Goal: Task Accomplishment & Management: Use online tool/utility

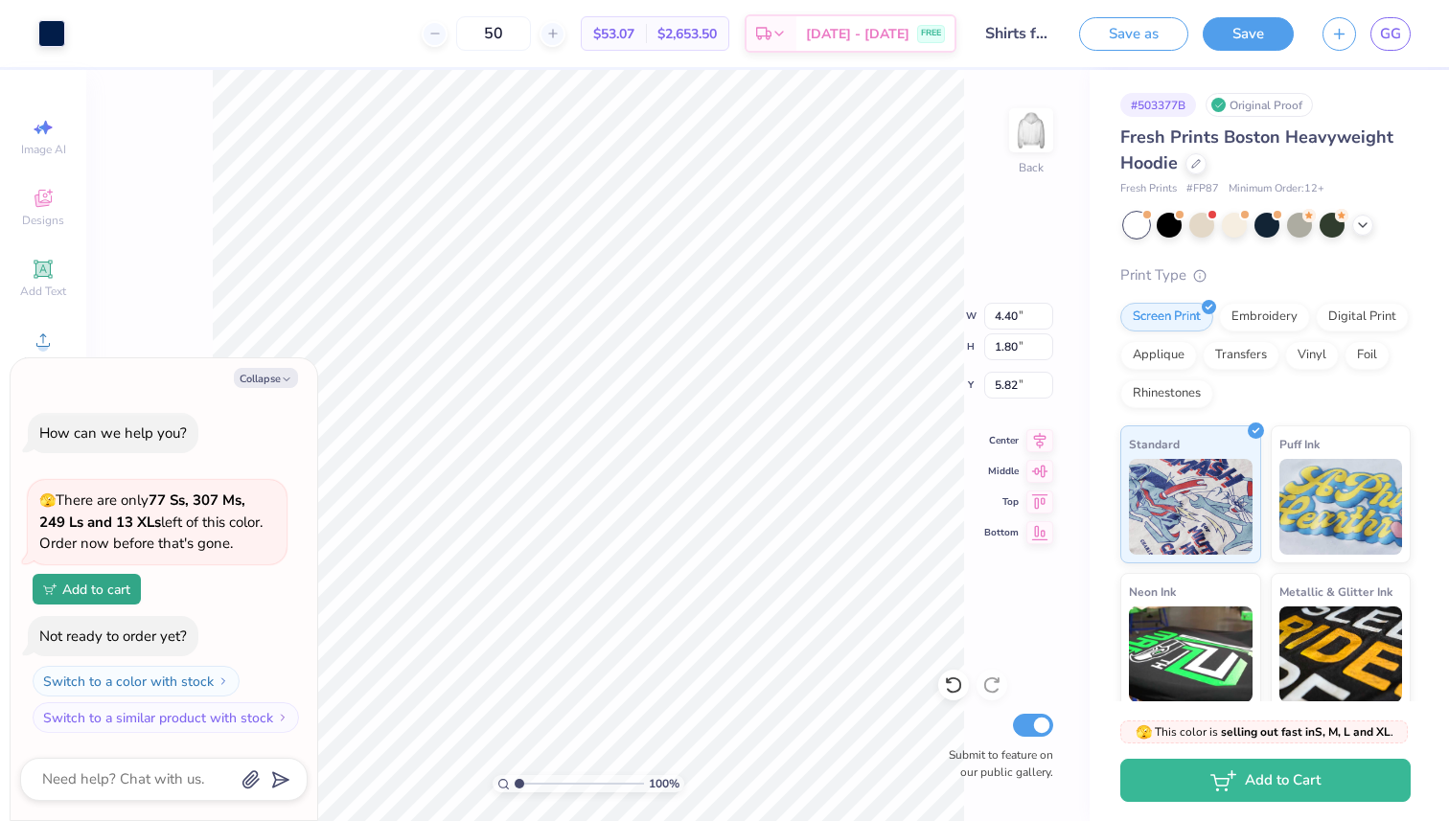
type textarea "x"
type input "5.85"
type textarea "x"
type input "0.39"
type textarea "x"
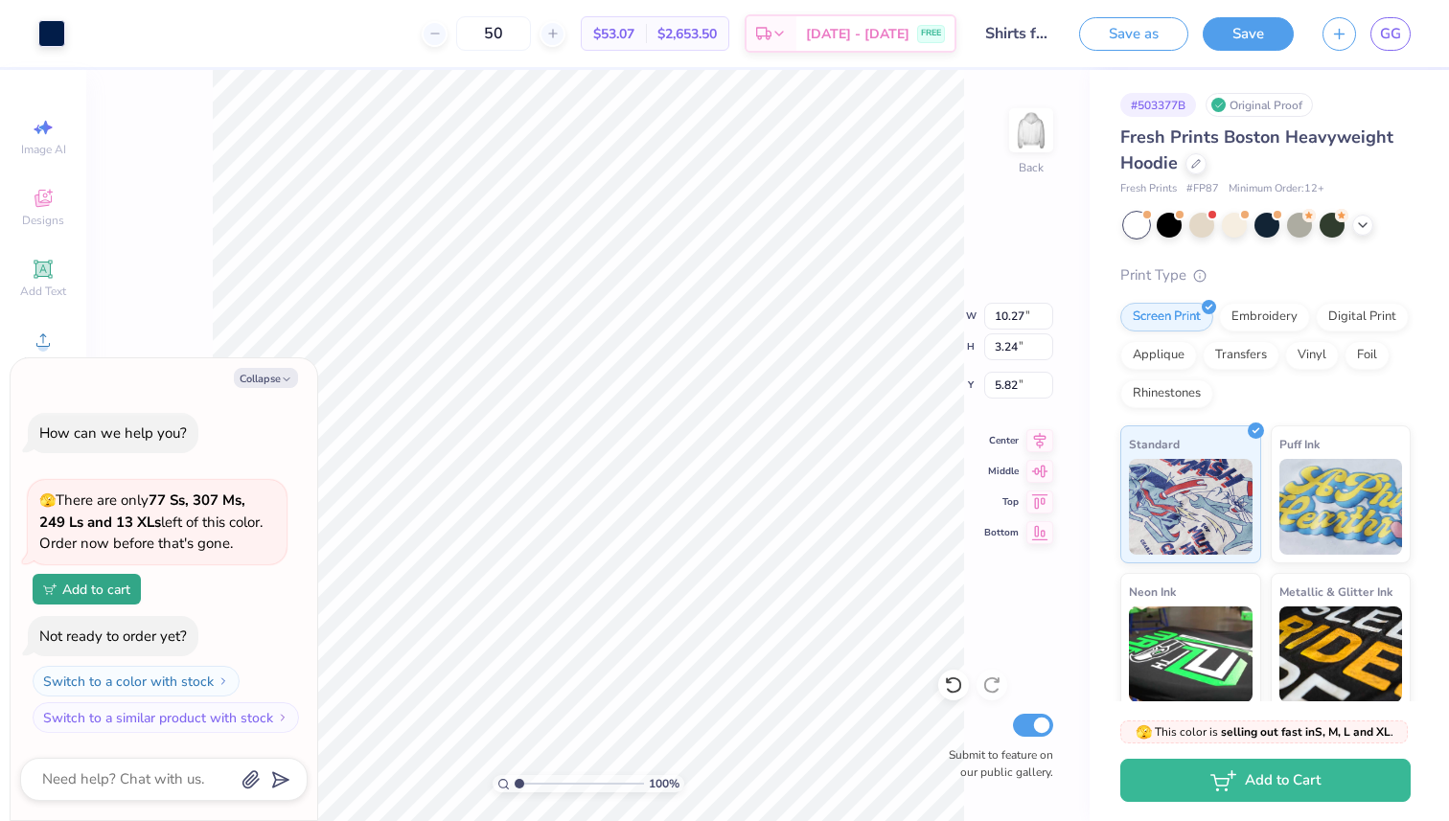
type input "6.06"
type textarea "x"
type input "0.74"
type input "2.43"
type input "3.37"
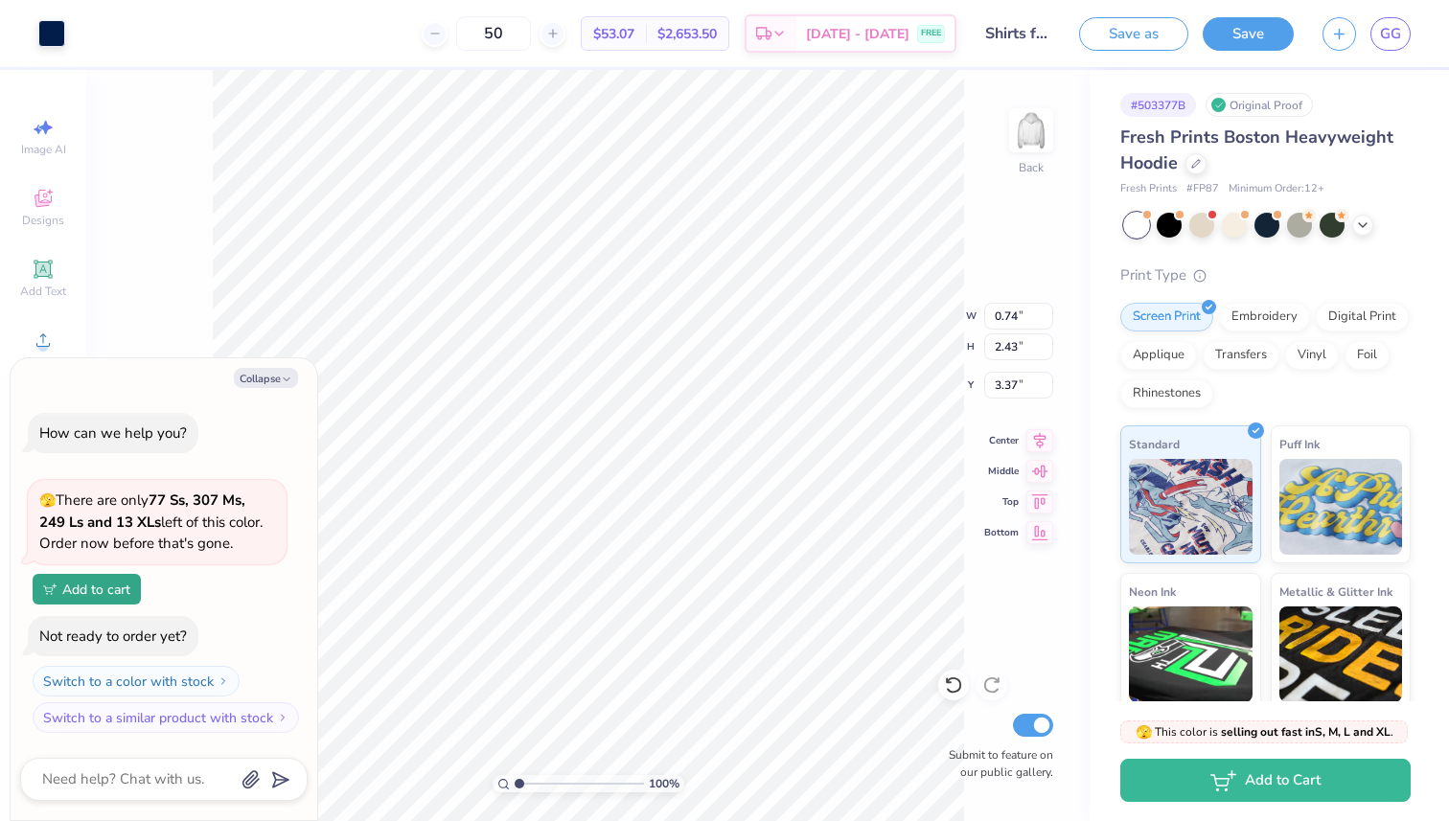
type textarea "x"
type input "3.00"
click at [1246, 33] on button "Save" at bounding box center [1247, 31] width 91 height 34
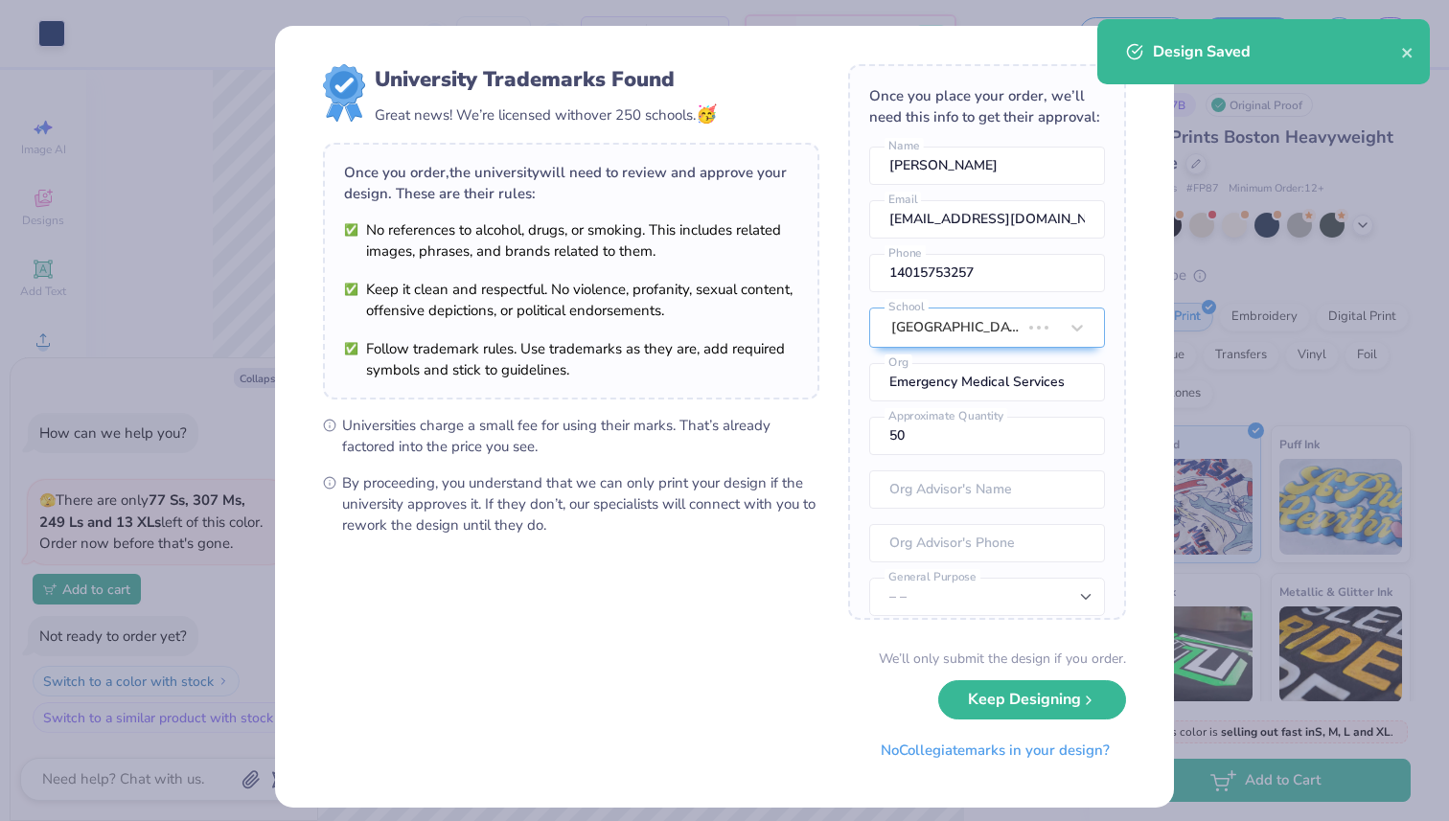
click at [1403, 63] on div "Design Saved" at bounding box center [1263, 51] width 332 height 65
click at [1412, 59] on icon "close" at bounding box center [1407, 52] width 13 height 15
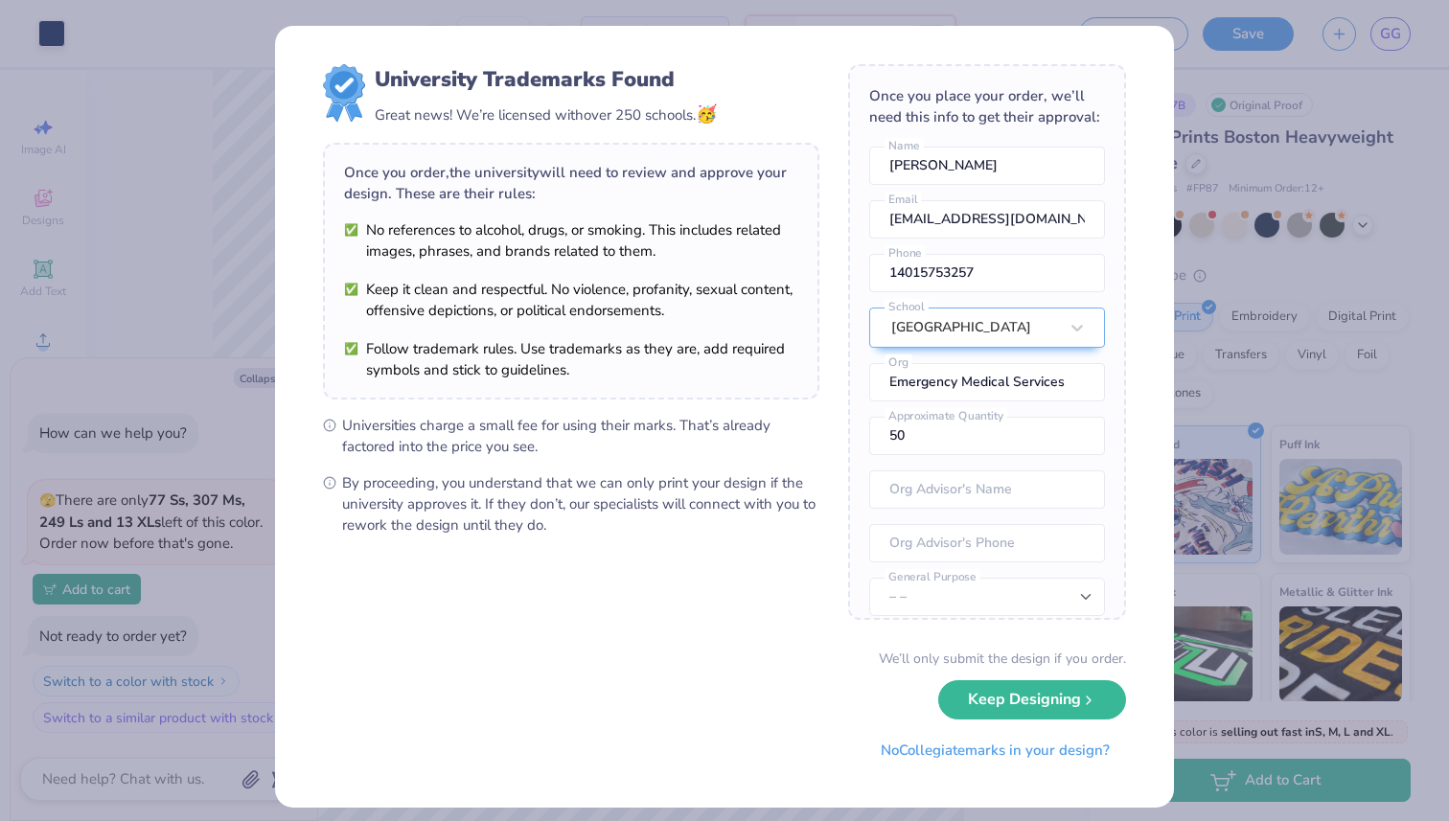
type textarea "x"
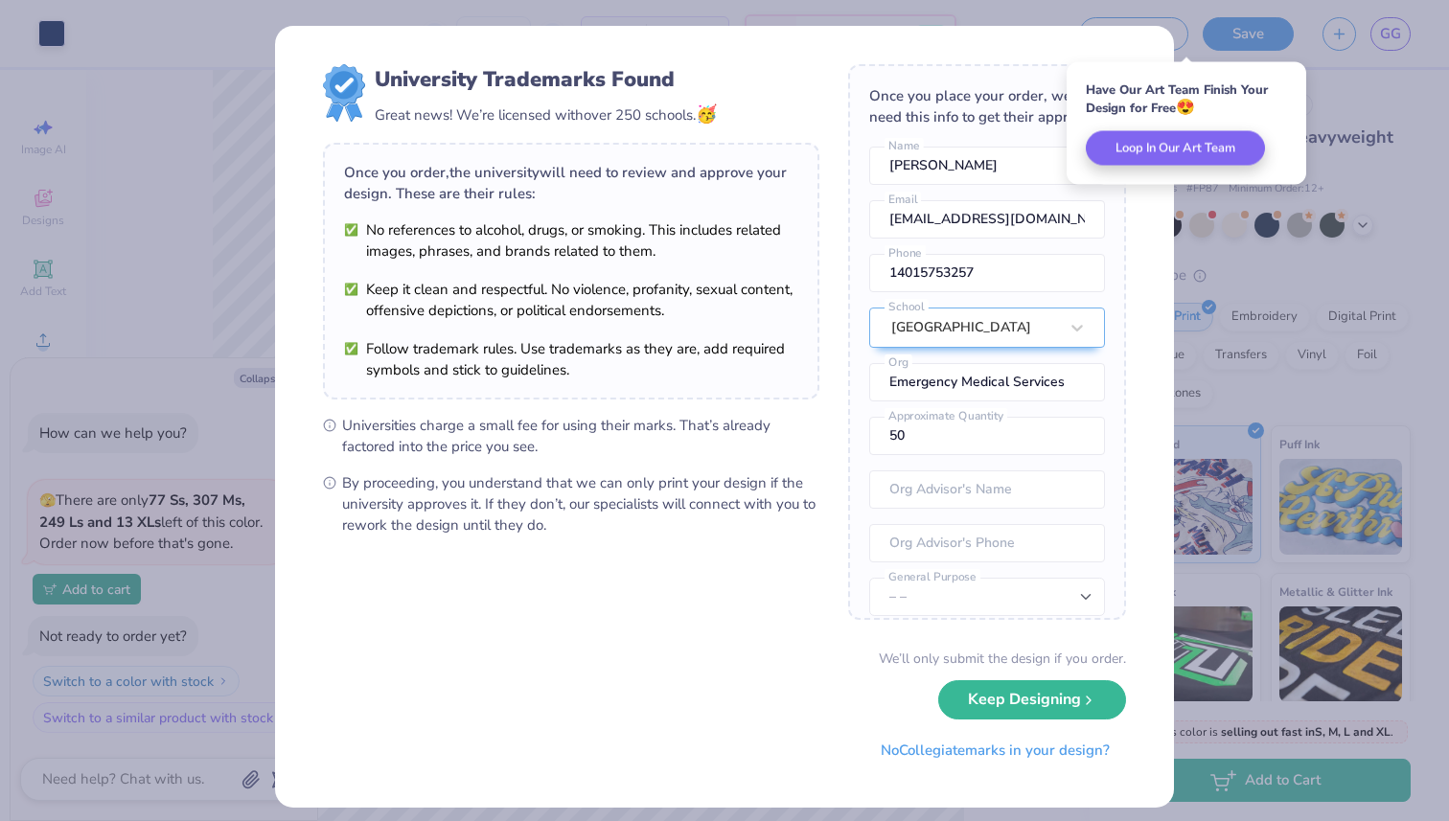
click at [1187, 778] on div "University Trademarks Found Great news! We’re licensed with over 250 schools. 🥳…" at bounding box center [724, 410] width 1449 height 821
click at [1332, 126] on div "University Trademarks Found Great news! We’re licensed with over 250 schools. 🥳…" at bounding box center [724, 410] width 1449 height 821
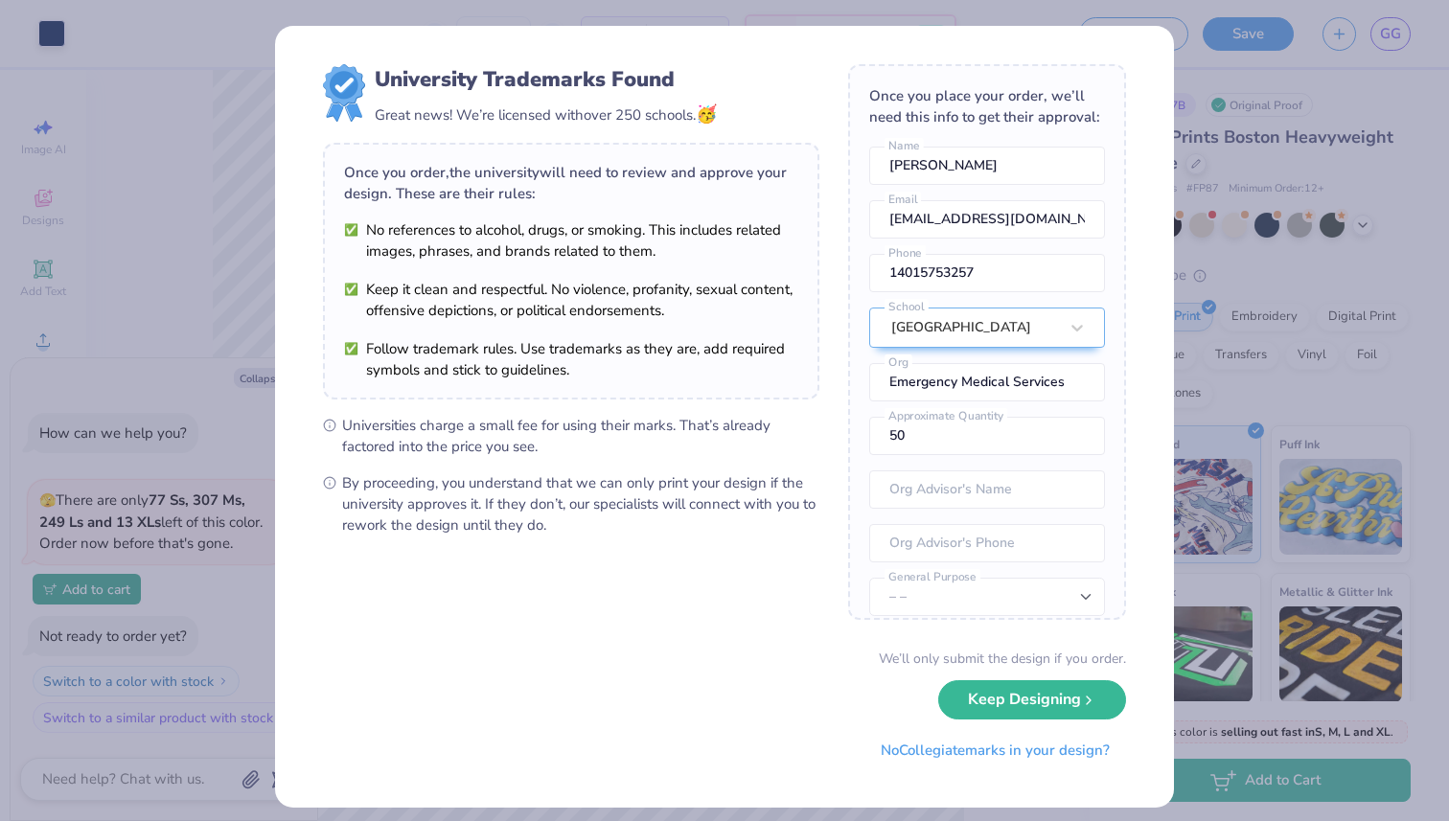
click at [1250, 61] on div "University Trademarks Found Great news! We’re licensed with over 250 schools. 🥳…" at bounding box center [724, 410] width 1449 height 821
click at [942, 172] on input "[PERSON_NAME]" at bounding box center [987, 166] width 236 height 38
type input "[PERSON_NAME]"
click at [1047, 572] on div "Once you place your order, we’ll need this info to get their approval: [PERSON_…" at bounding box center [987, 342] width 278 height 556
click at [1179, 540] on div "University Trademarks Found Great news! We’re licensed with over 250 schools. 🥳…" at bounding box center [724, 410] width 1449 height 821
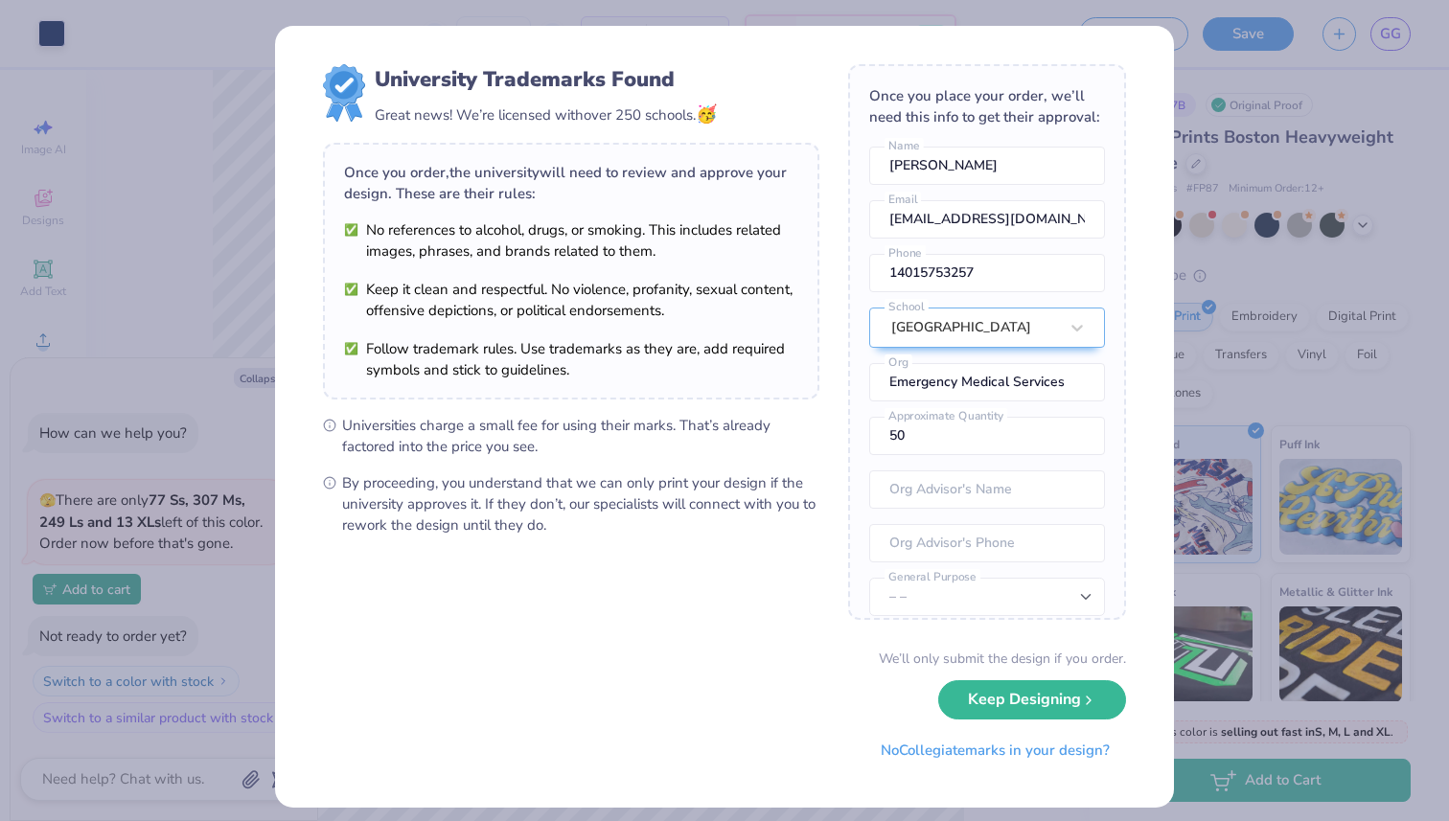
scroll to position [12, 0]
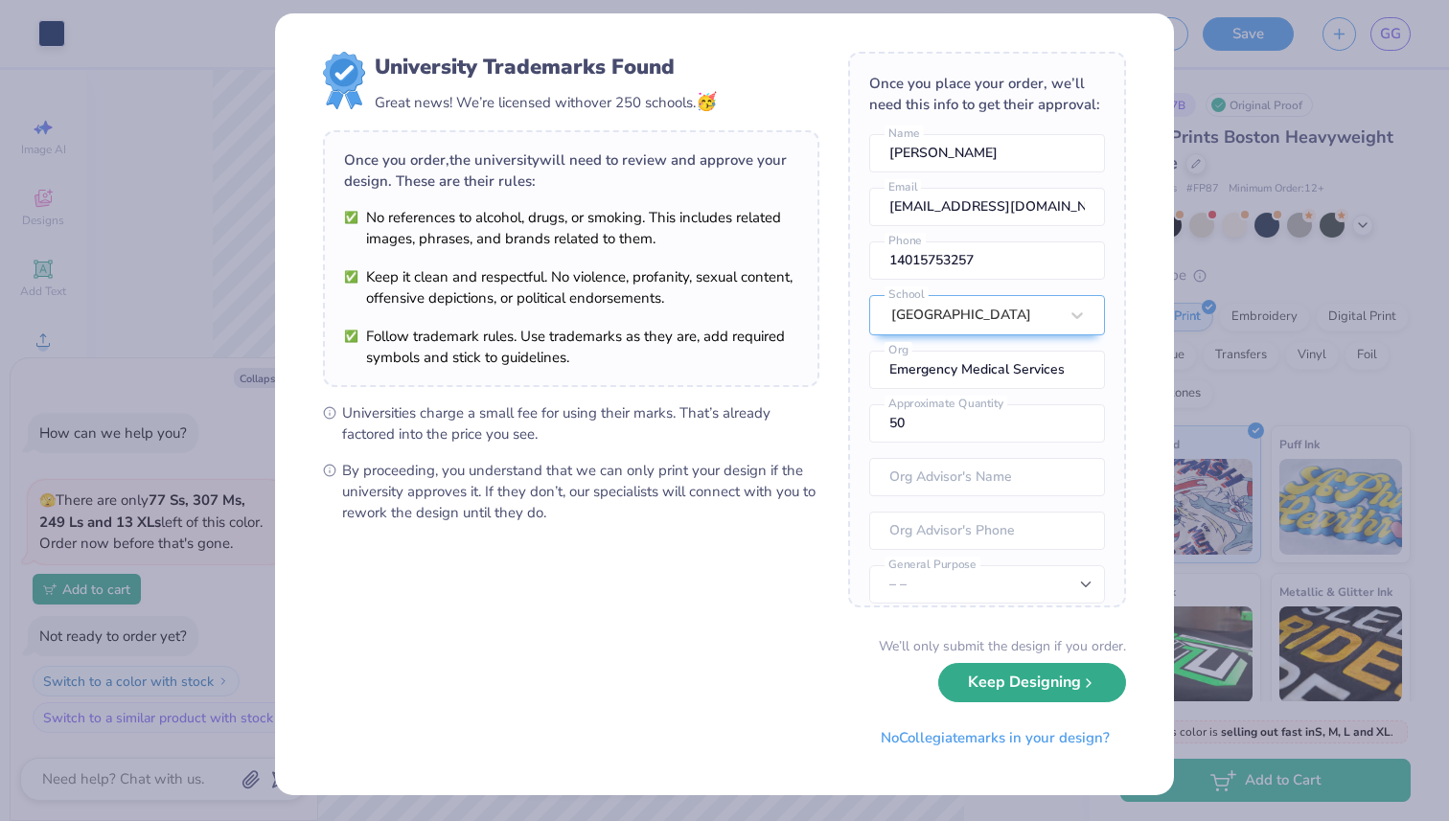
click at [1065, 685] on button "Keep Designing" at bounding box center [1032, 682] width 188 height 39
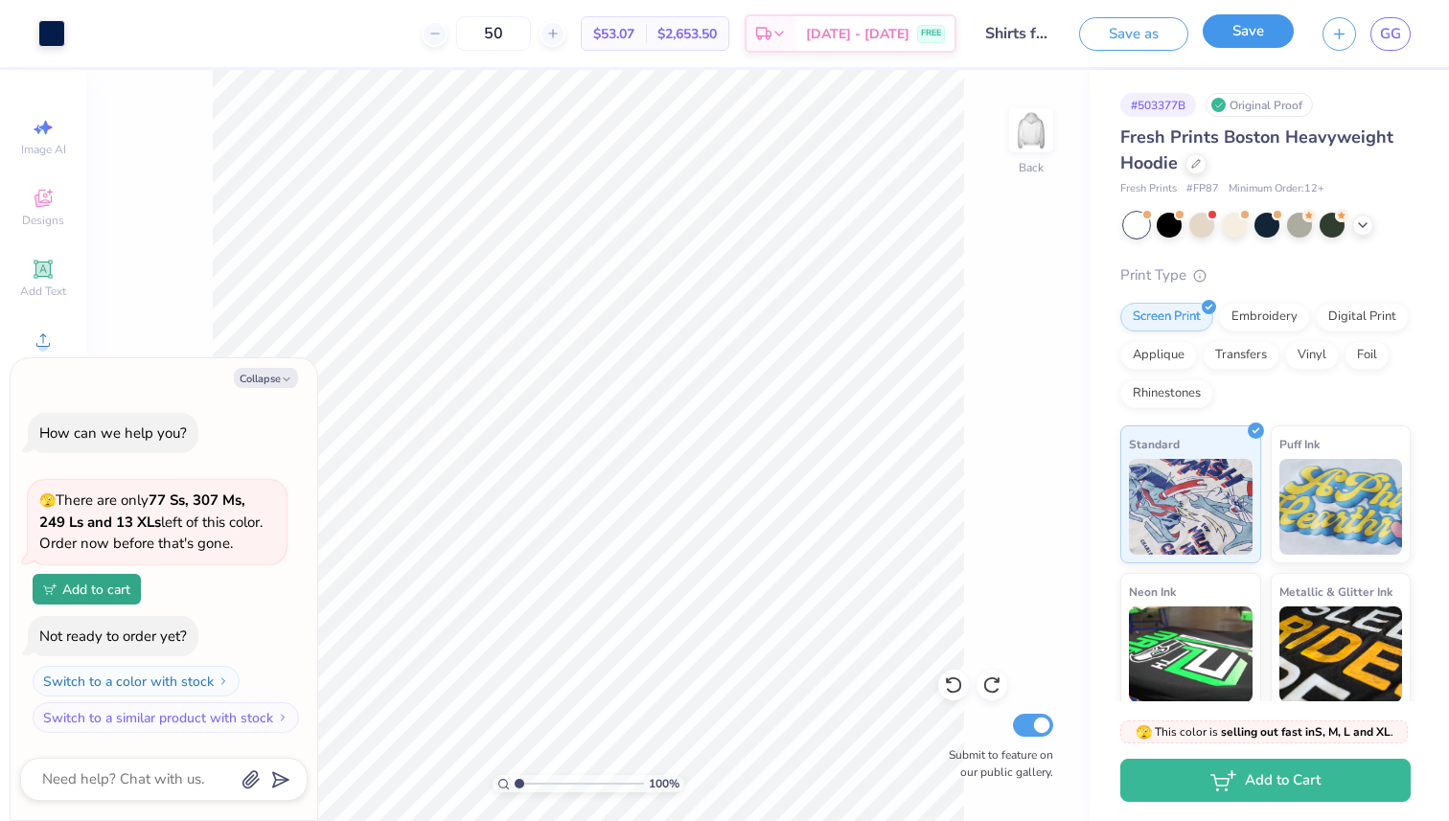
click at [1259, 35] on button "Save" at bounding box center [1247, 31] width 91 height 34
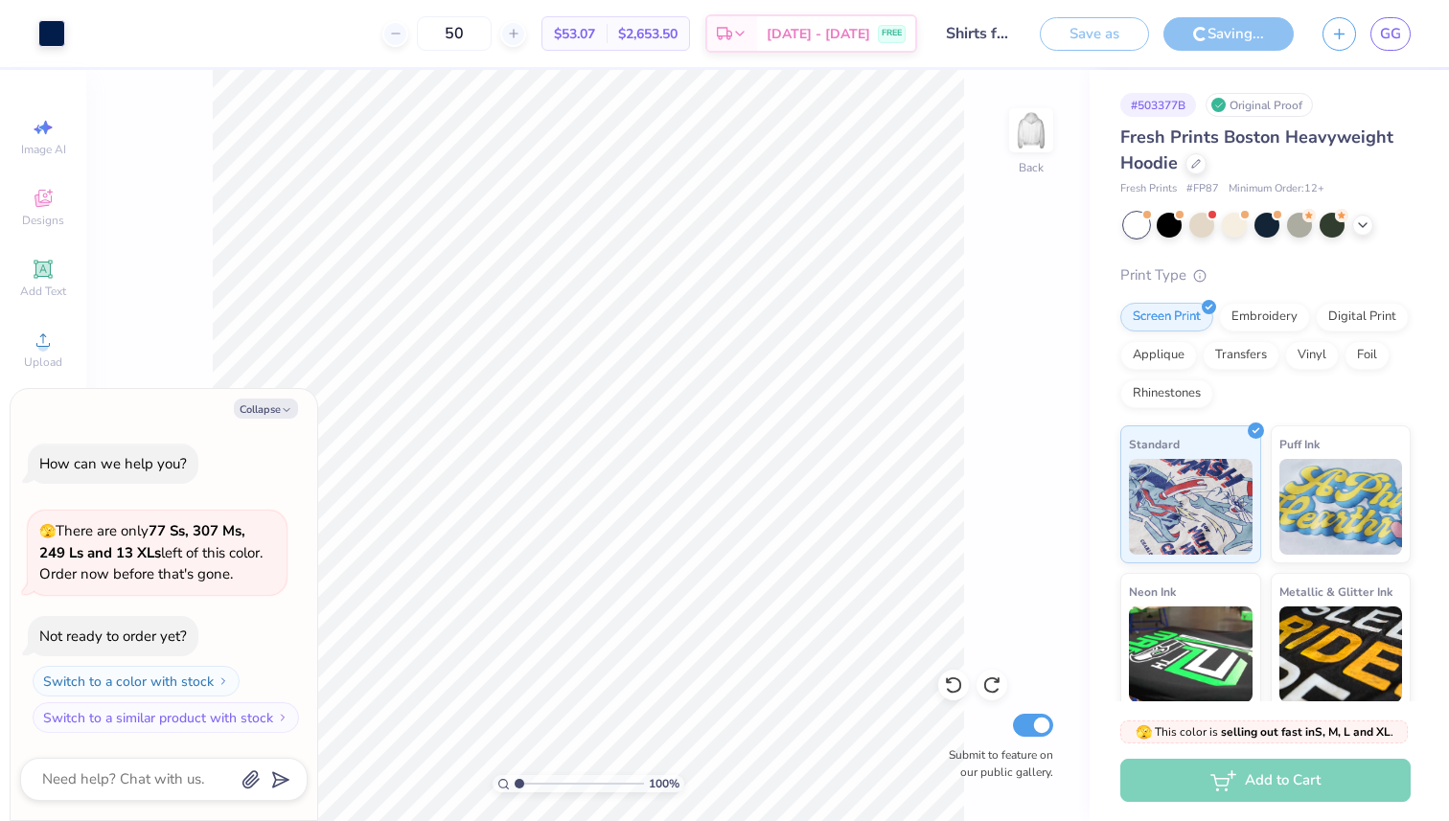
type textarea "x"
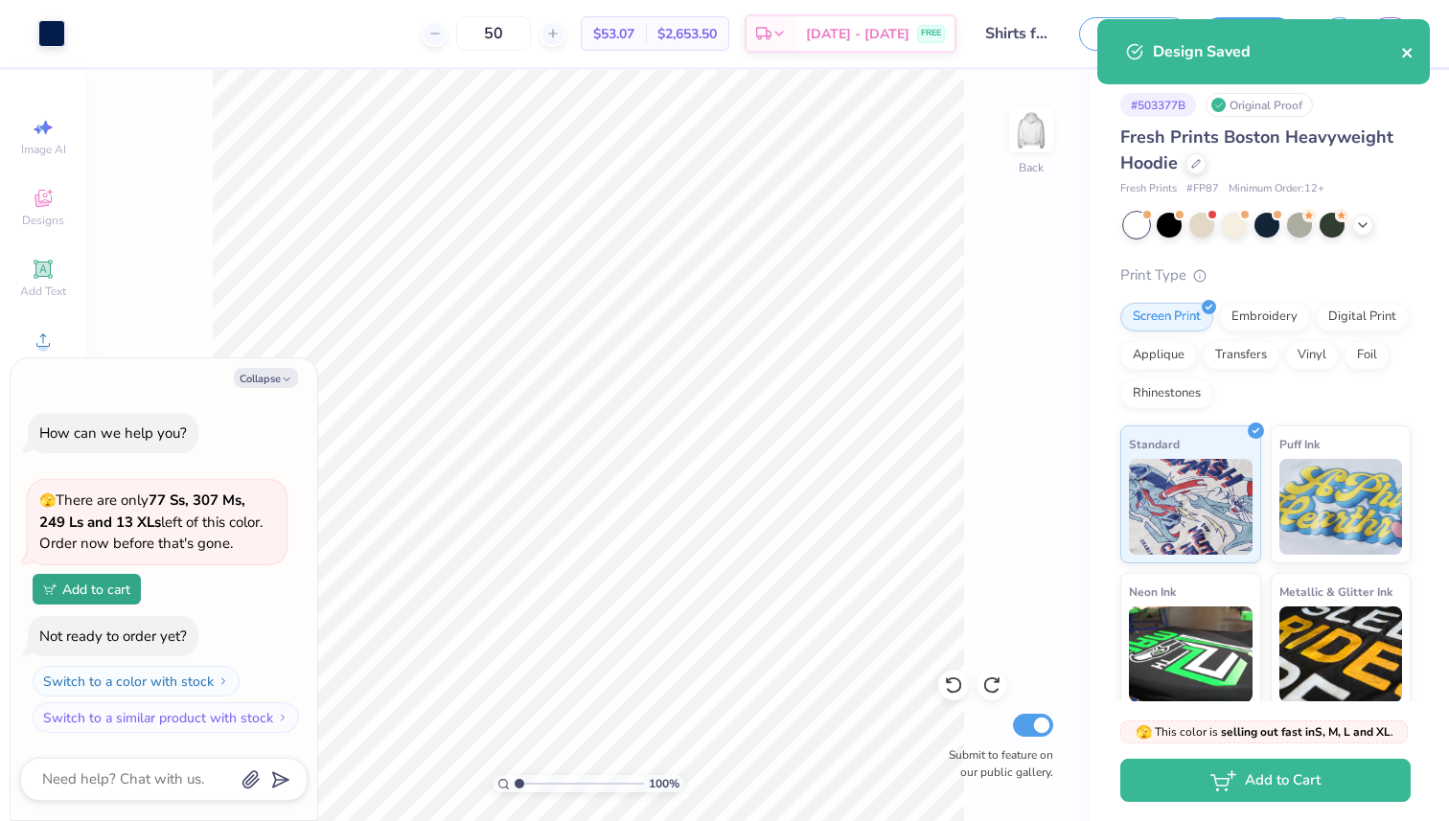
click at [1406, 57] on icon "close" at bounding box center [1407, 52] width 13 height 15
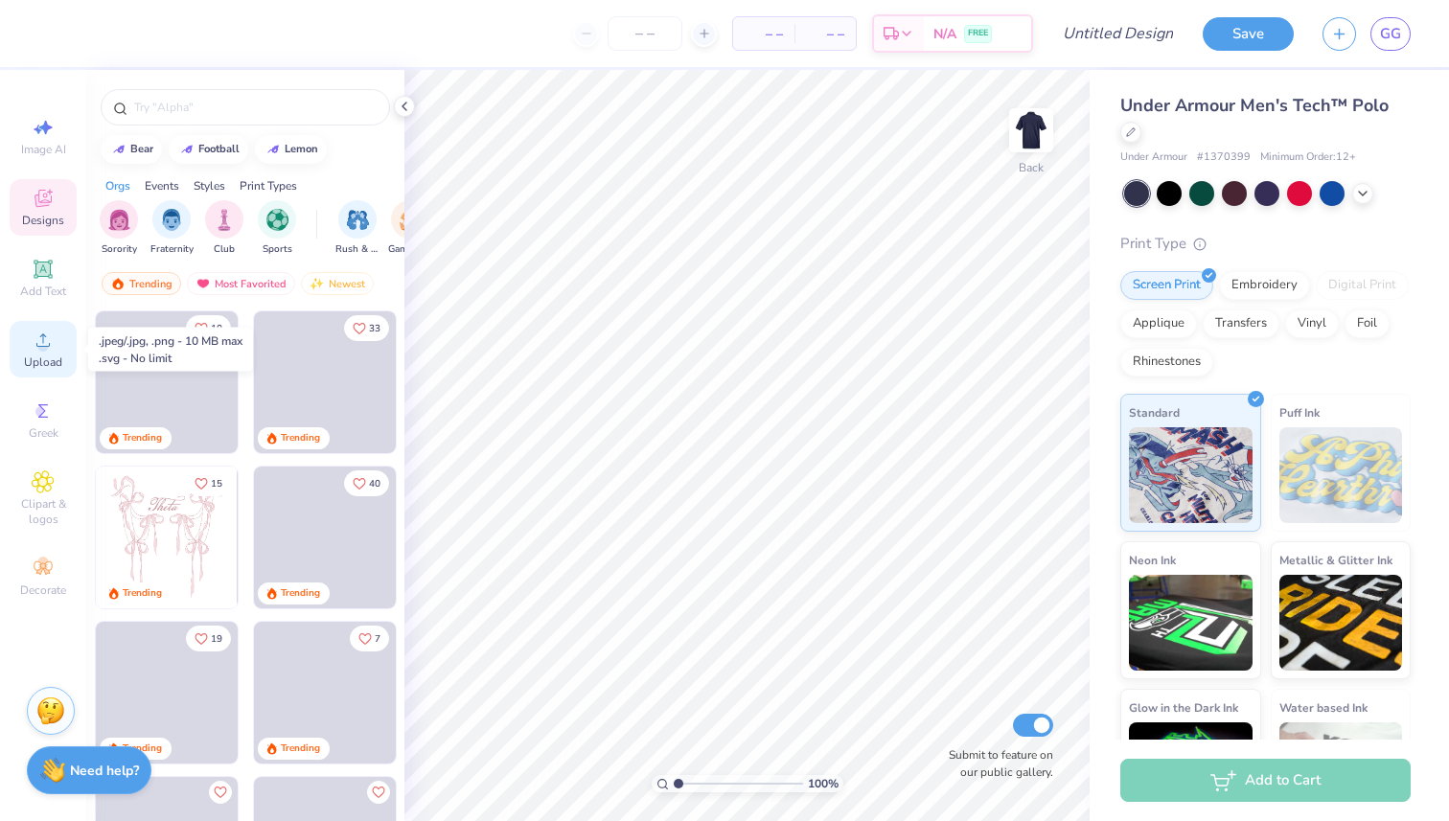
click at [49, 351] on icon at bounding box center [43, 340] width 23 height 23
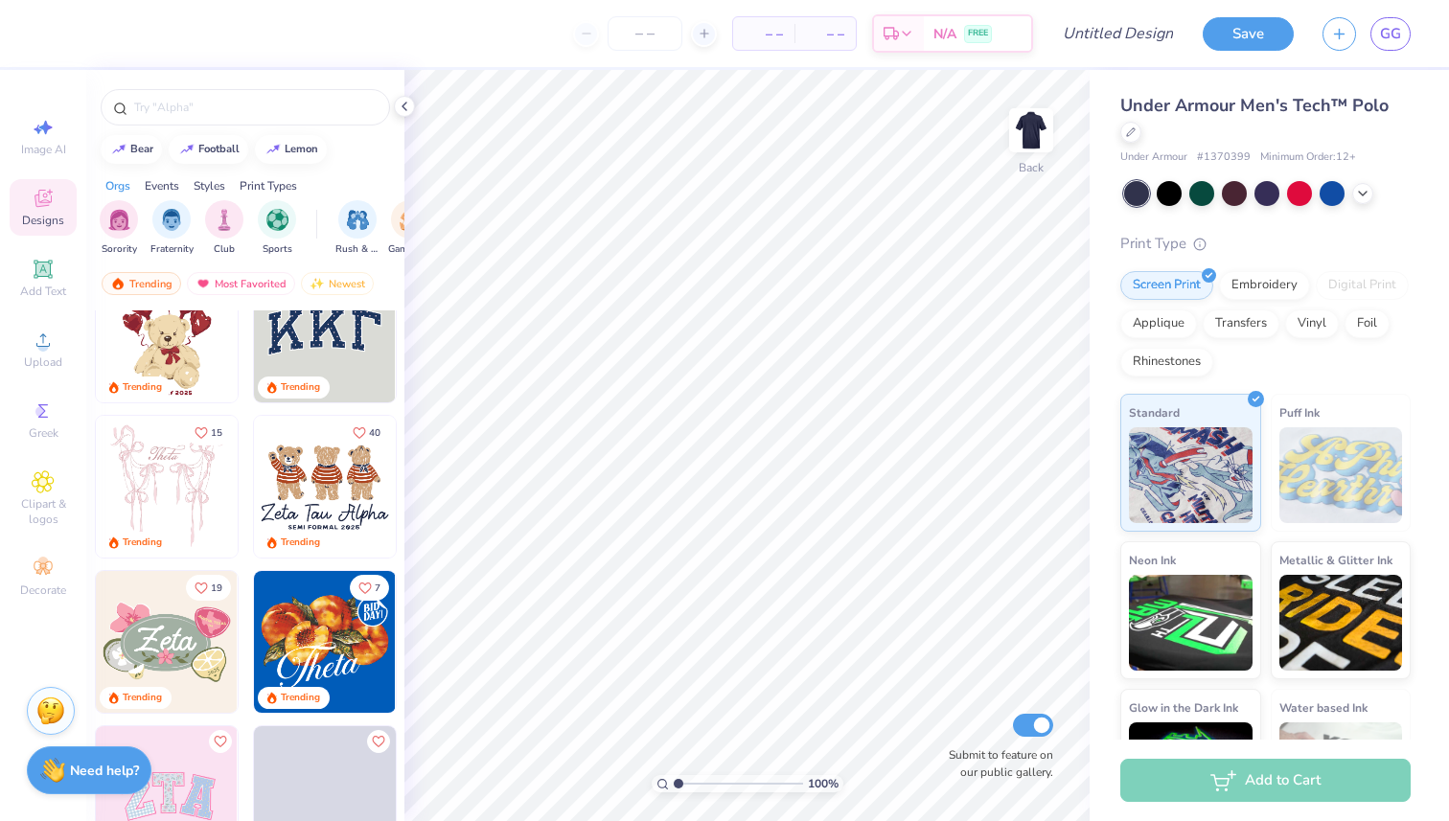
scroll to position [63, 0]
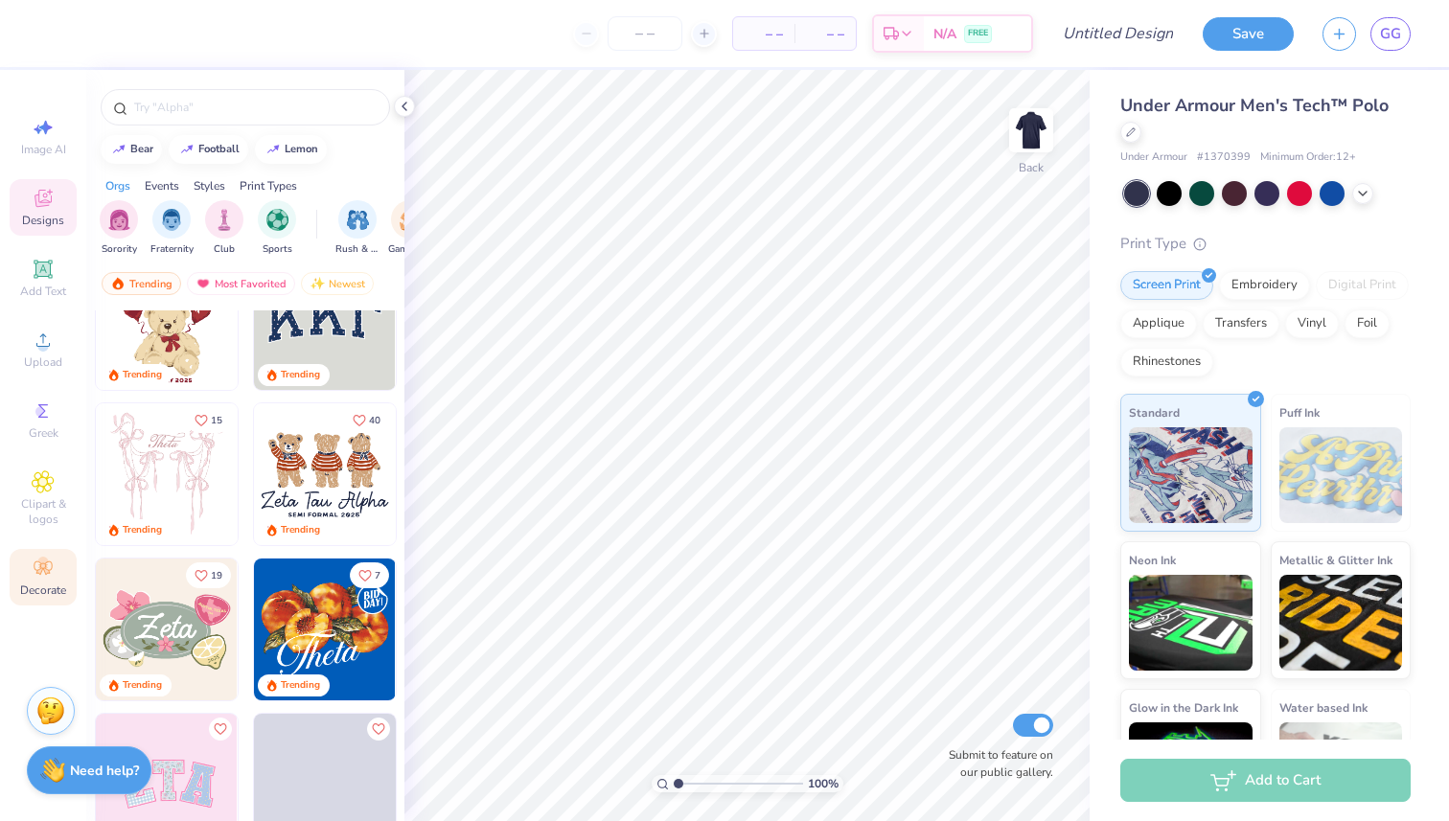
click at [39, 577] on icon at bounding box center [43, 568] width 23 height 23
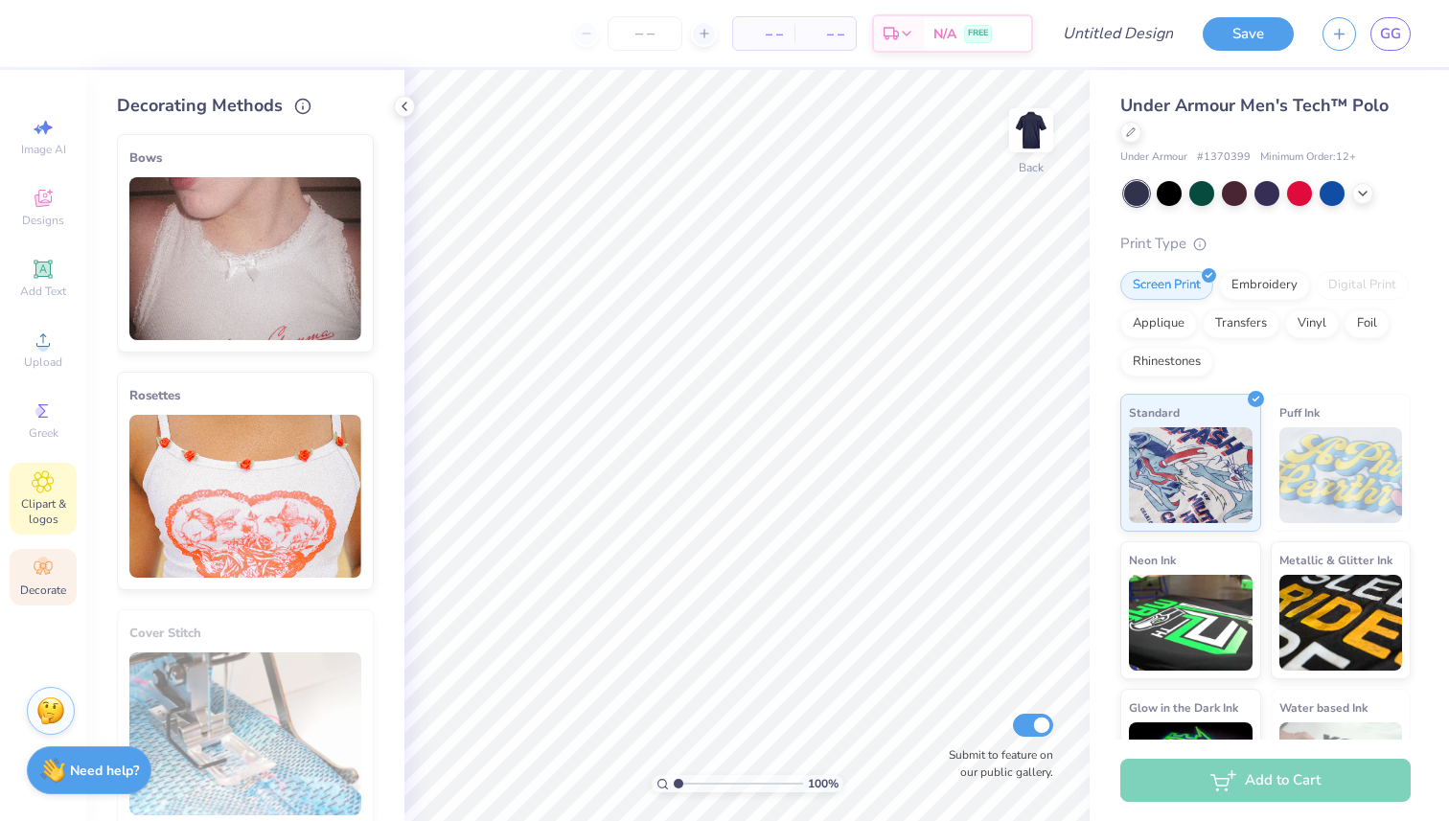
click at [43, 507] on span "Clipart & logos" at bounding box center [43, 511] width 67 height 31
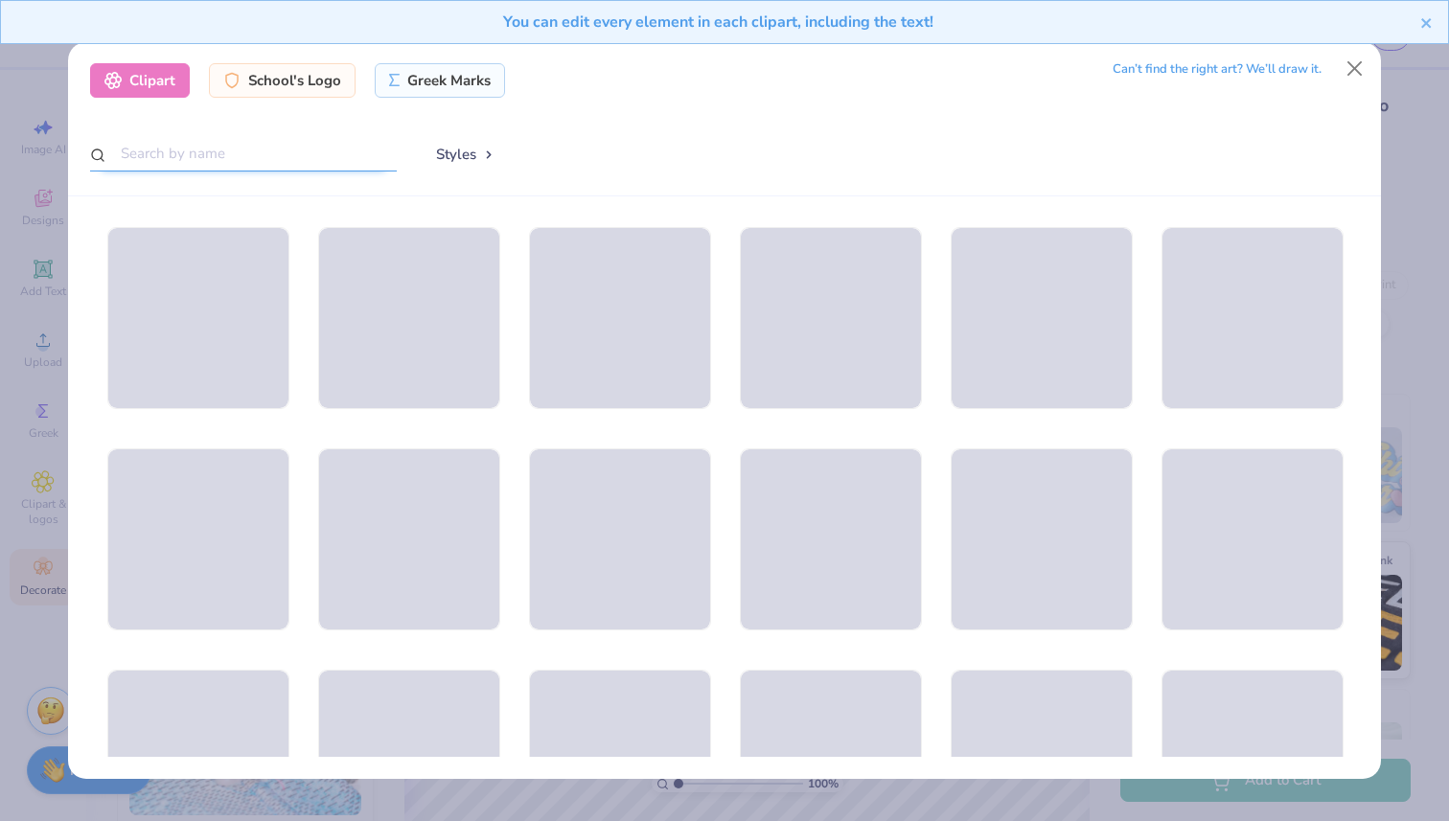
click at [253, 172] on input "text" at bounding box center [243, 153] width 307 height 35
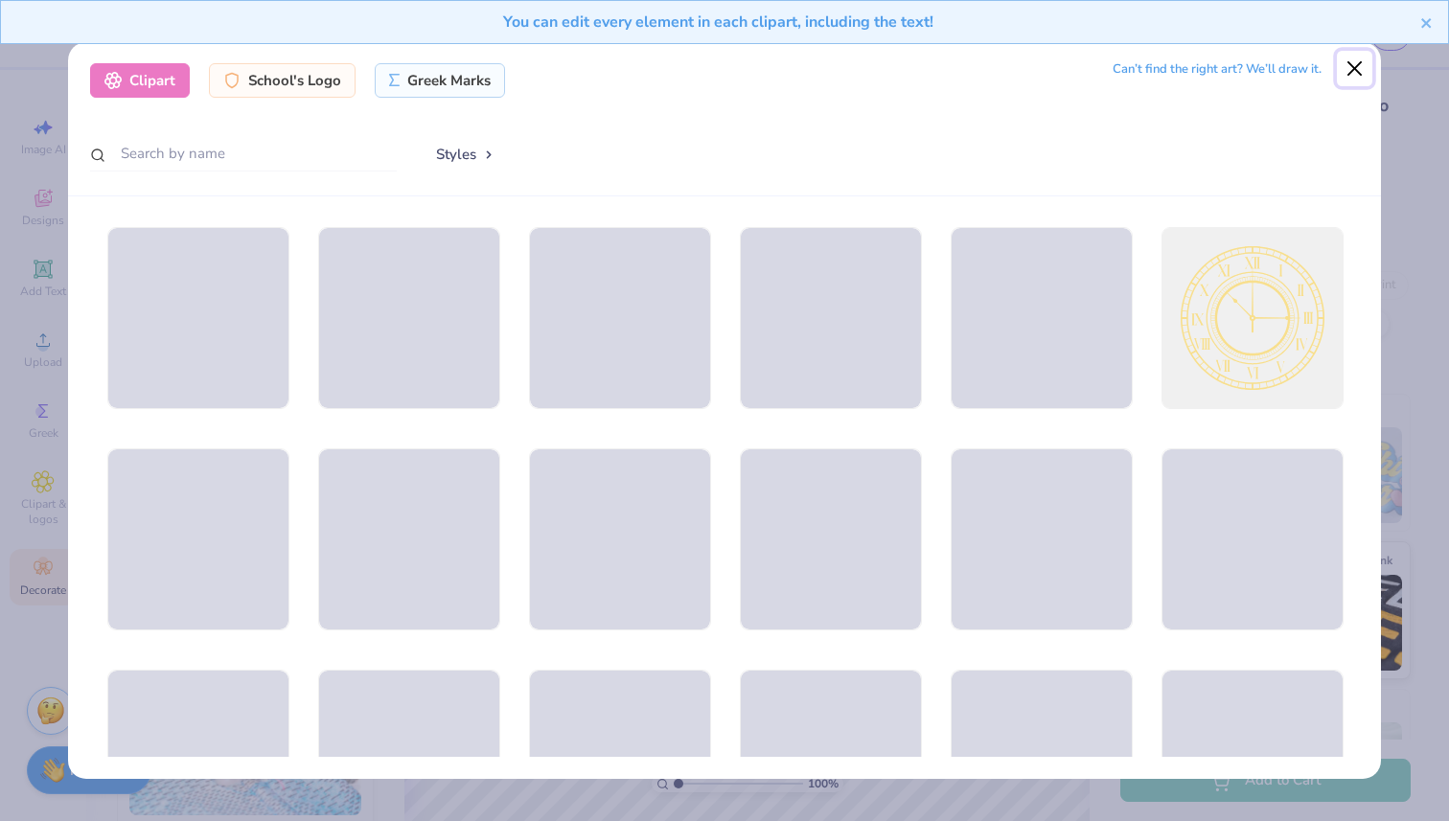
click at [1358, 72] on button "Close" at bounding box center [1355, 69] width 36 height 36
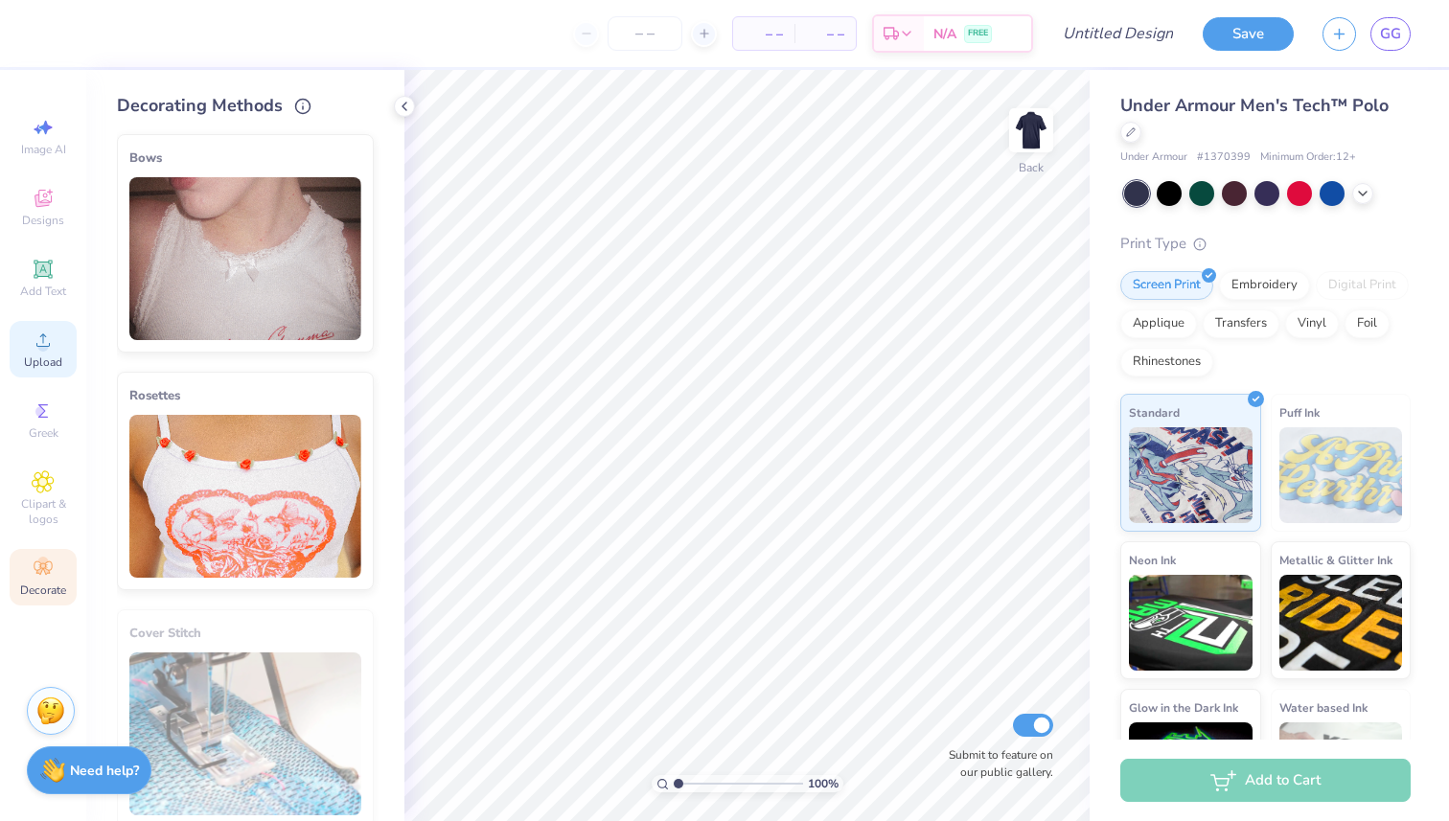
click at [48, 355] on span "Upload" at bounding box center [43, 362] width 38 height 15
click at [1126, 24] on input "Design Title" at bounding box center [1141, 33] width 94 height 38
click at [1255, 58] on div "Save GG" at bounding box center [1325, 33] width 246 height 67
click at [1248, 44] on button "Save" at bounding box center [1247, 31] width 91 height 34
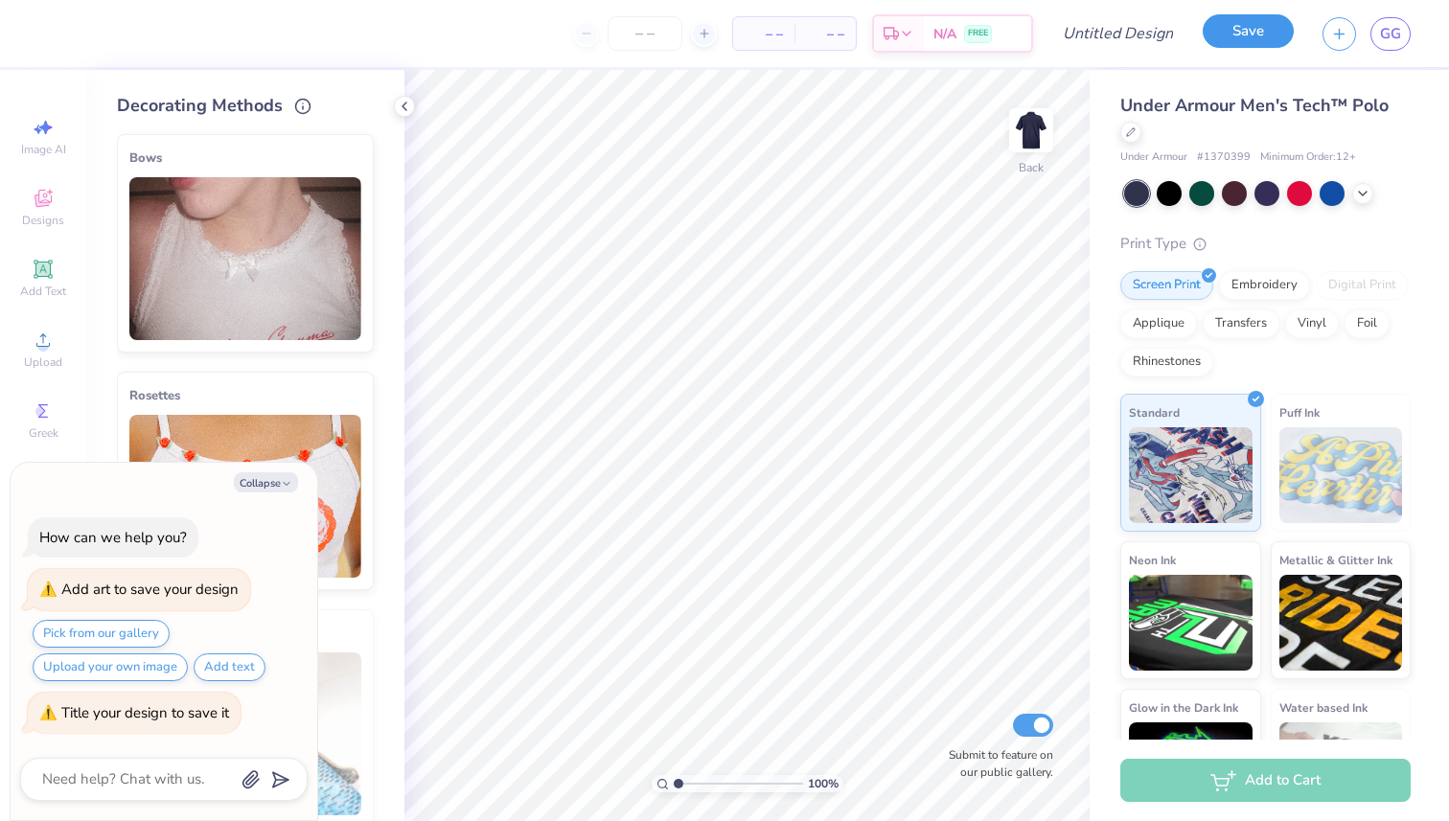
click at [1249, 26] on button "Save" at bounding box center [1247, 31] width 91 height 34
type textarea "x"
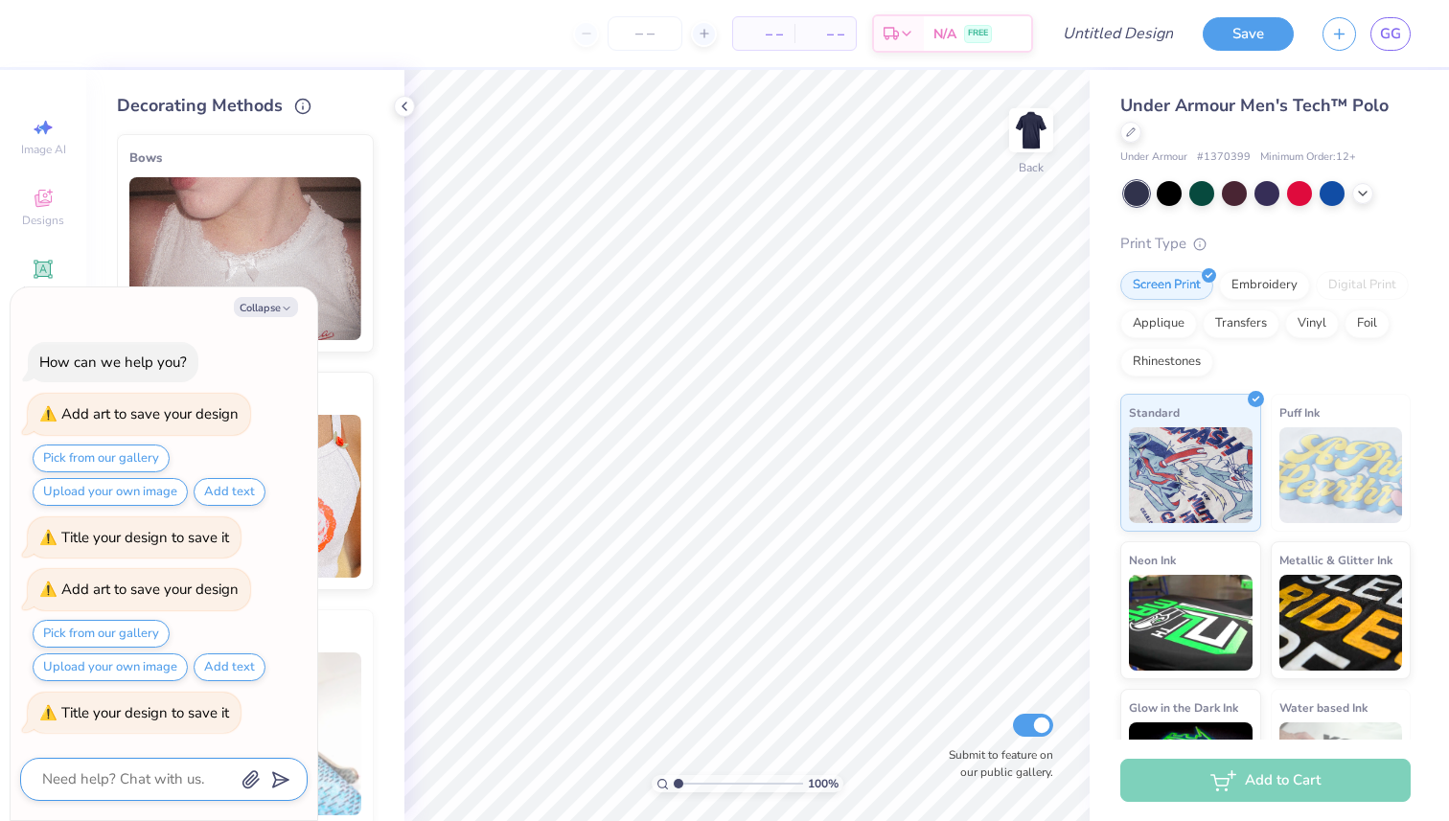
type textarea "i"
type textarea "x"
type textarea "i"
type textarea "x"
type textarea "i j"
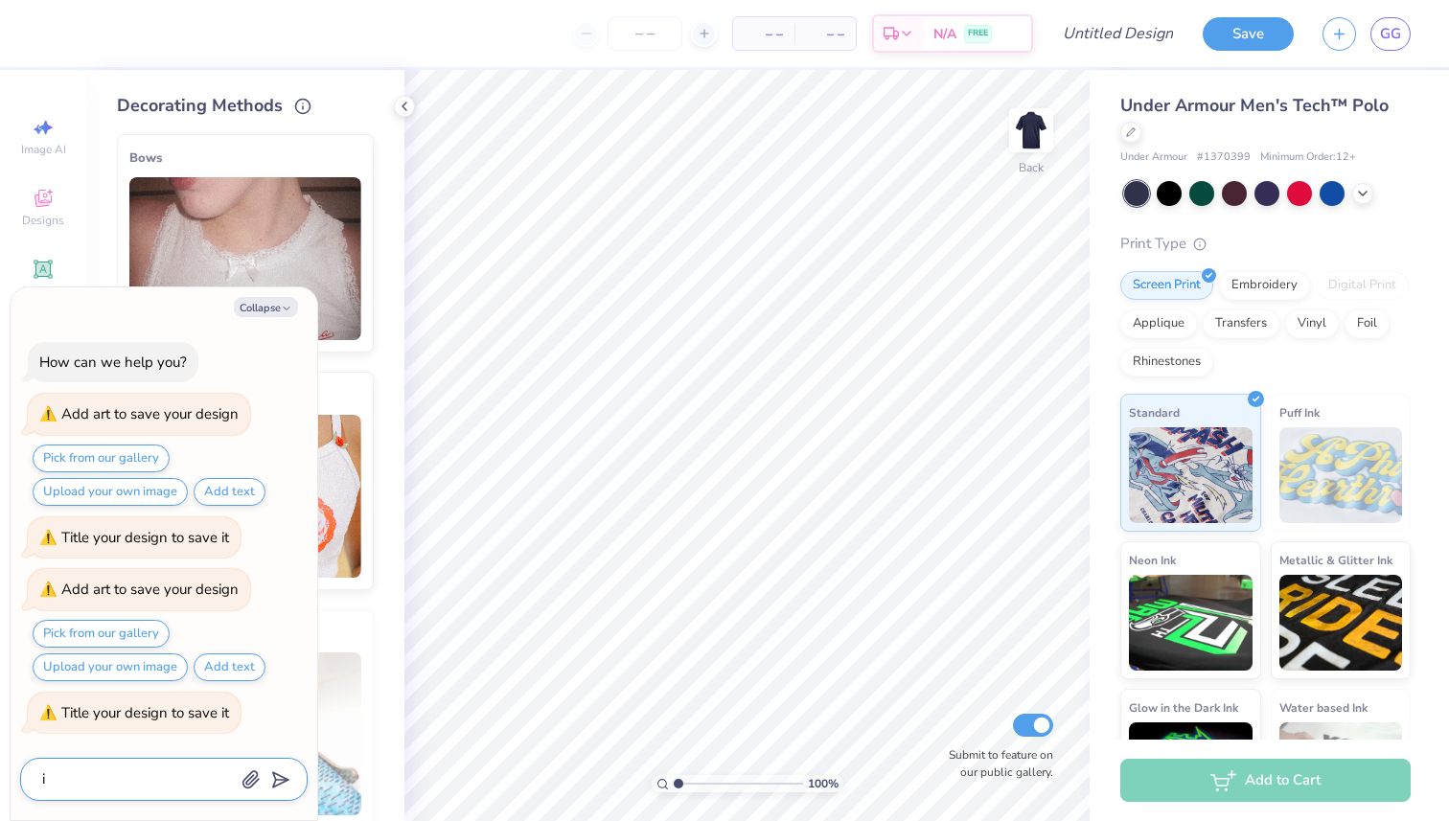
type textarea "x"
type textarea "i ju"
type textarea "x"
type textarea "i jus"
type textarea "x"
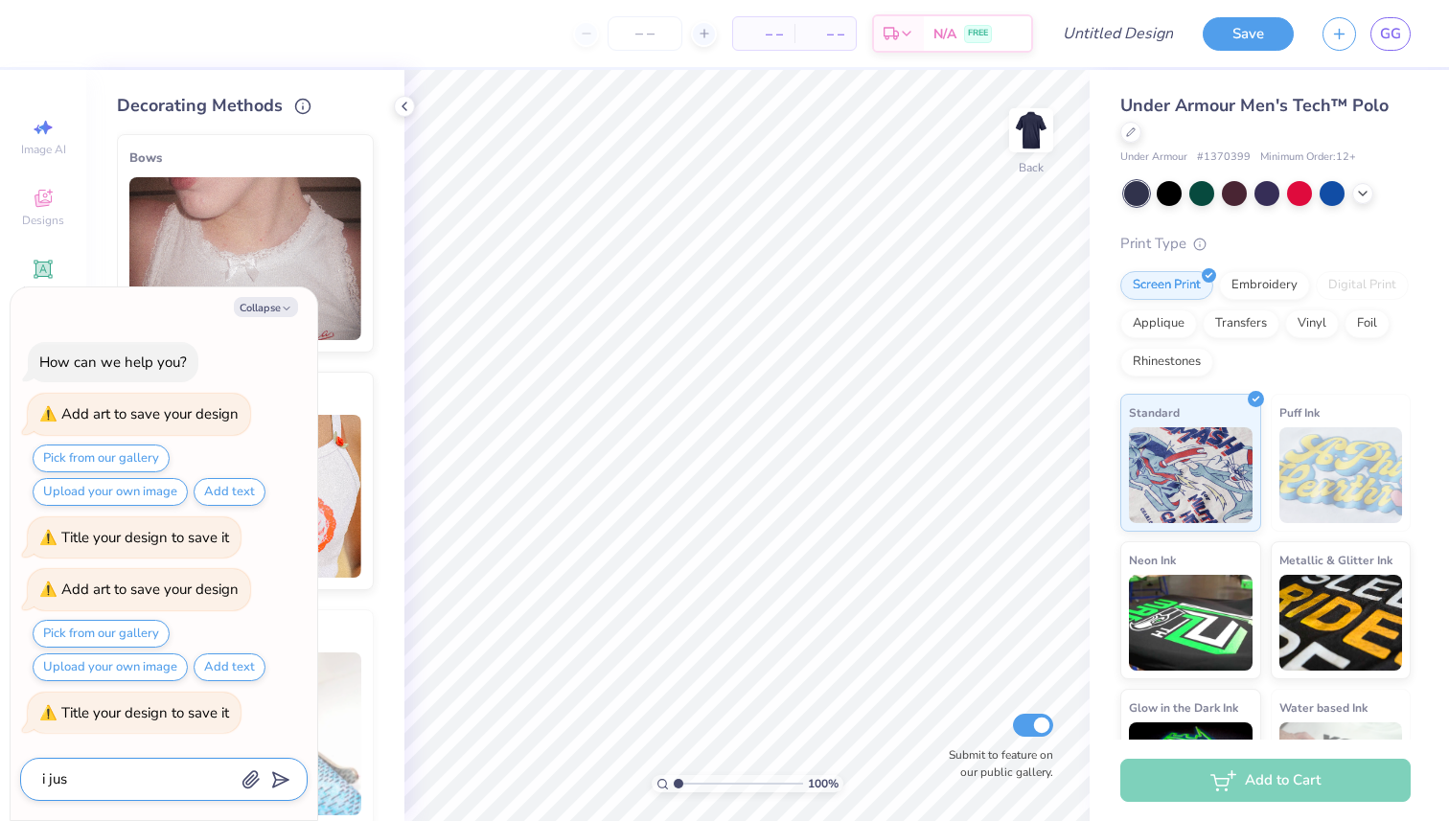
type textarea "i just"
type textarea "x"
type textarea "i just"
type textarea "x"
type textarea "i just n"
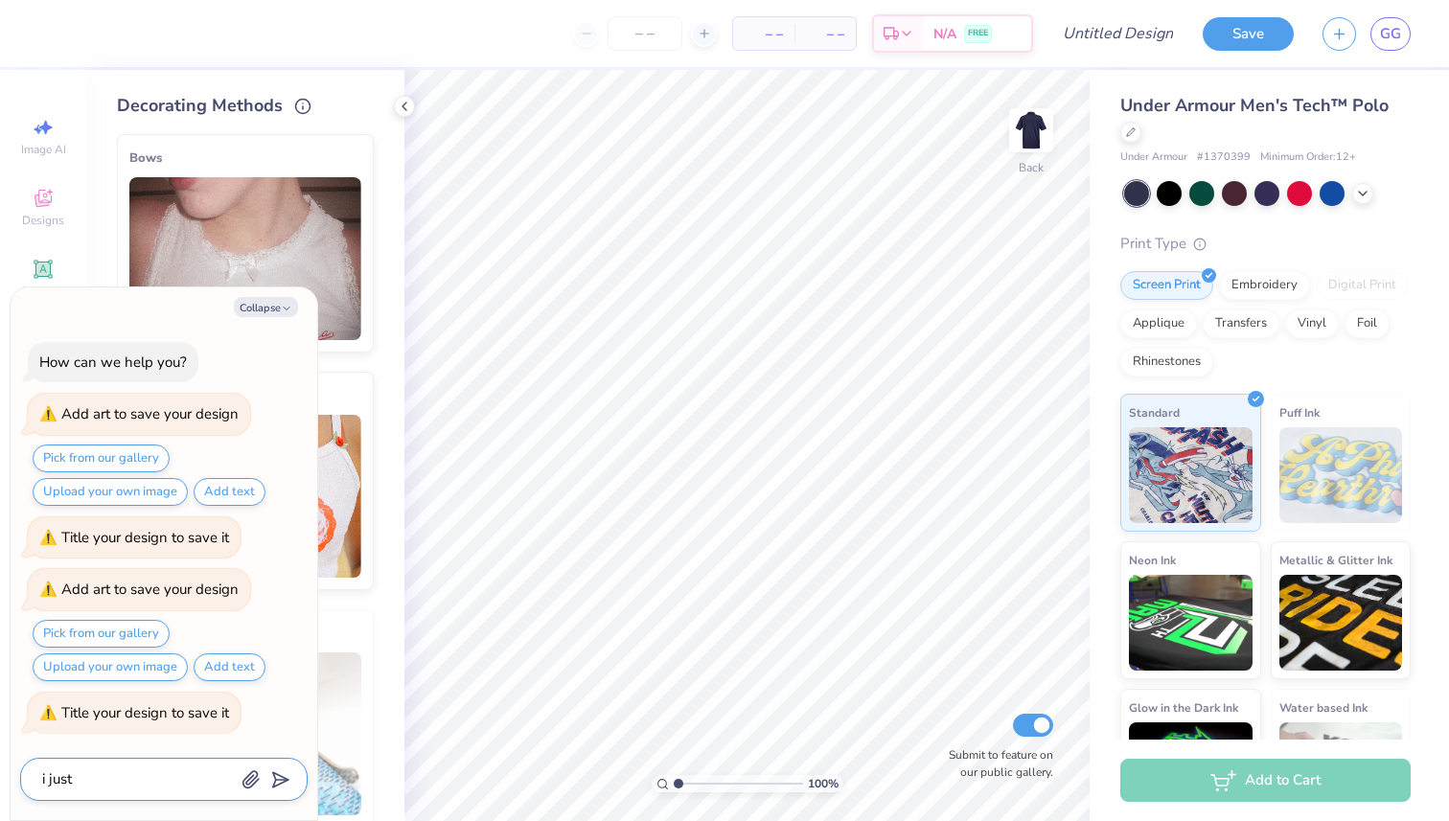
type textarea "x"
type textarea "i just ne"
type textarea "x"
type textarea "i just nee"
type textarea "x"
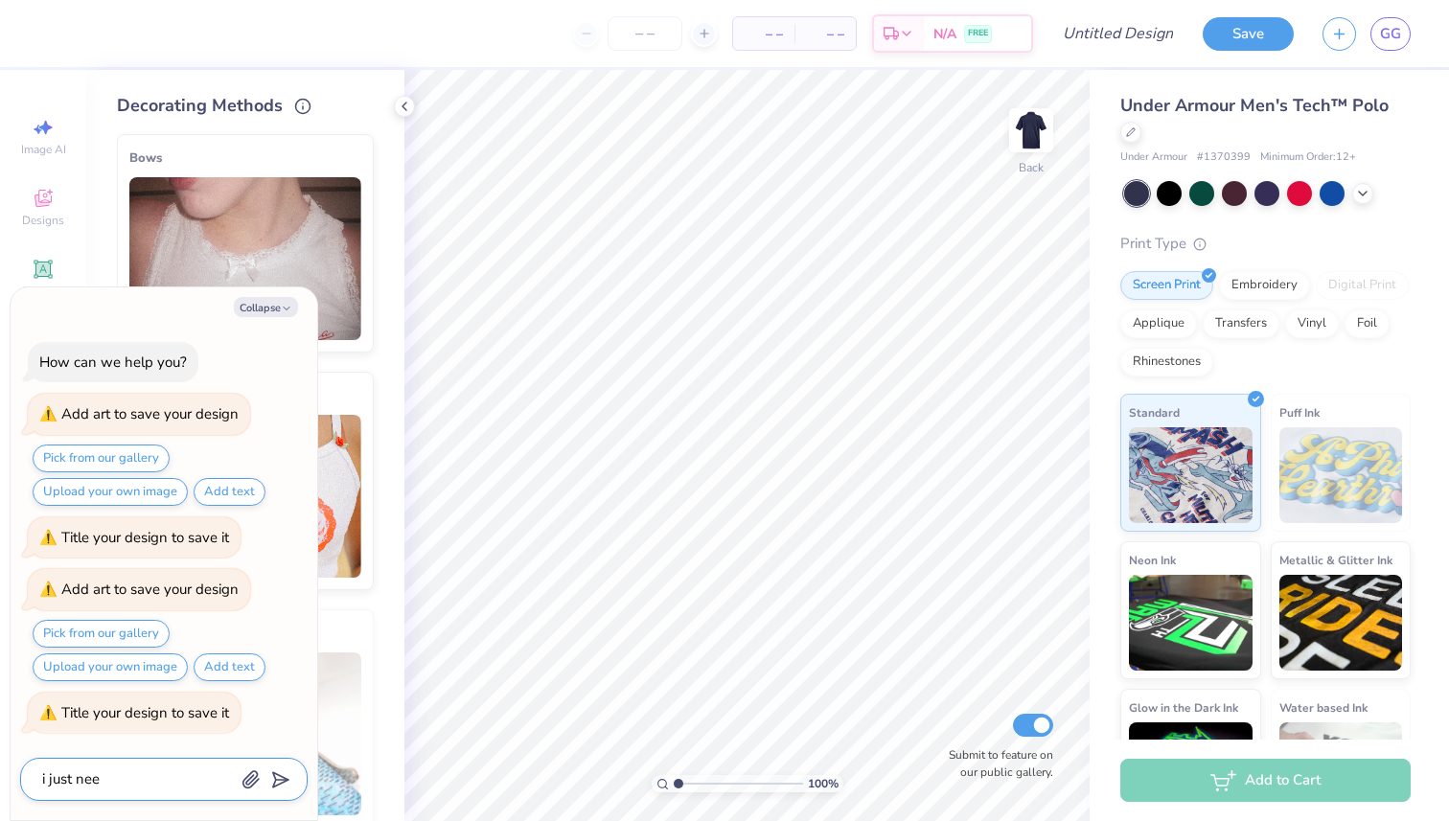
type textarea "i just need"
type textarea "x"
type textarea "i just need"
type textarea "x"
type textarea "i just need a"
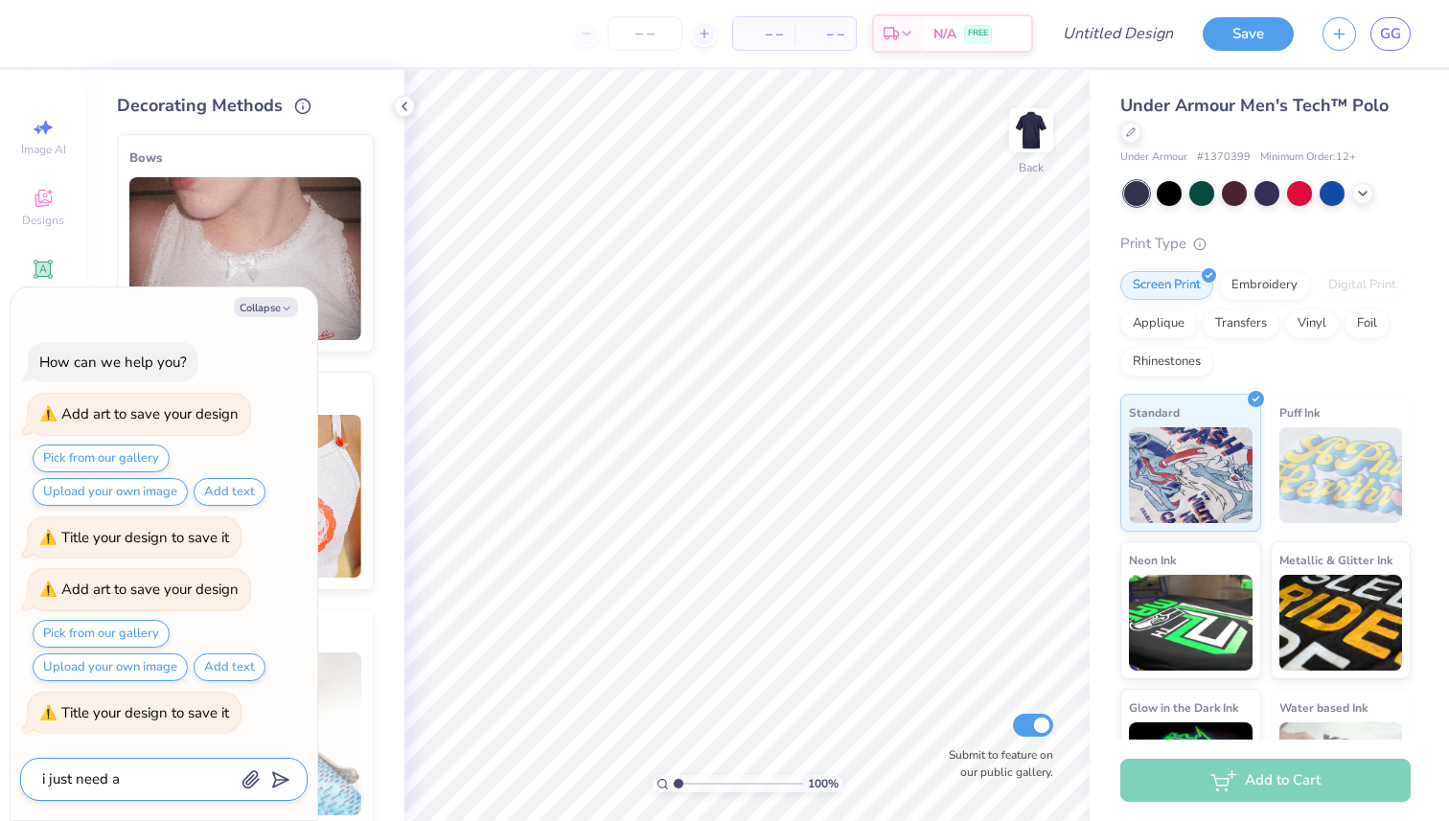
type textarea "x"
type textarea "i just need a"
type textarea "x"
type textarea "i just need a l"
type textarea "x"
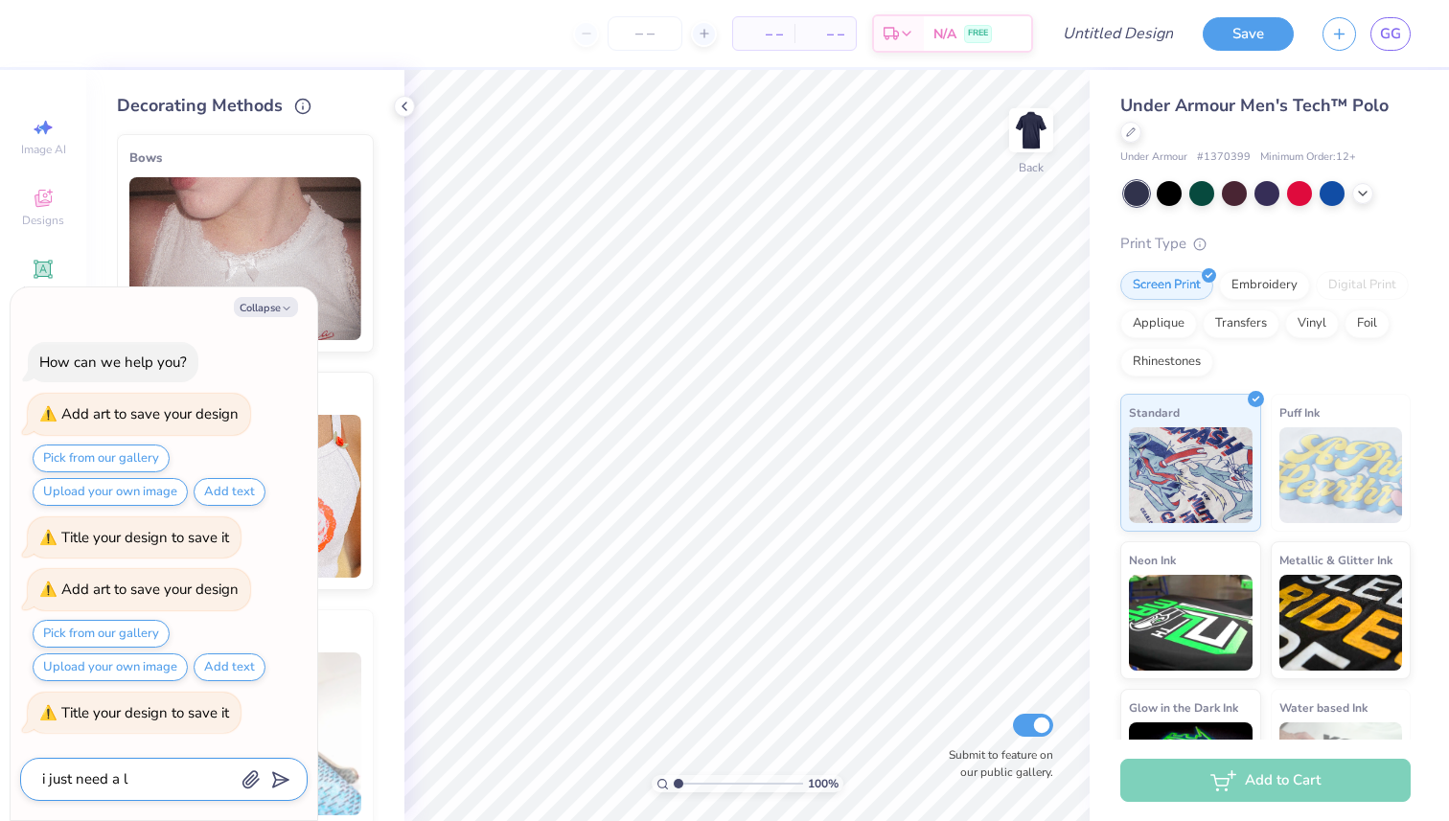
type textarea "i just need a lo"
type textarea "x"
type textarea "i just need a log"
type textarea "x"
type textarea "i just need a logo"
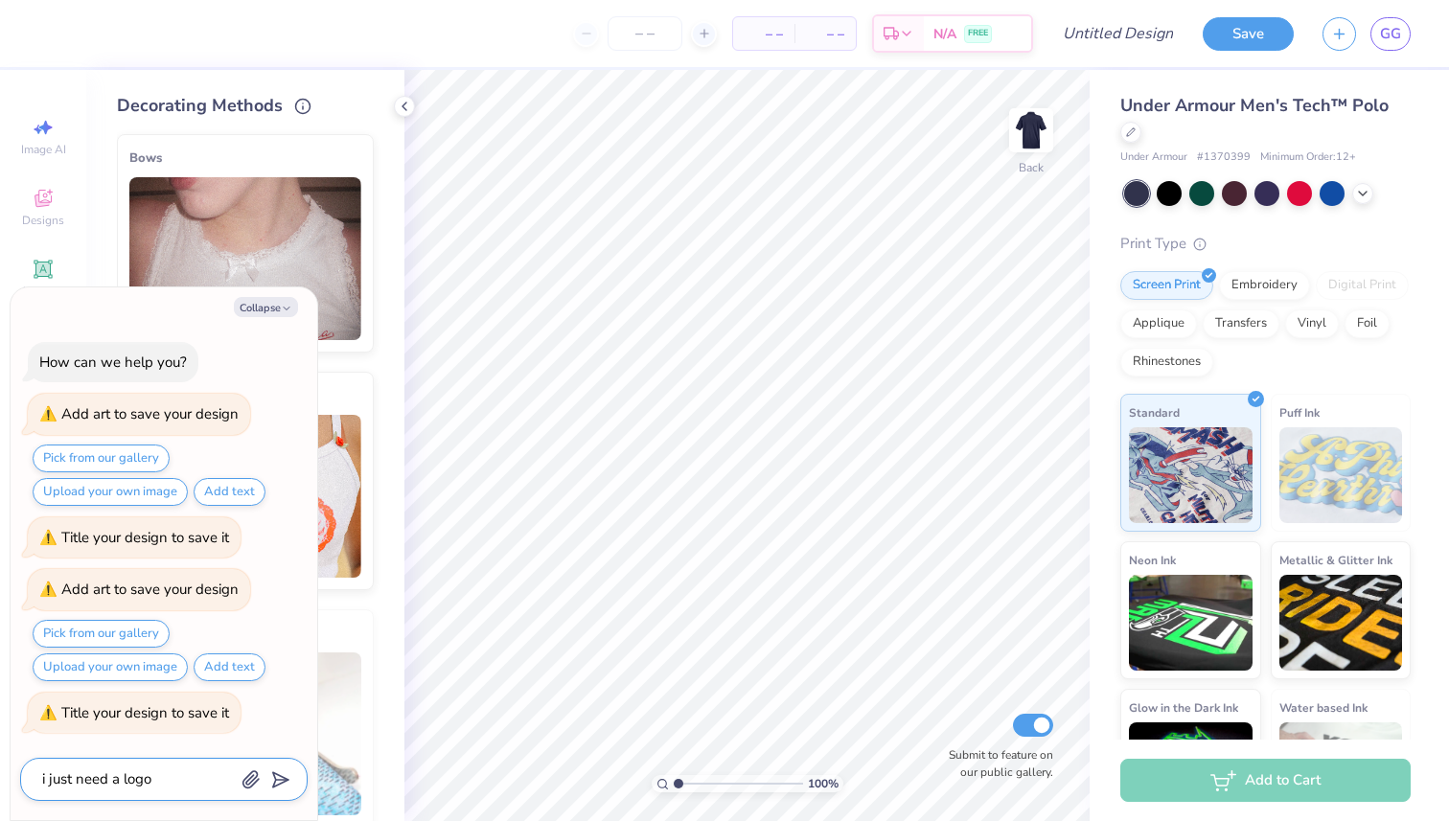
type textarea "x"
type textarea "i just need a logo"
type textarea "x"
type textarea "i just need a logo f"
type textarea "x"
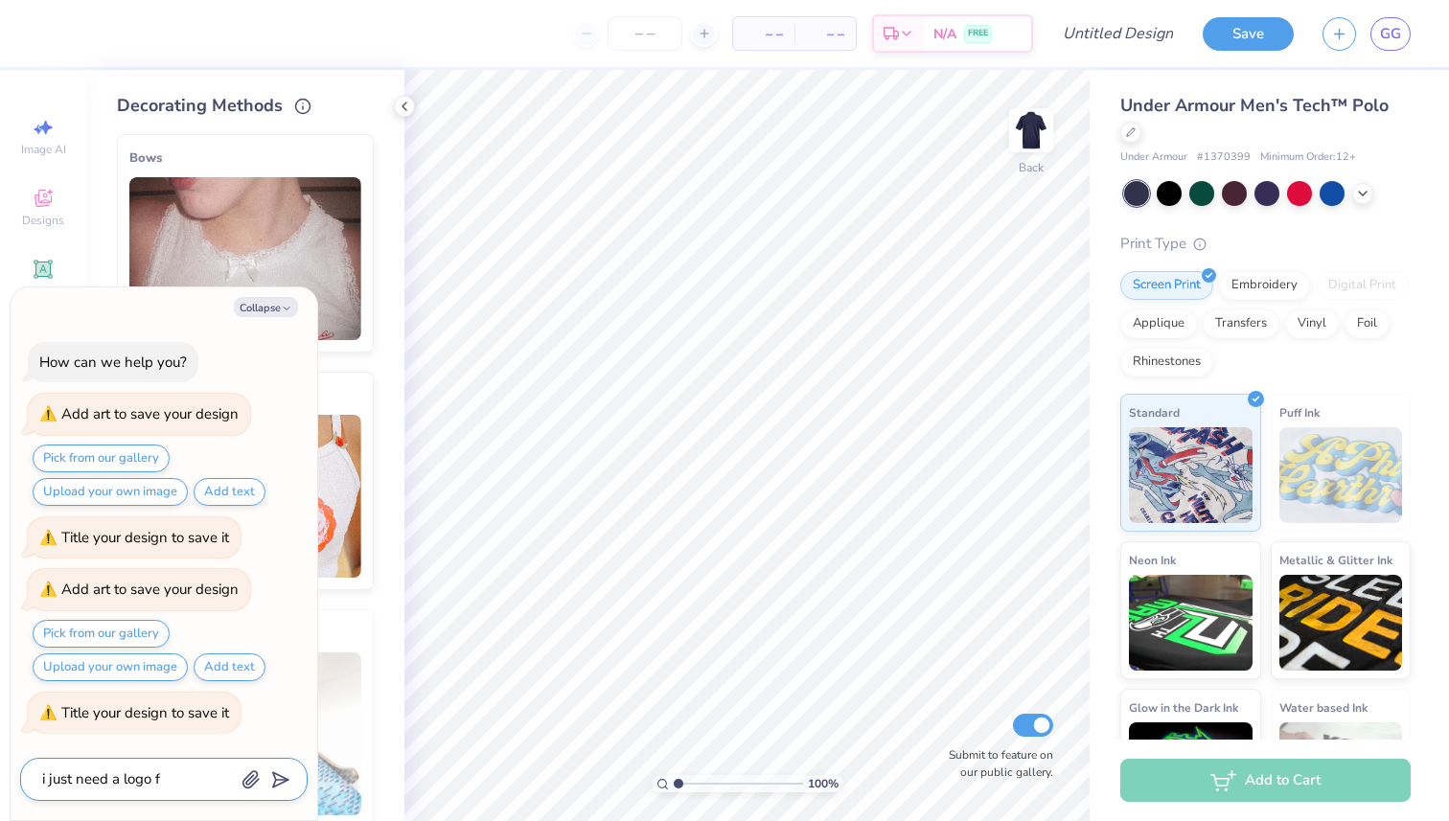
type textarea "i just need a logo fr"
type textarea "x"
type textarea "i just need a logo fro"
type textarea "x"
type textarea "i just need a logo from"
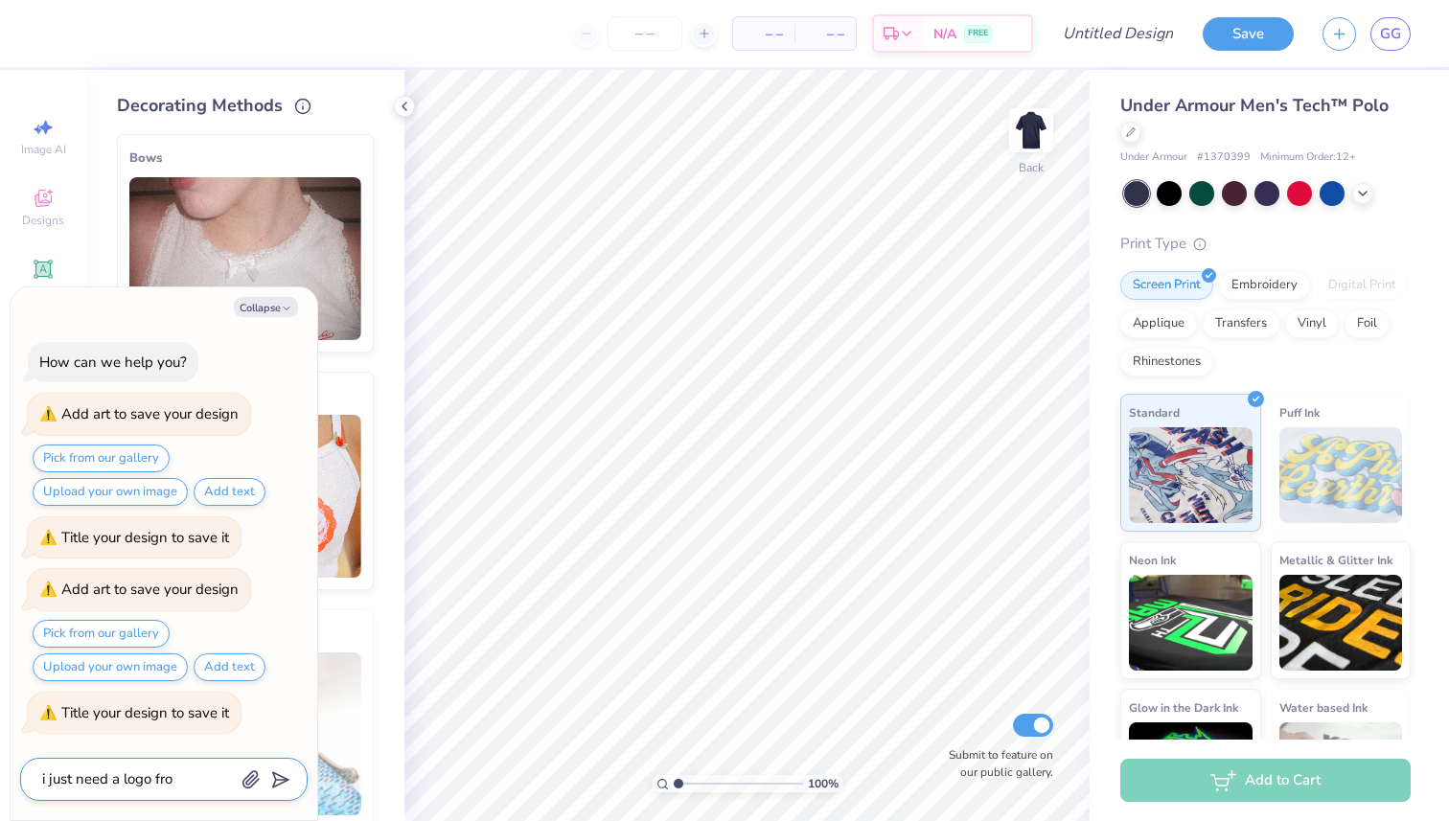
type textarea "x"
type textarea "i just need a logo from"
type textarea "x"
type textarea "i just need a logo from m"
type textarea "x"
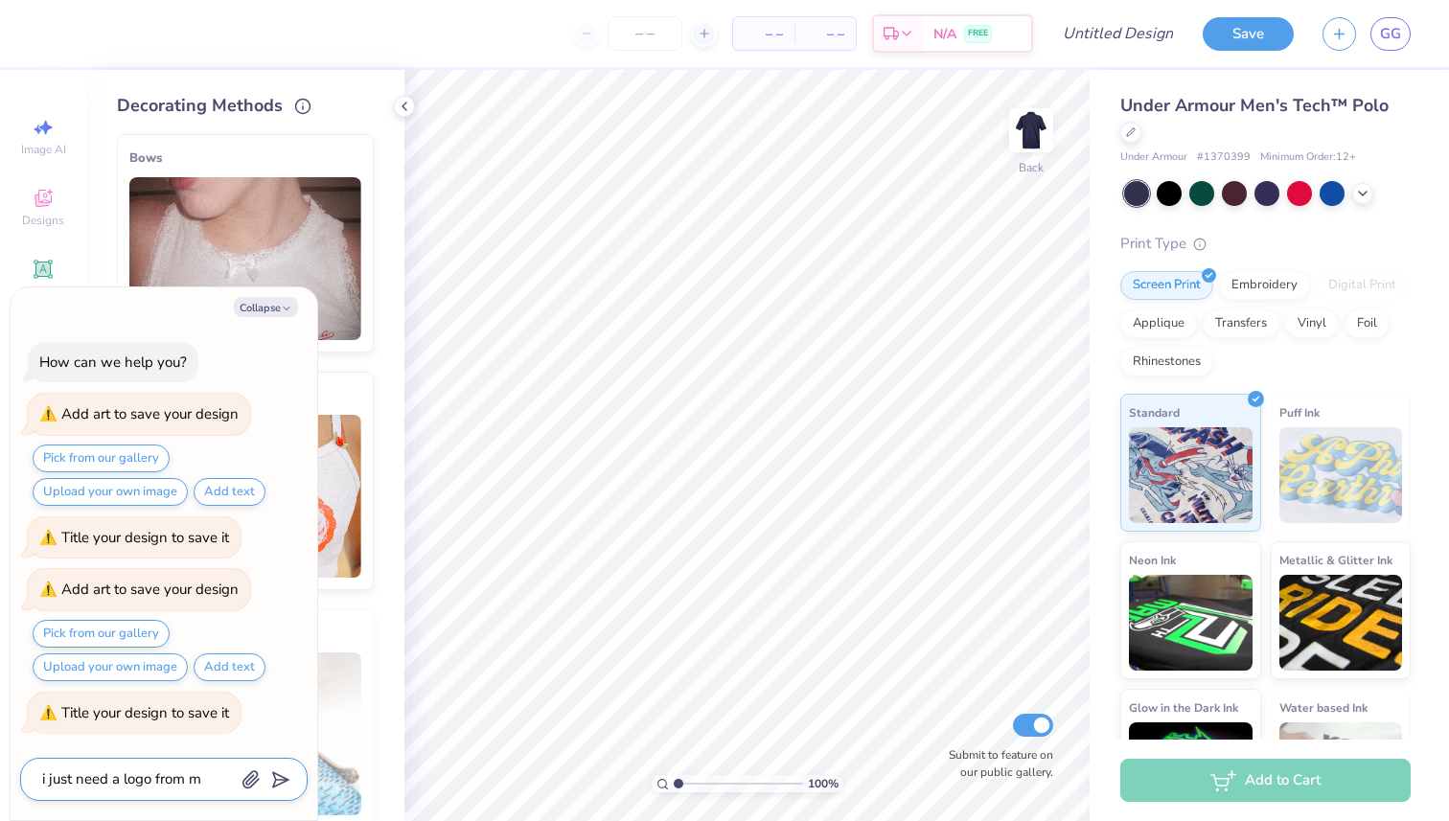
type textarea "i just need a logo from my"
type textarea "x"
type textarea "i just need a logo from my"
type textarea "x"
type textarea "i just need a logo from my o"
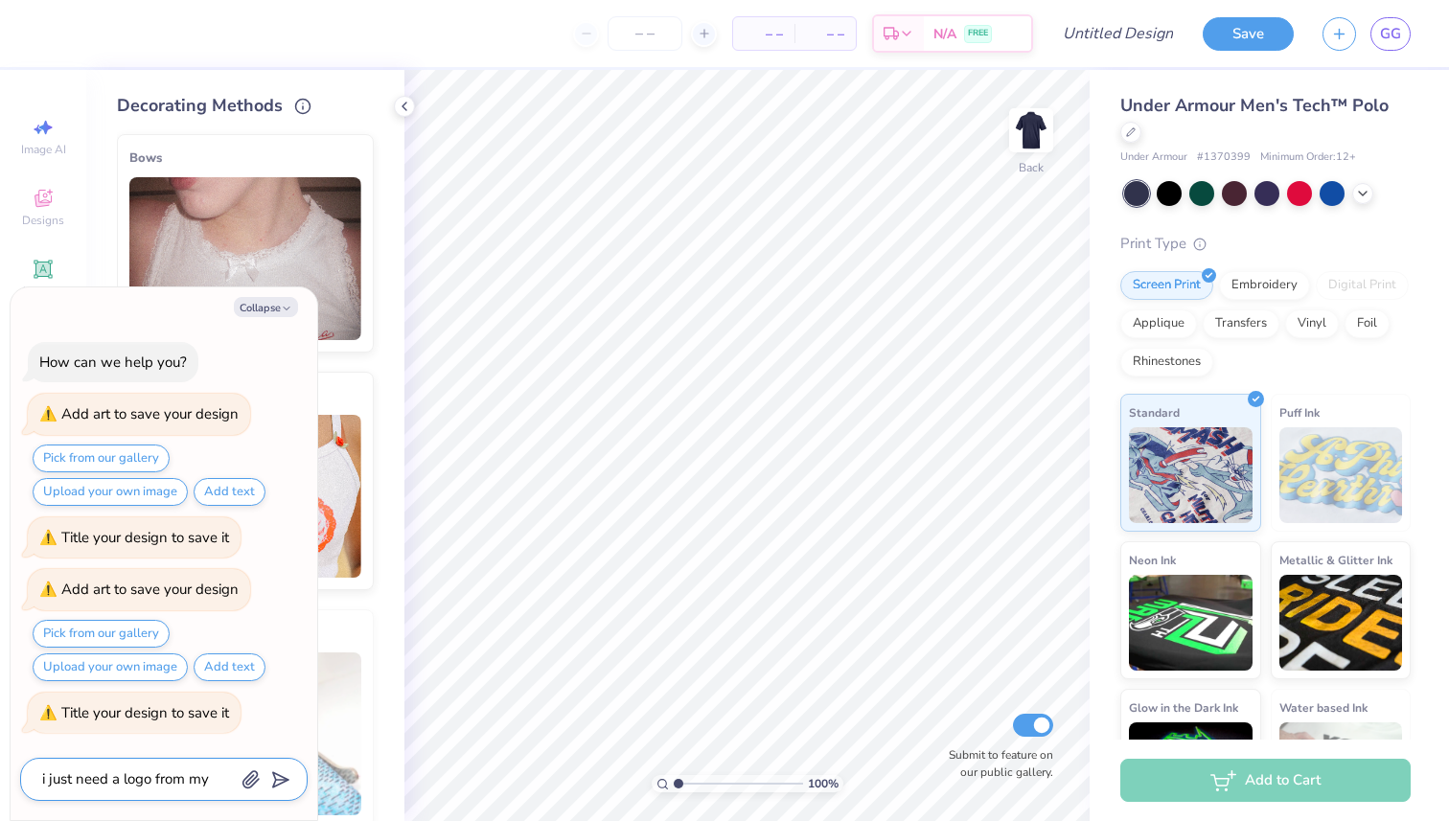
type textarea "x"
type textarea "i just need a logo from my ol"
type textarea "x"
type textarea "i just need a logo from my old"
type textarea "x"
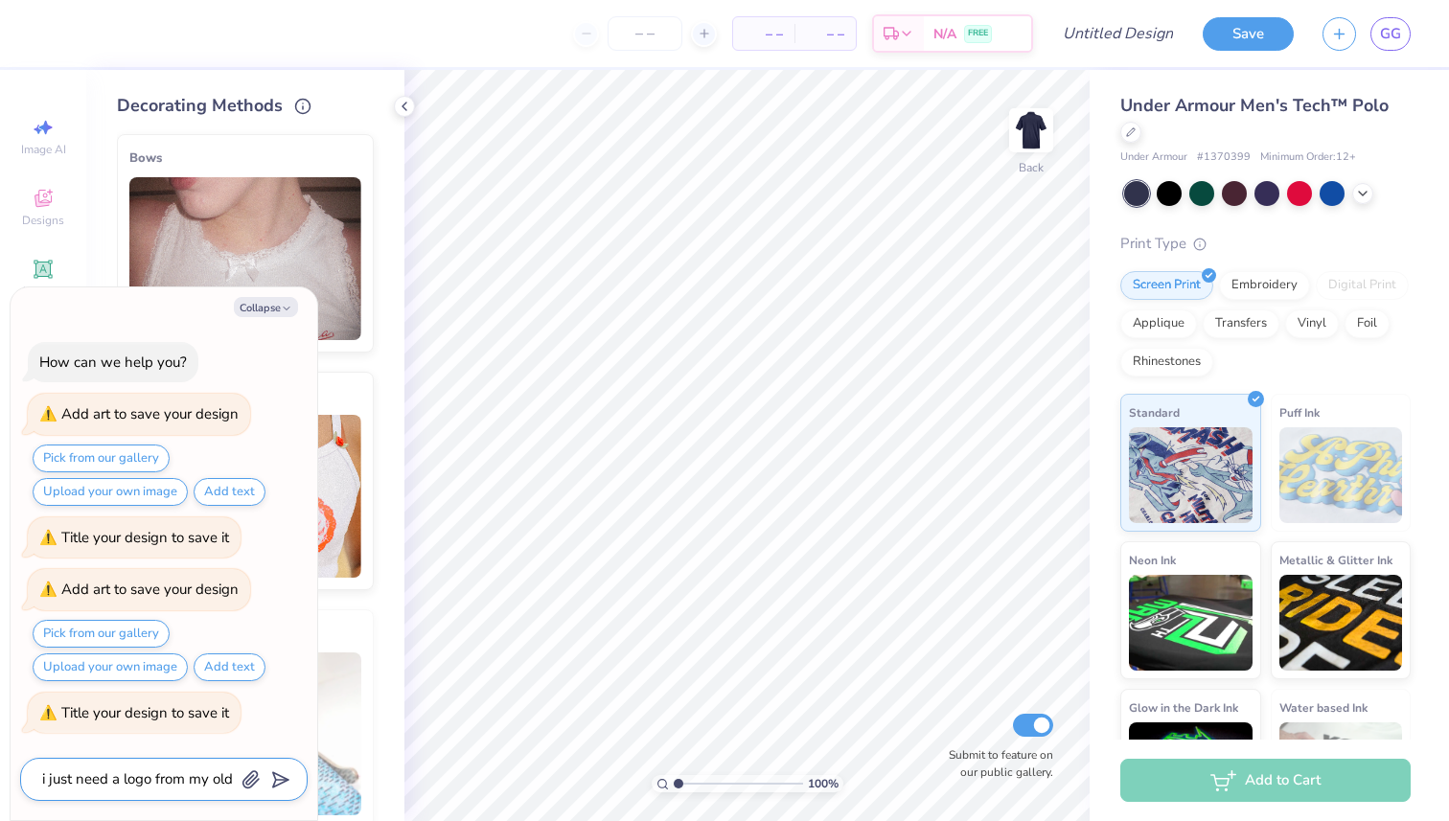
type textarea "i just need a logo from my olde"
type textarea "x"
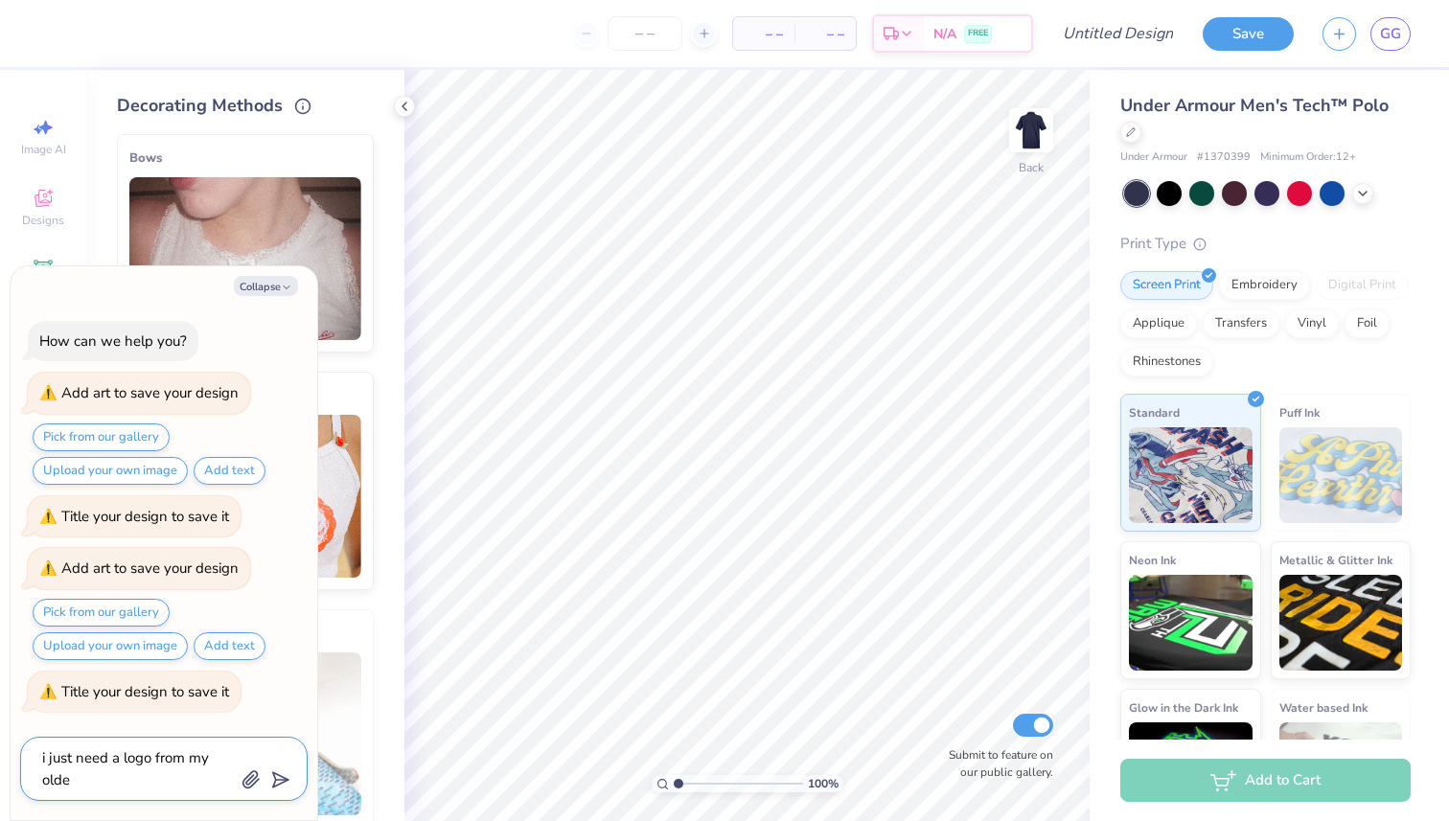
type textarea "i just need a logo from my olde"
type textarea "x"
type textarea "i just need a logo from my olde"
type textarea "x"
type textarea "i just need a logo from my old"
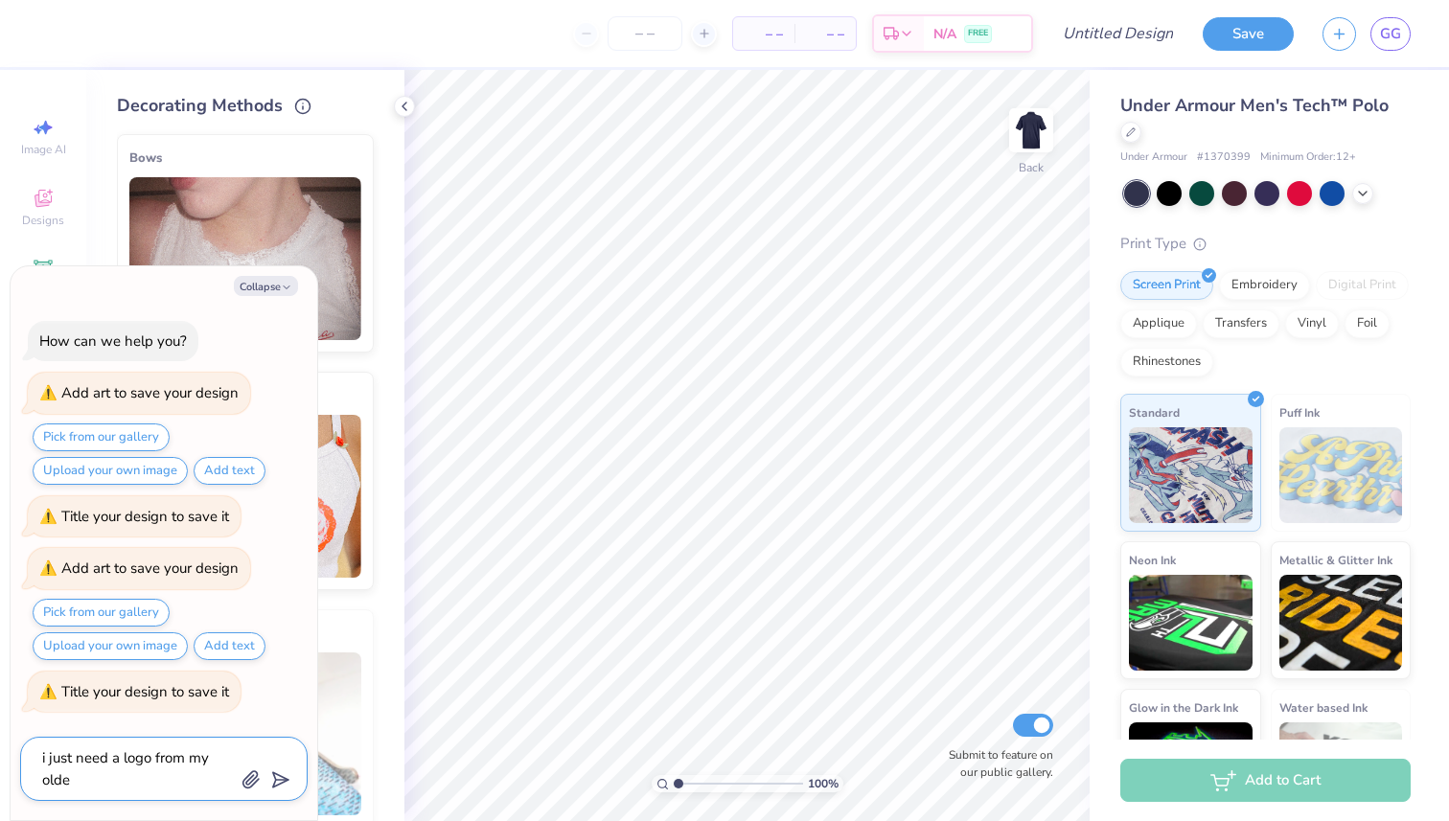
type textarea "x"
type textarea "i just need a logo from my old"
type textarea "x"
type textarea "i just need a logo from my old d"
type textarea "x"
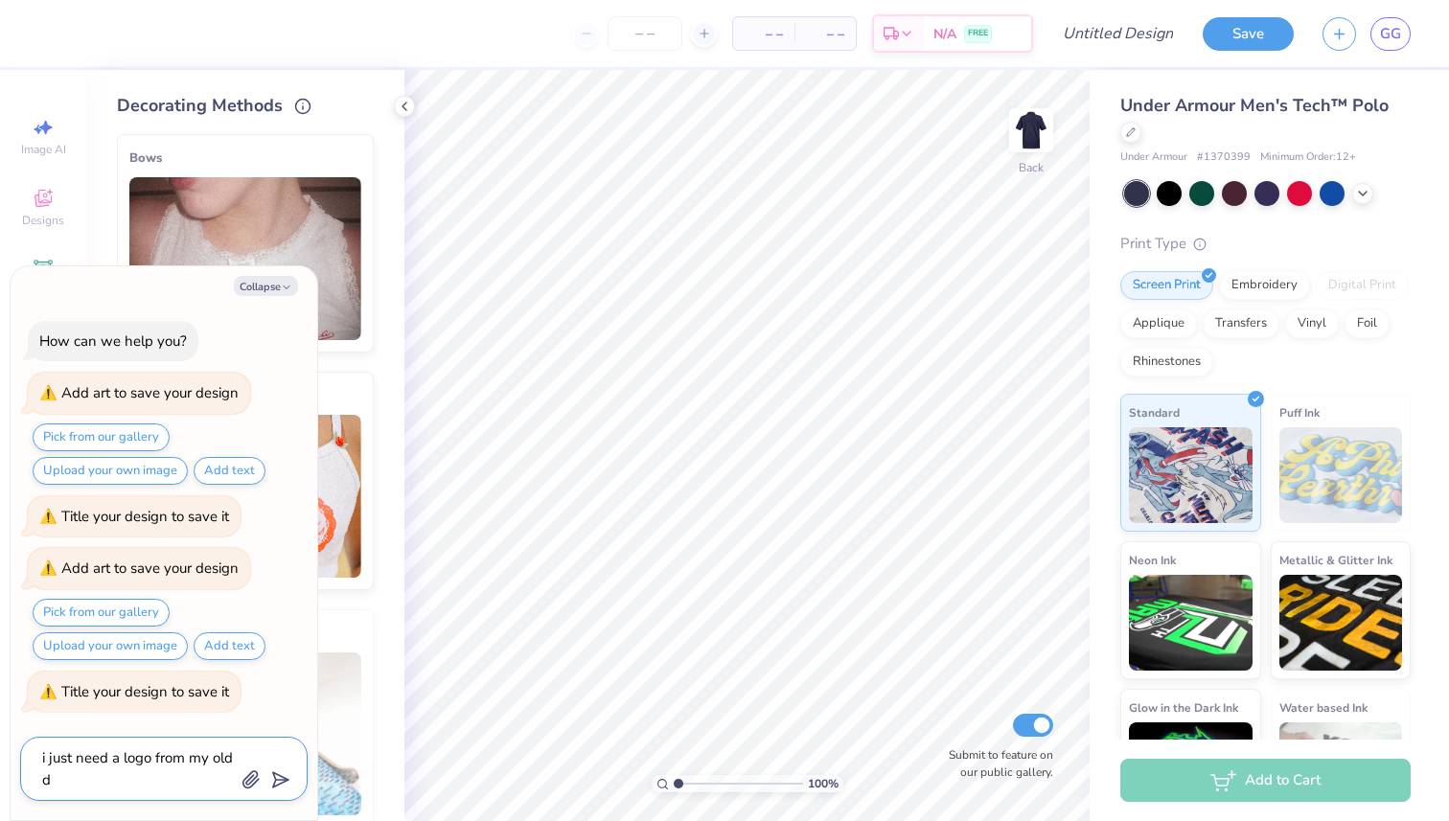
type textarea "i just need a logo from my old de"
type textarea "x"
type textarea "i just need a logo from my old des"
type textarea "x"
type textarea "i just need a logo from my old desi"
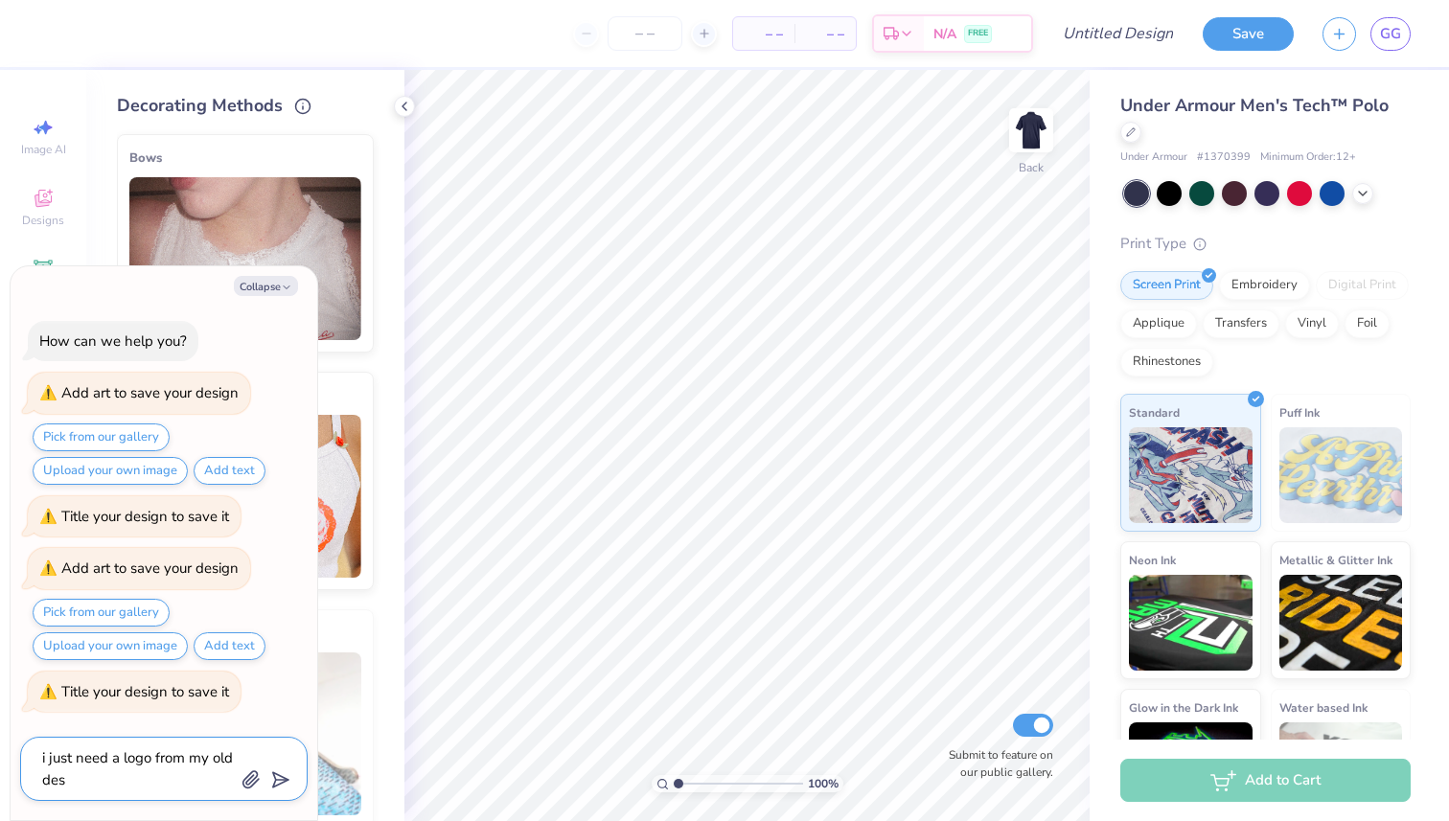
type textarea "x"
type textarea "i just need a logo from my old design"
type textarea "x"
type textarea "i just need a logo from my old design"
type input "i just need a logo from my old design"
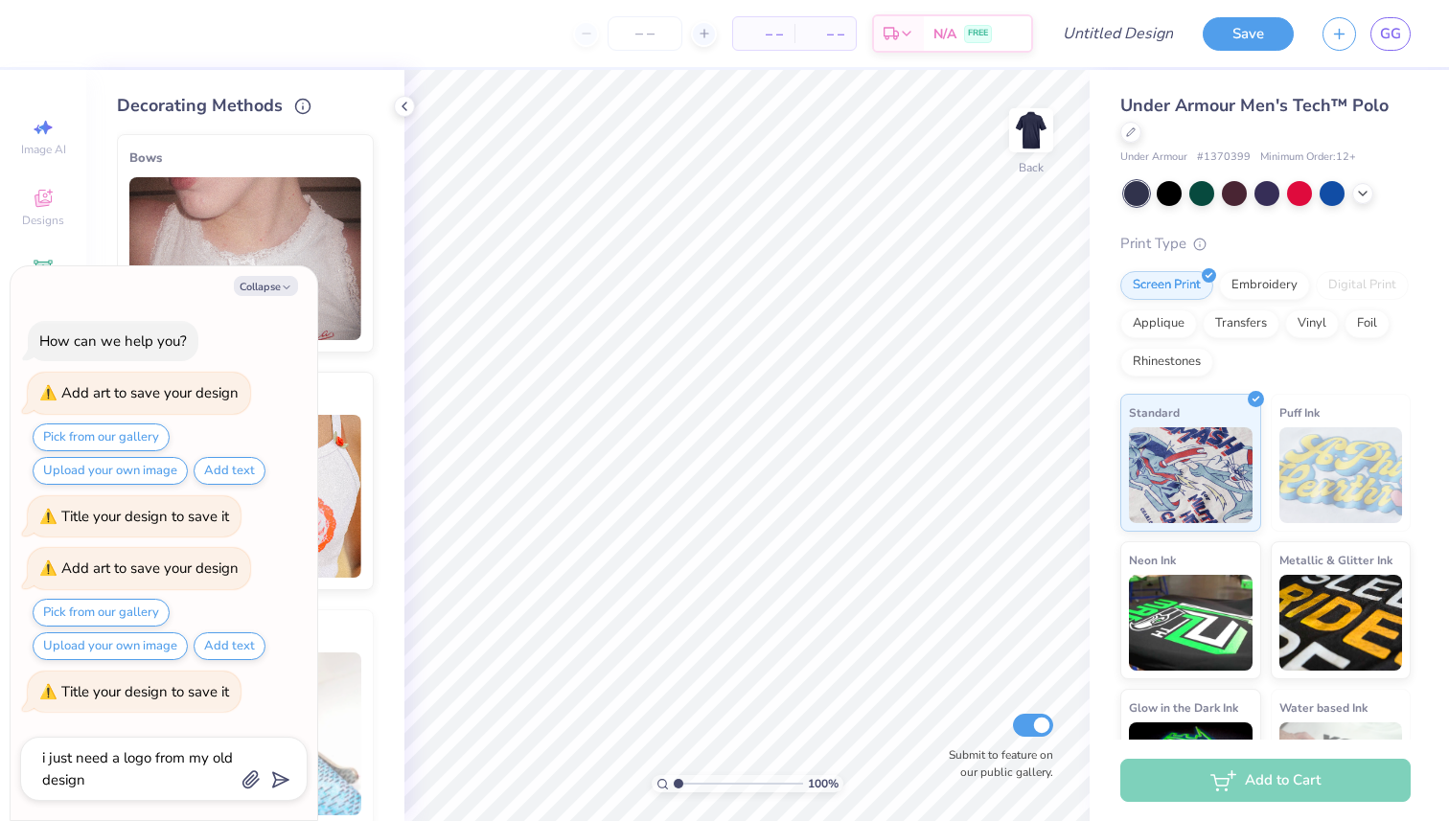
type textarea "x"
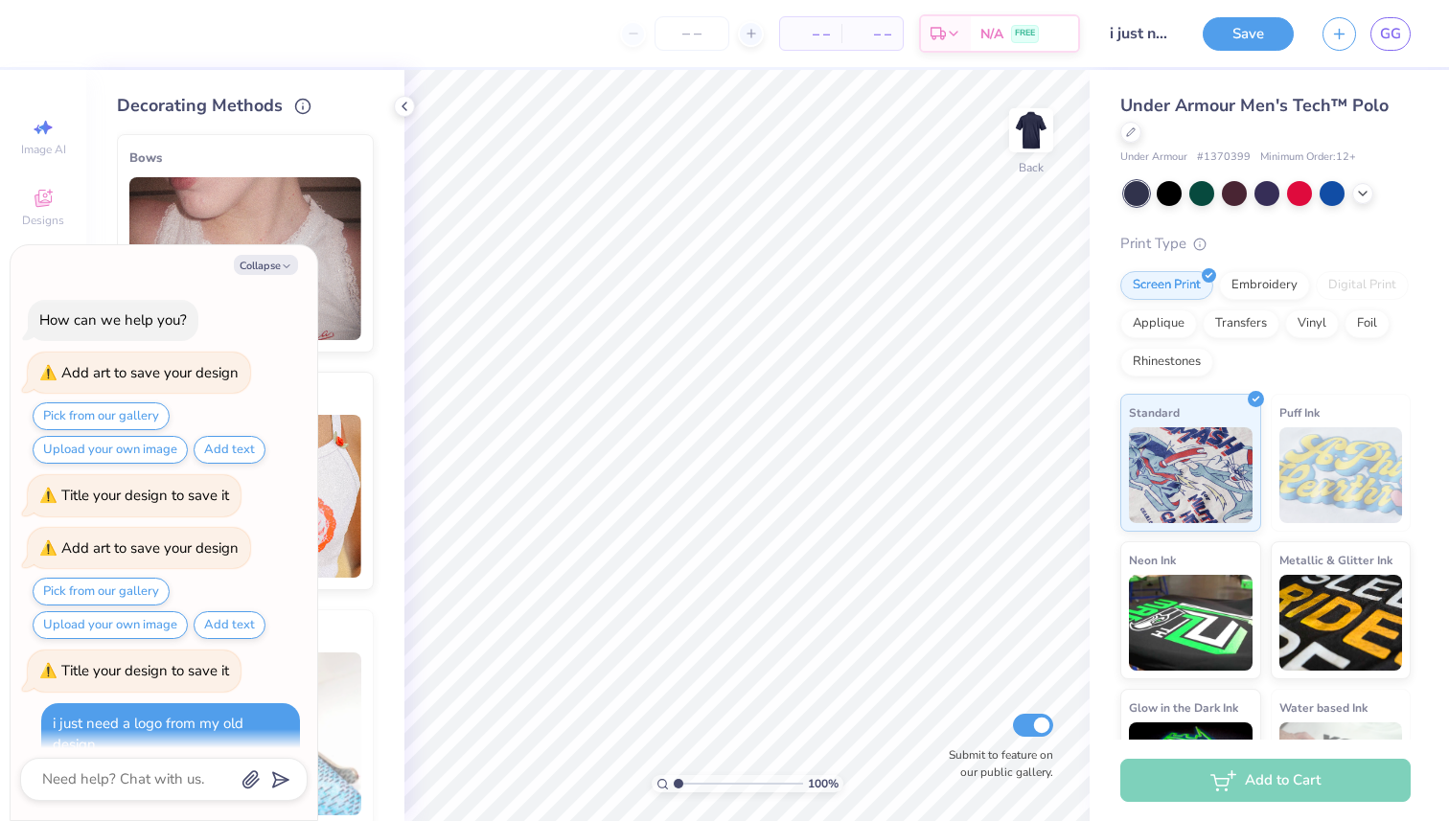
scroll to position [127, 0]
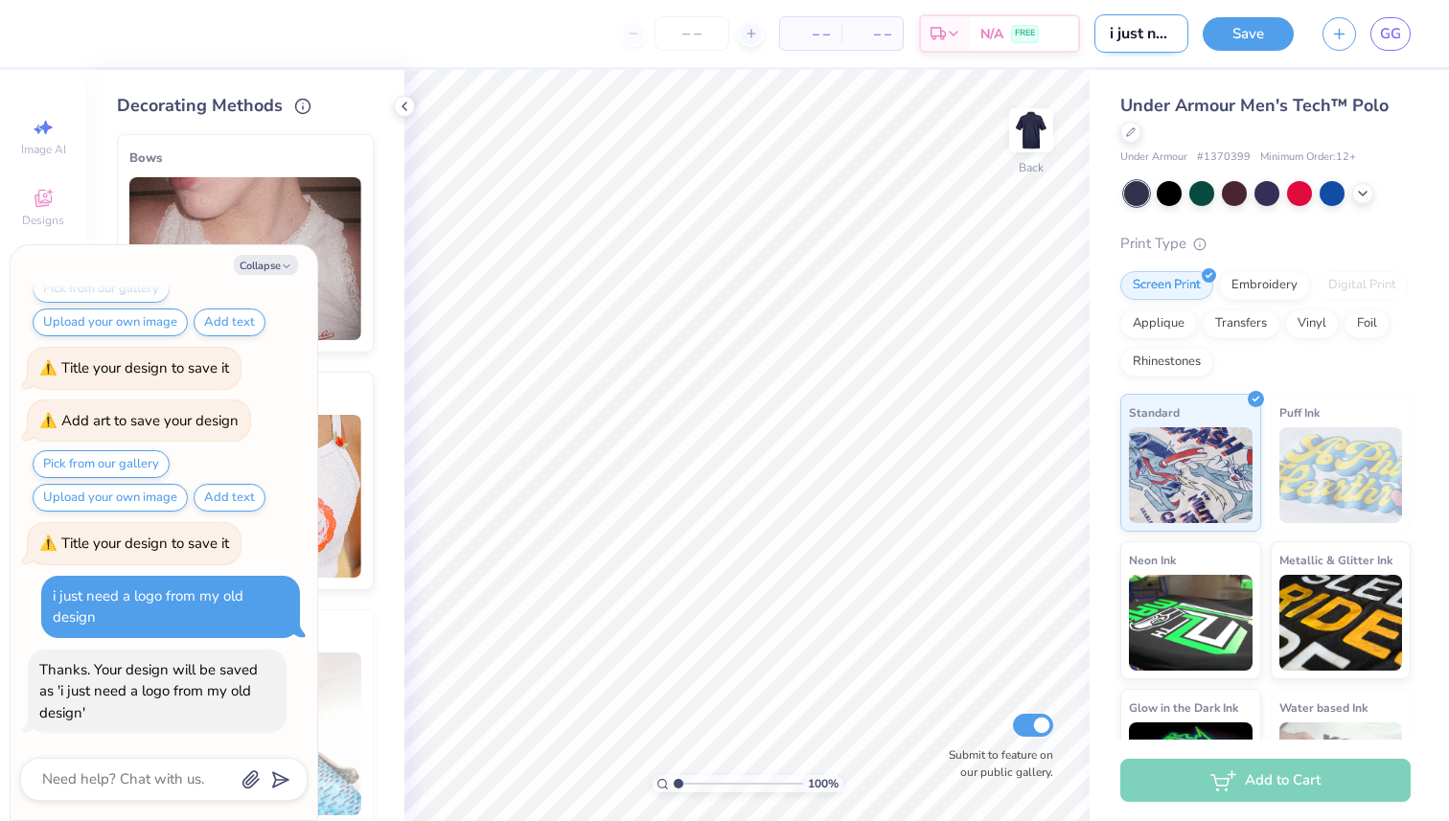
click at [1164, 42] on input "i just need a logo from my old design" at bounding box center [1141, 33] width 94 height 38
drag, startPoint x: 1111, startPoint y: 35, endPoint x: 1446, endPoint y: 43, distance: 335.4
click at [1446, 45] on div "– – Per Item – – Total Est. Delivery N/A FREE Design Title i just need a logo f…" at bounding box center [724, 33] width 1449 height 67
type textarea "x"
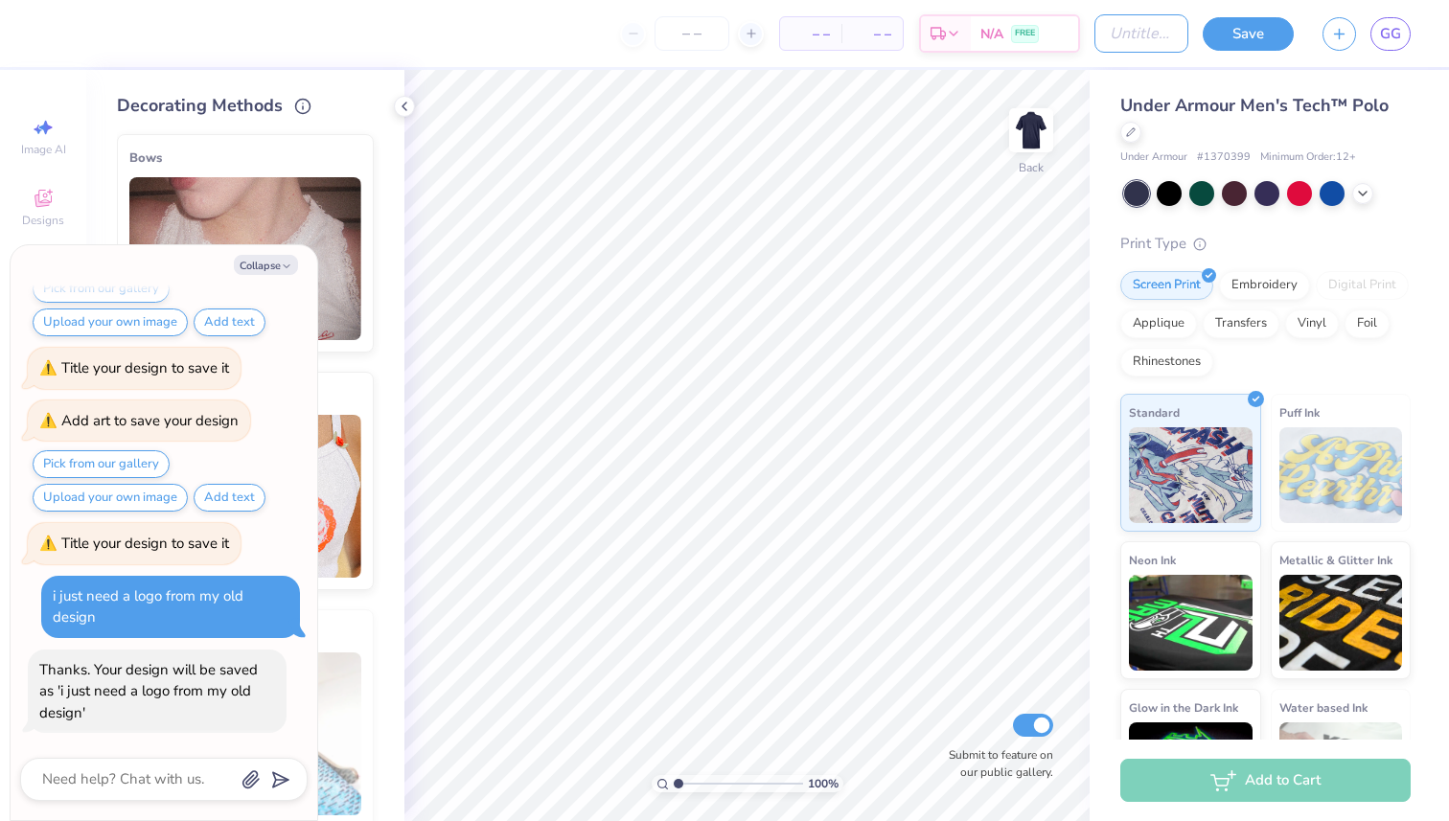
scroll to position [0, 0]
type textarea "x"
type input "m"
type textarea "x"
type input "me"
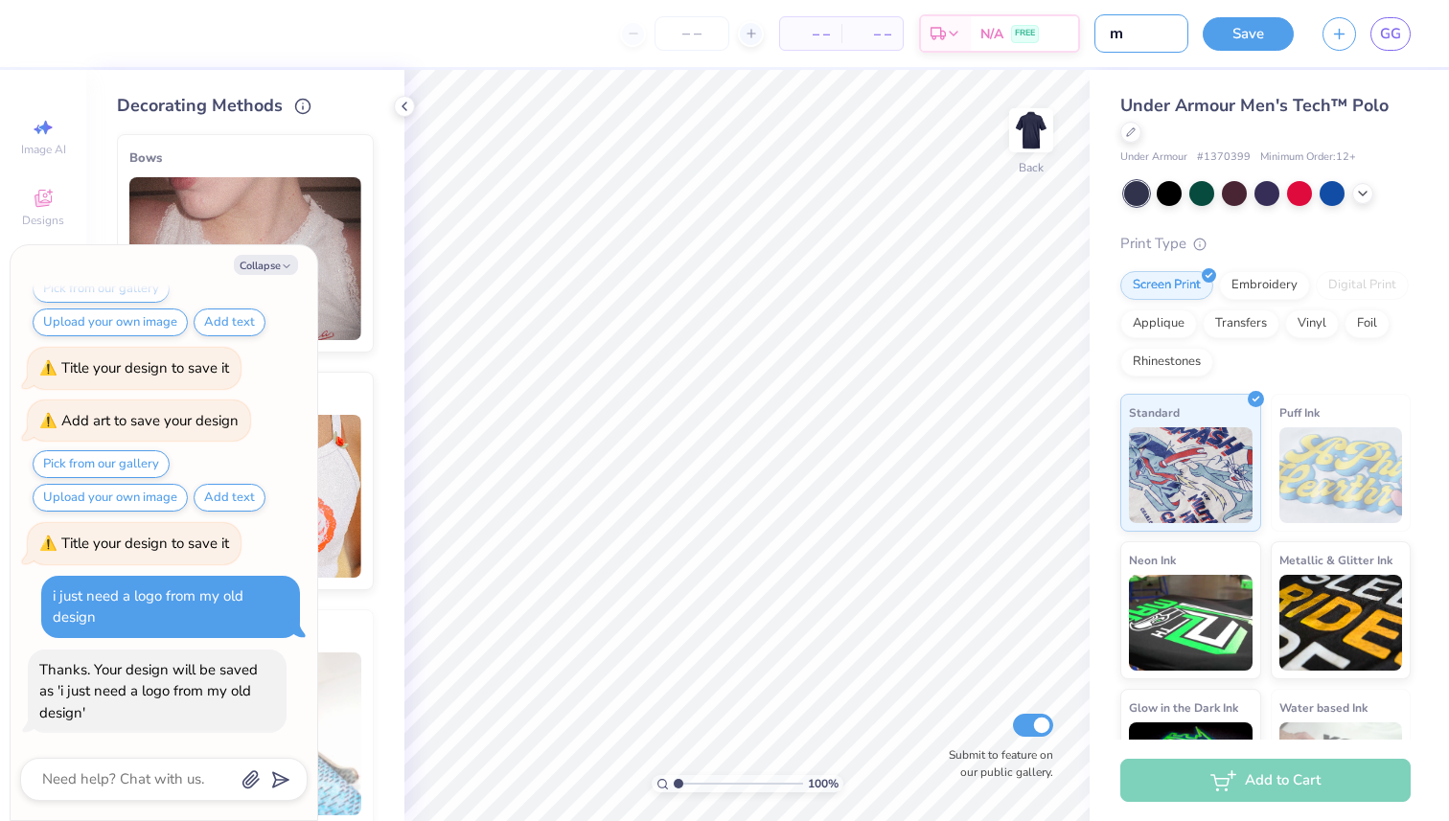
type textarea "x"
type input "men"
type textarea "x"
type input "mens"
type textarea "x"
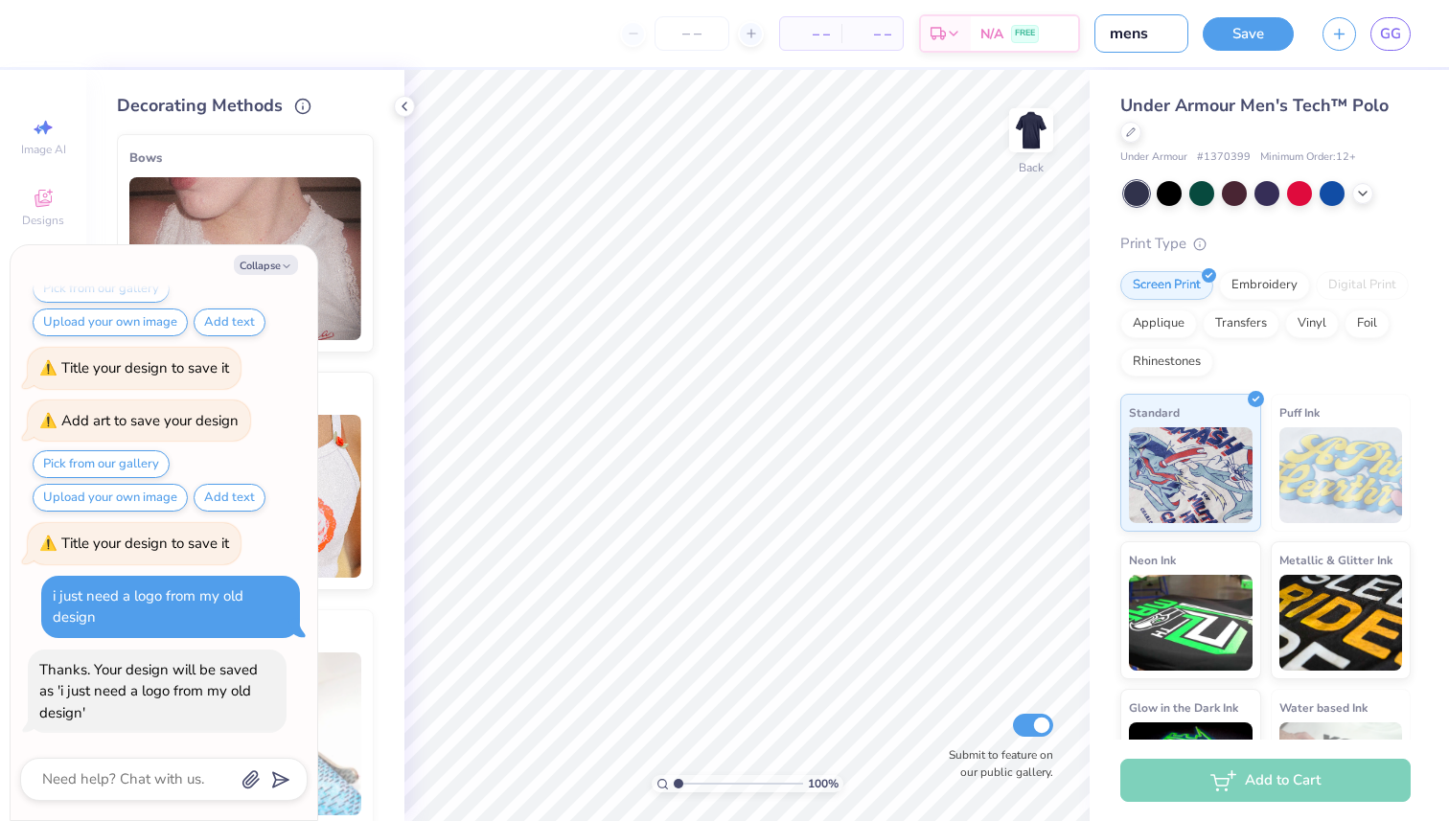
type input "mens"
type textarea "x"
type input "mens p"
type textarea "x"
type input "mens po"
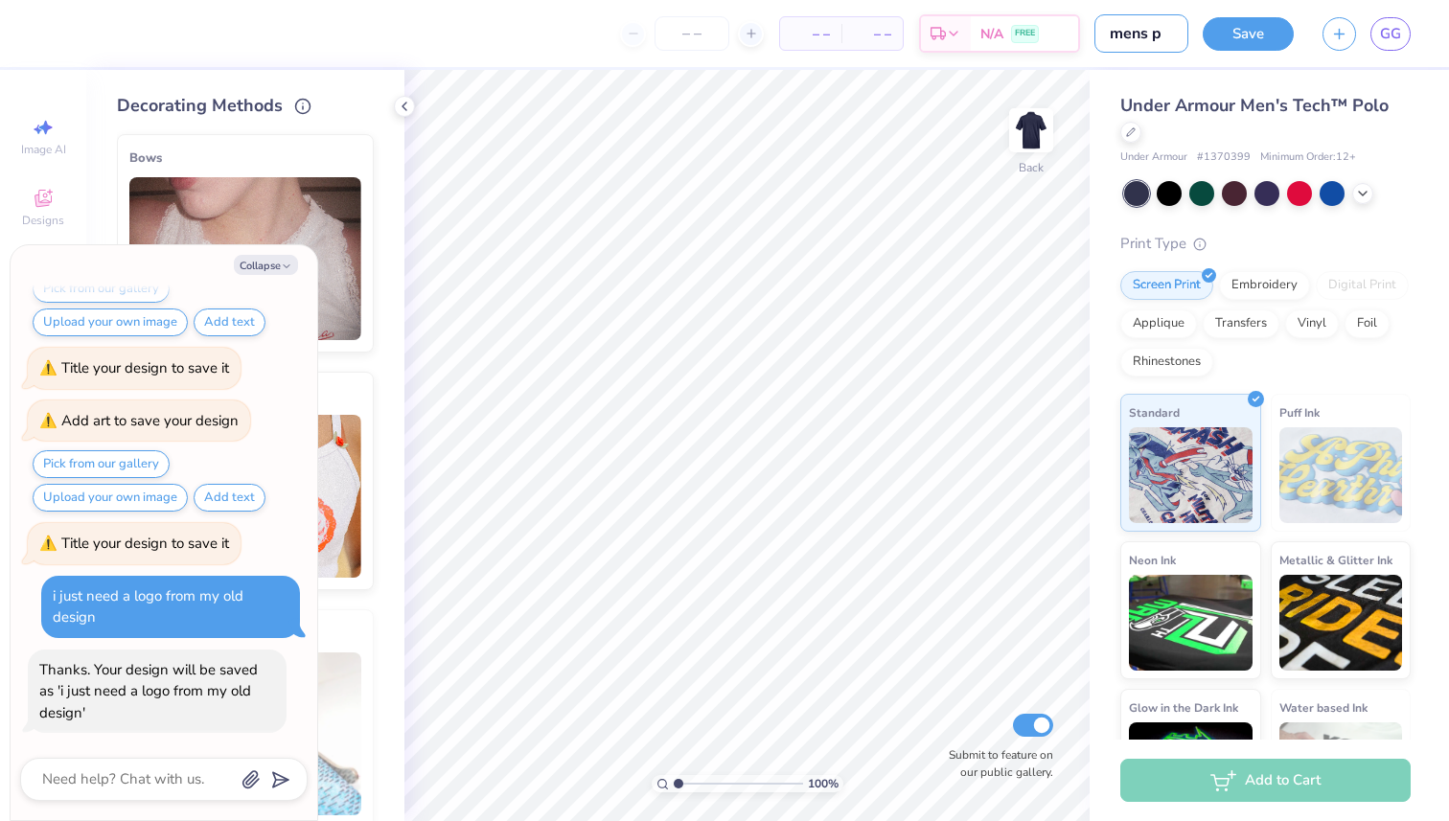
type textarea "x"
type input "mens pol"
type textarea "x"
type input "mens polo"
type textarea "x"
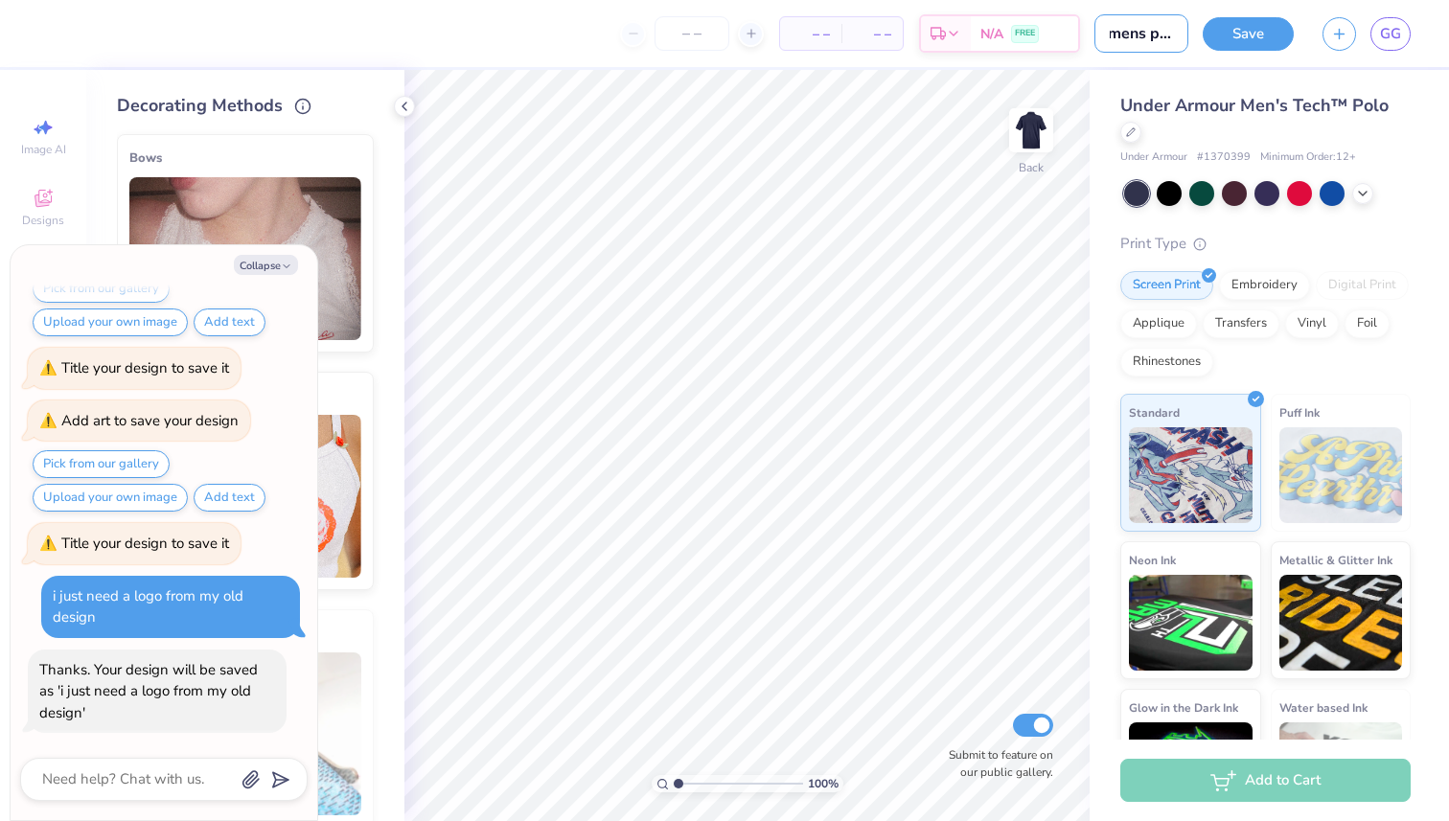
scroll to position [0, 11]
type input "mens polo"
click at [1254, 33] on button "Save" at bounding box center [1247, 31] width 91 height 34
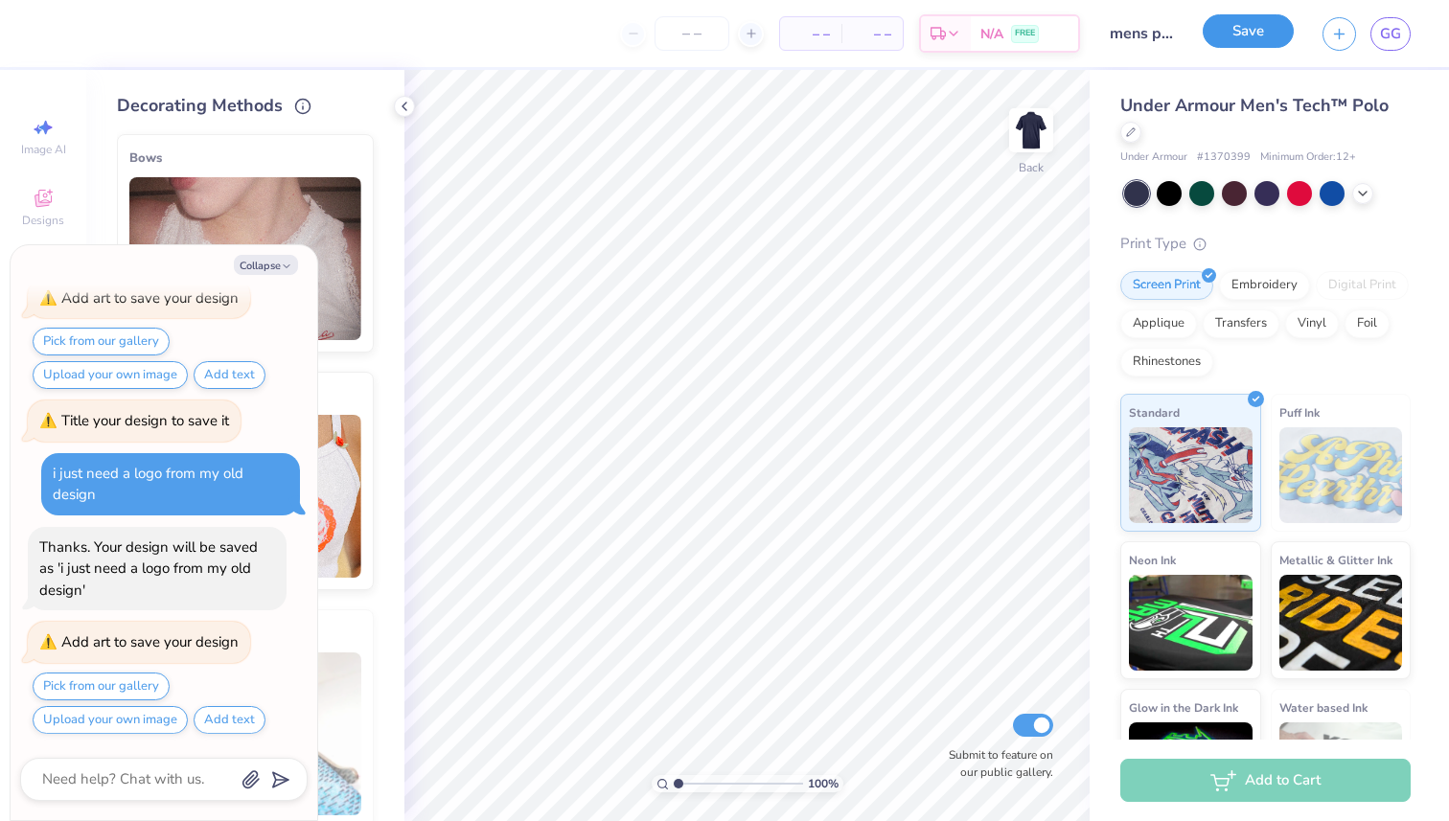
click at [1234, 40] on button "Save" at bounding box center [1247, 31] width 91 height 34
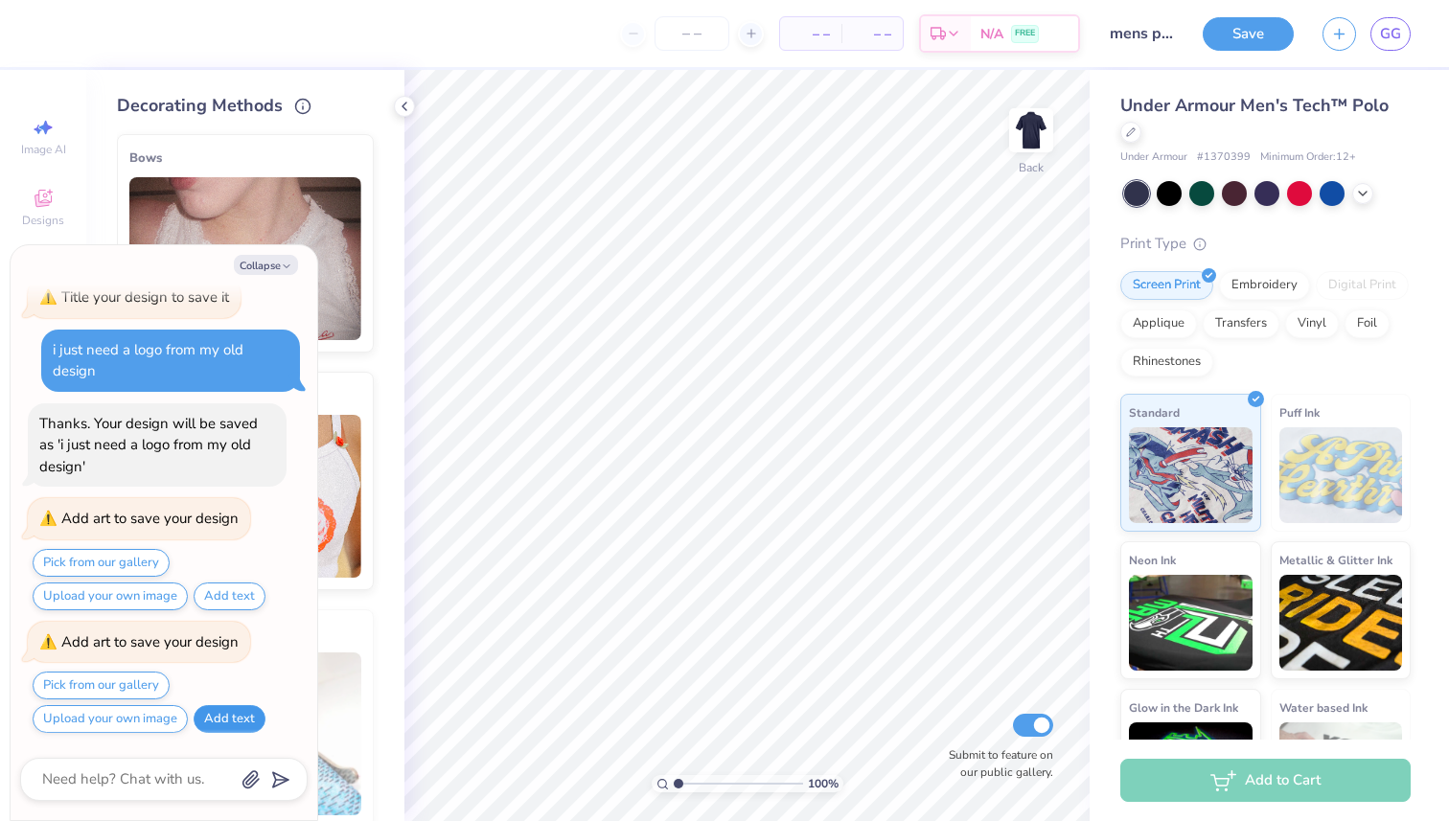
click at [230, 721] on button "Add text" at bounding box center [230, 719] width 72 height 28
type textarea "x"
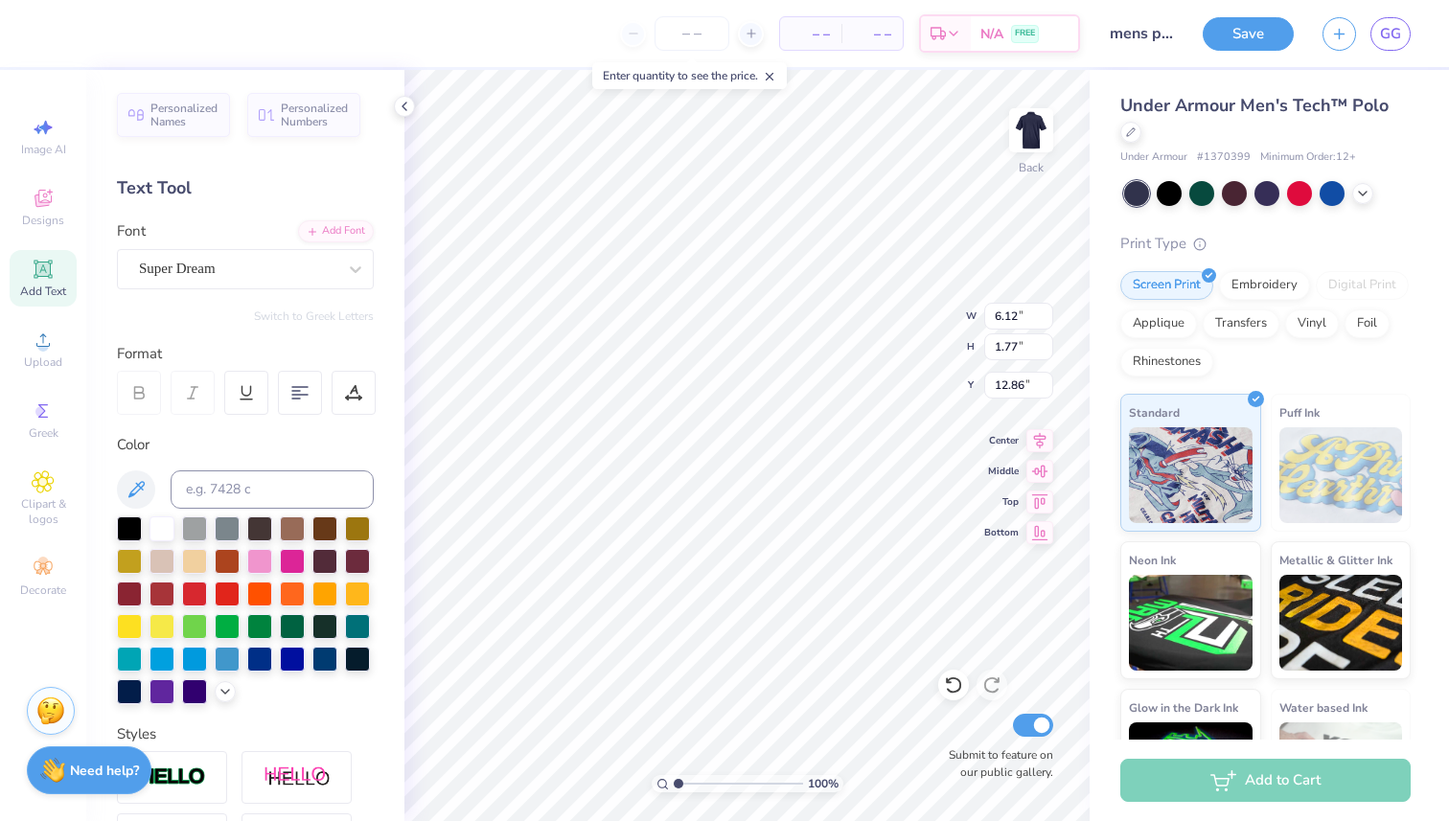
type input "5.37"
type textarea "fuems"
type input "3.67"
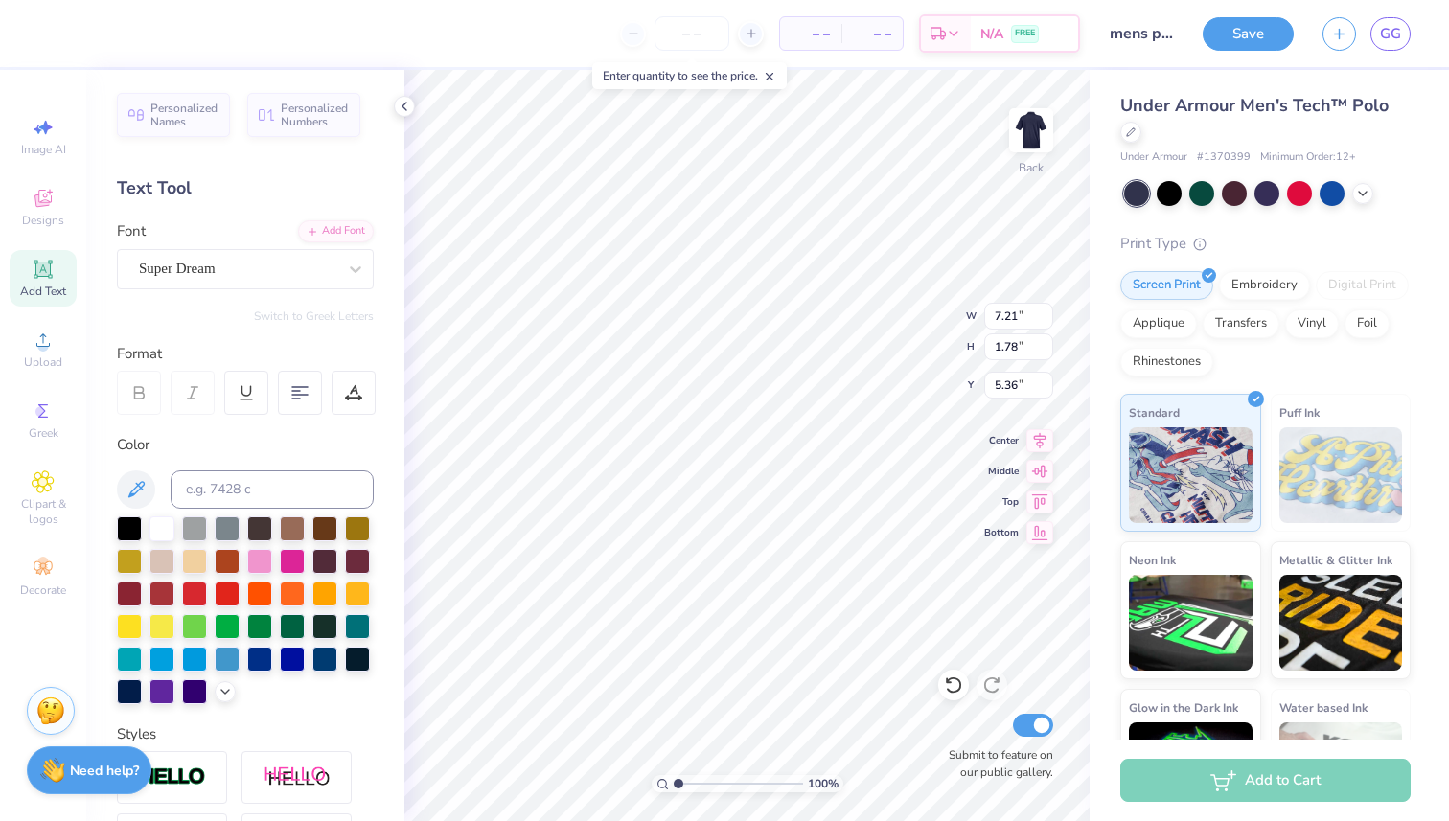
type input "0.90"
type input "2.55"
click at [1250, 34] on button "Save" at bounding box center [1247, 31] width 91 height 34
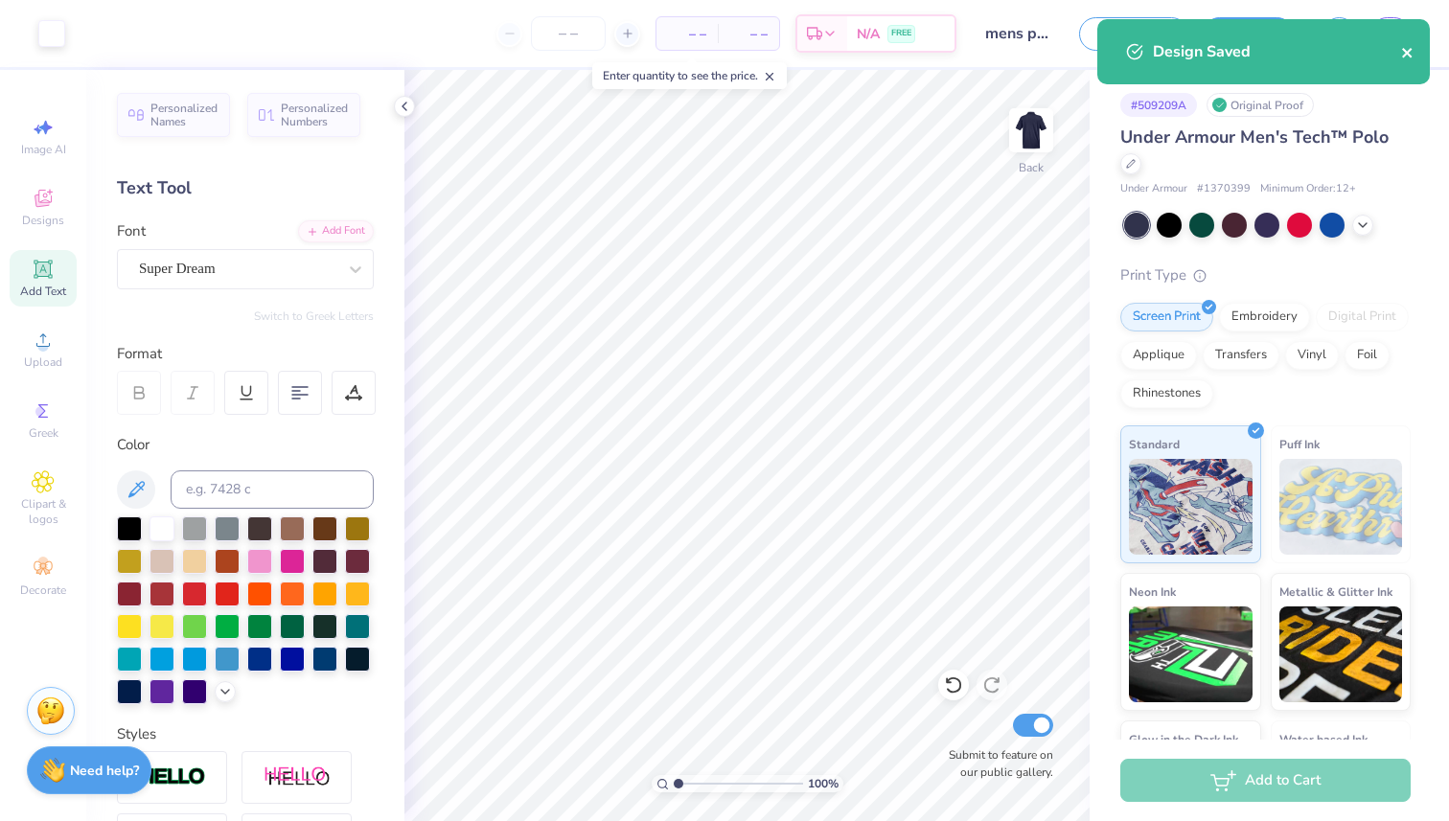
click at [1410, 52] on icon "close" at bounding box center [1407, 52] width 13 height 15
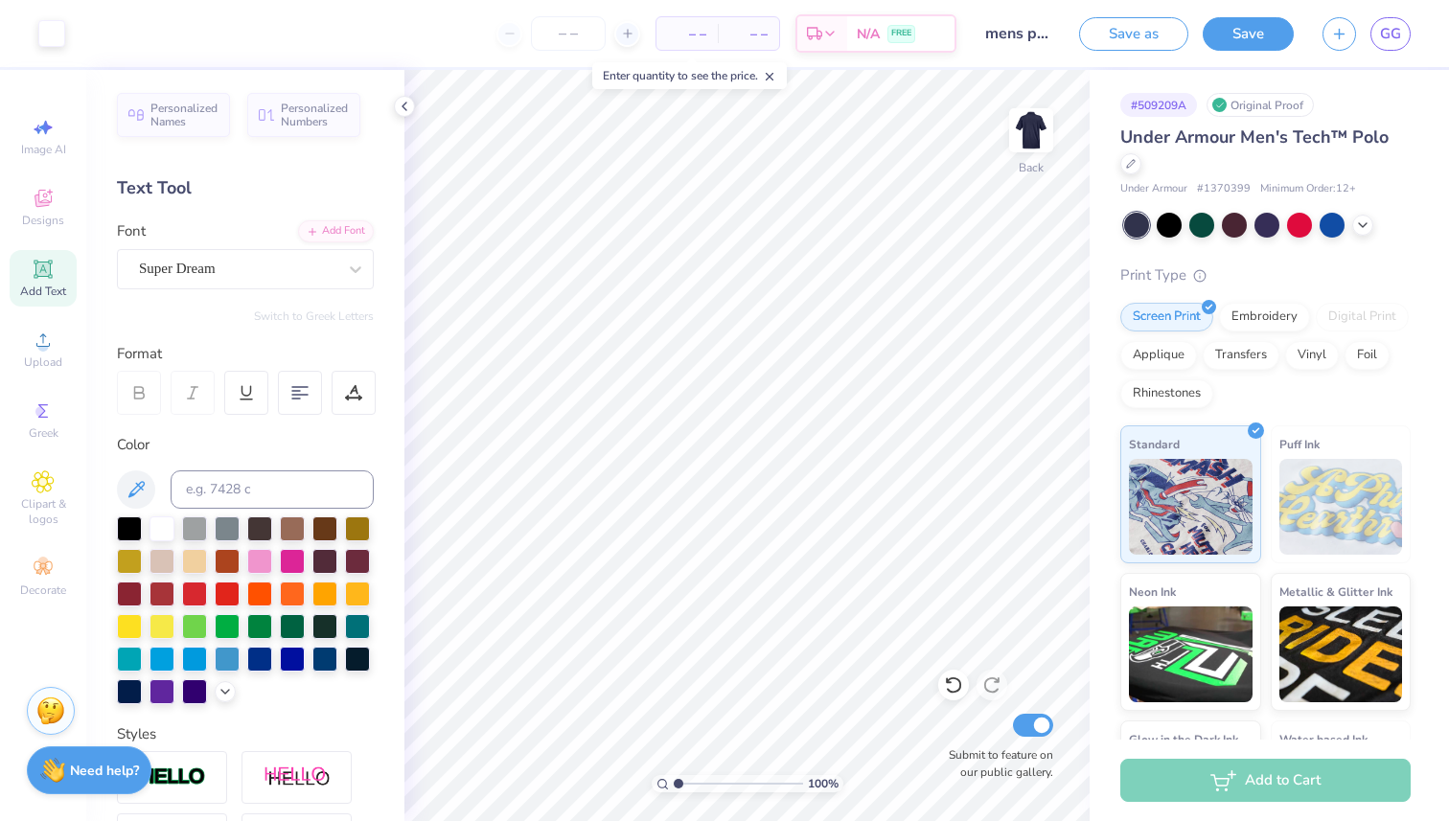
click at [1399, 23] on div "Design Saved" at bounding box center [1263, 19] width 340 height 8
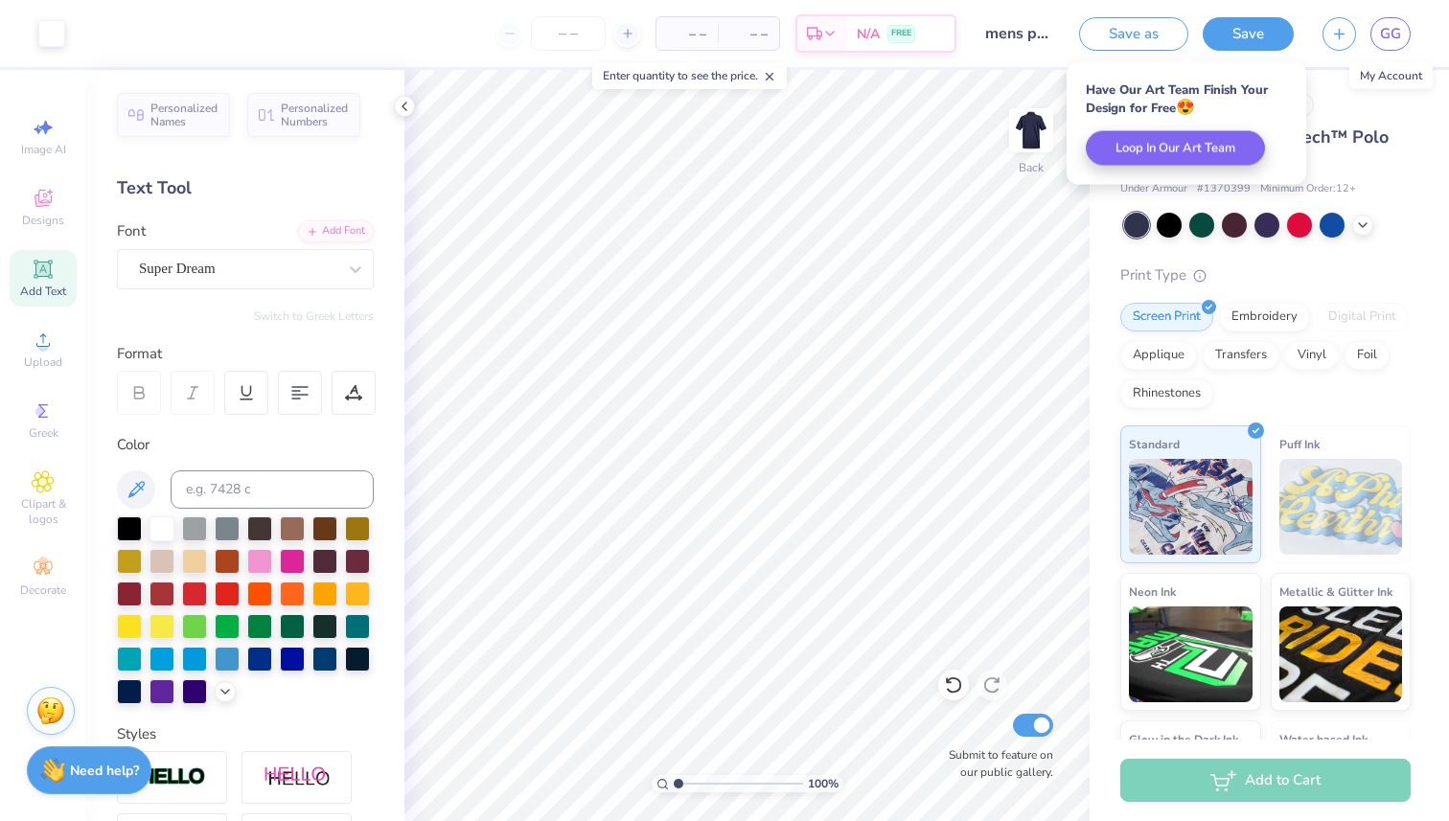
click at [1398, 32] on span "GG" at bounding box center [1390, 34] width 21 height 22
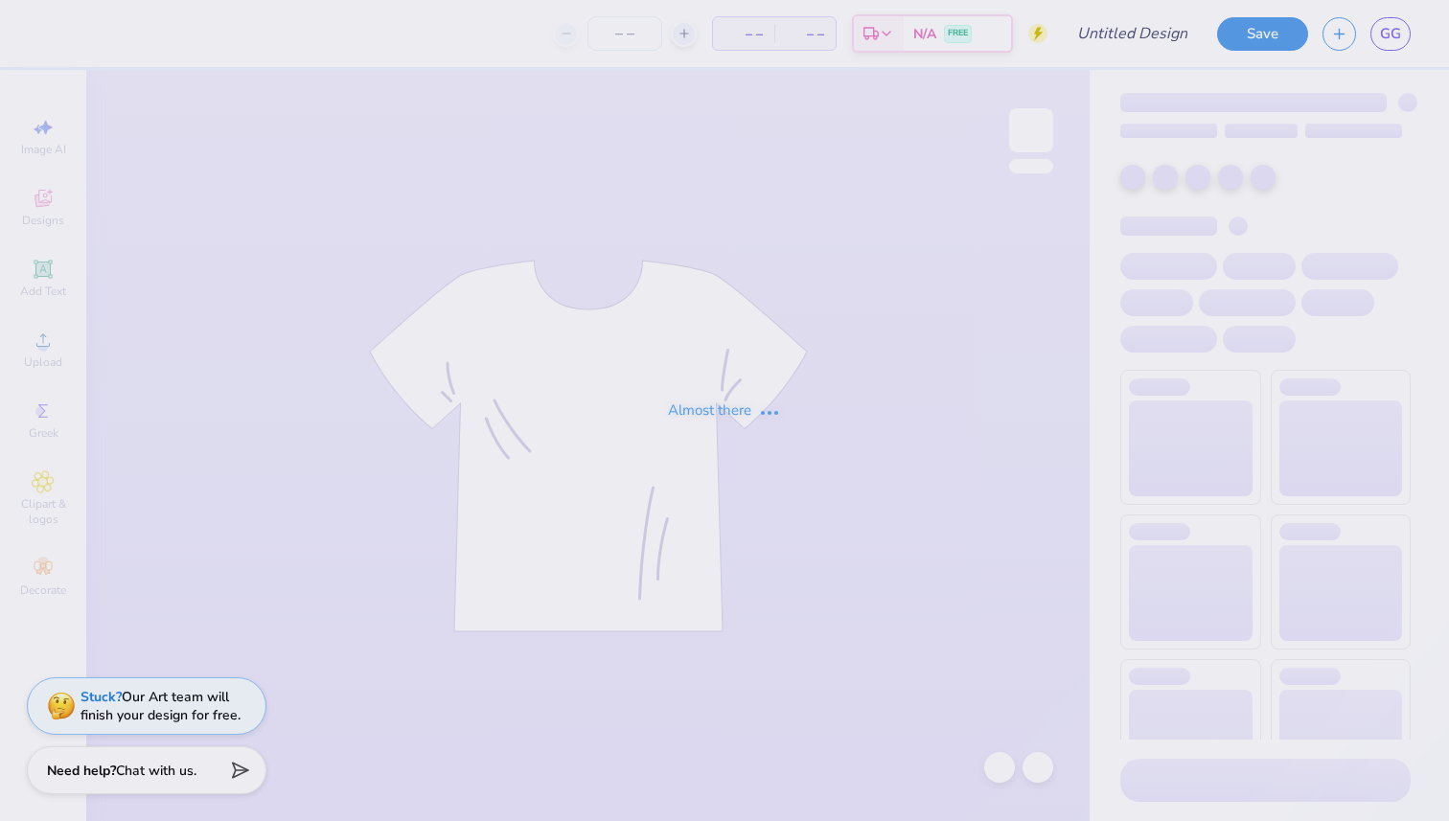
type input "Shirts for EMS"
type input "50"
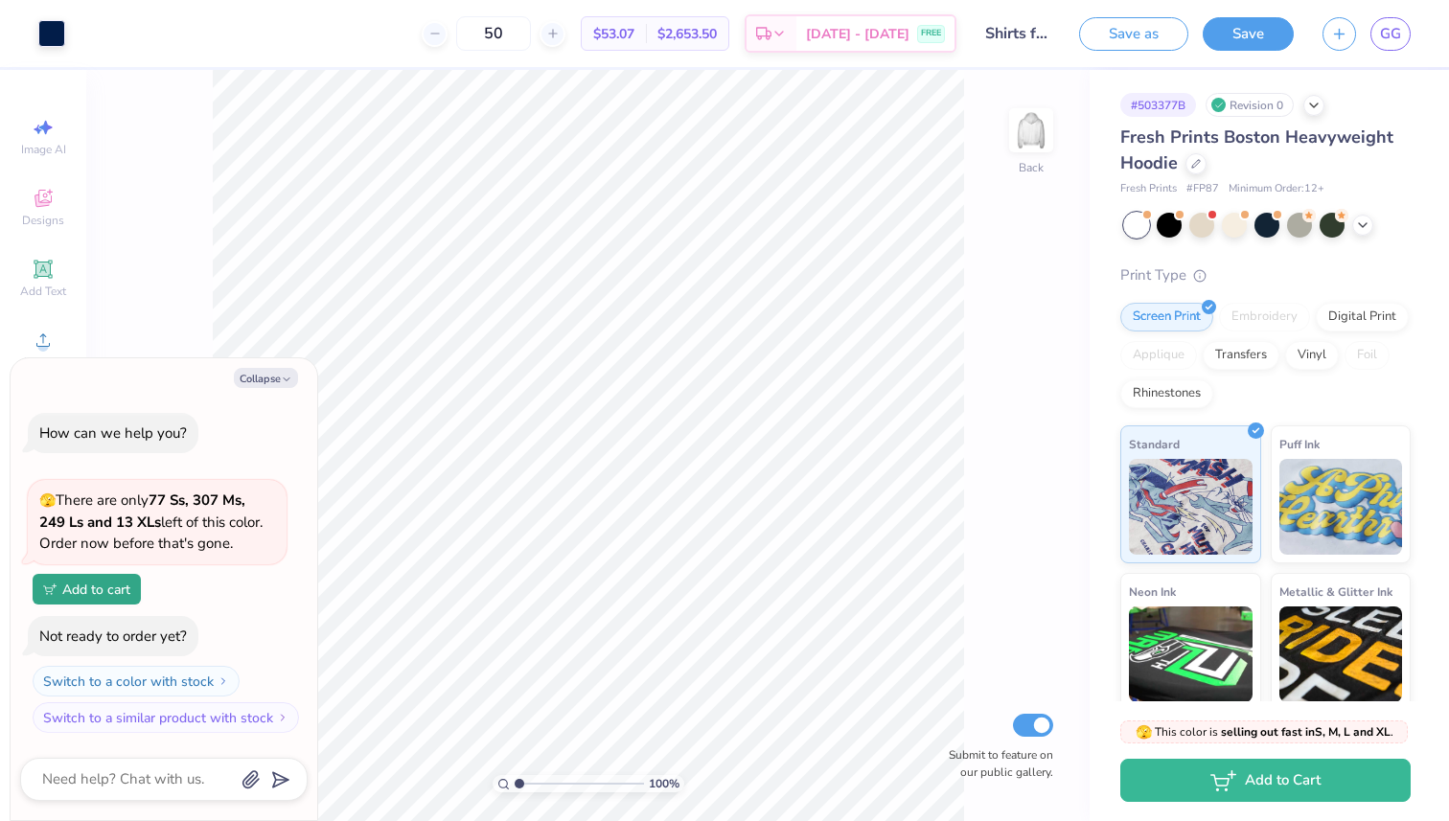
click at [1239, 21] on button "Save" at bounding box center [1247, 34] width 91 height 34
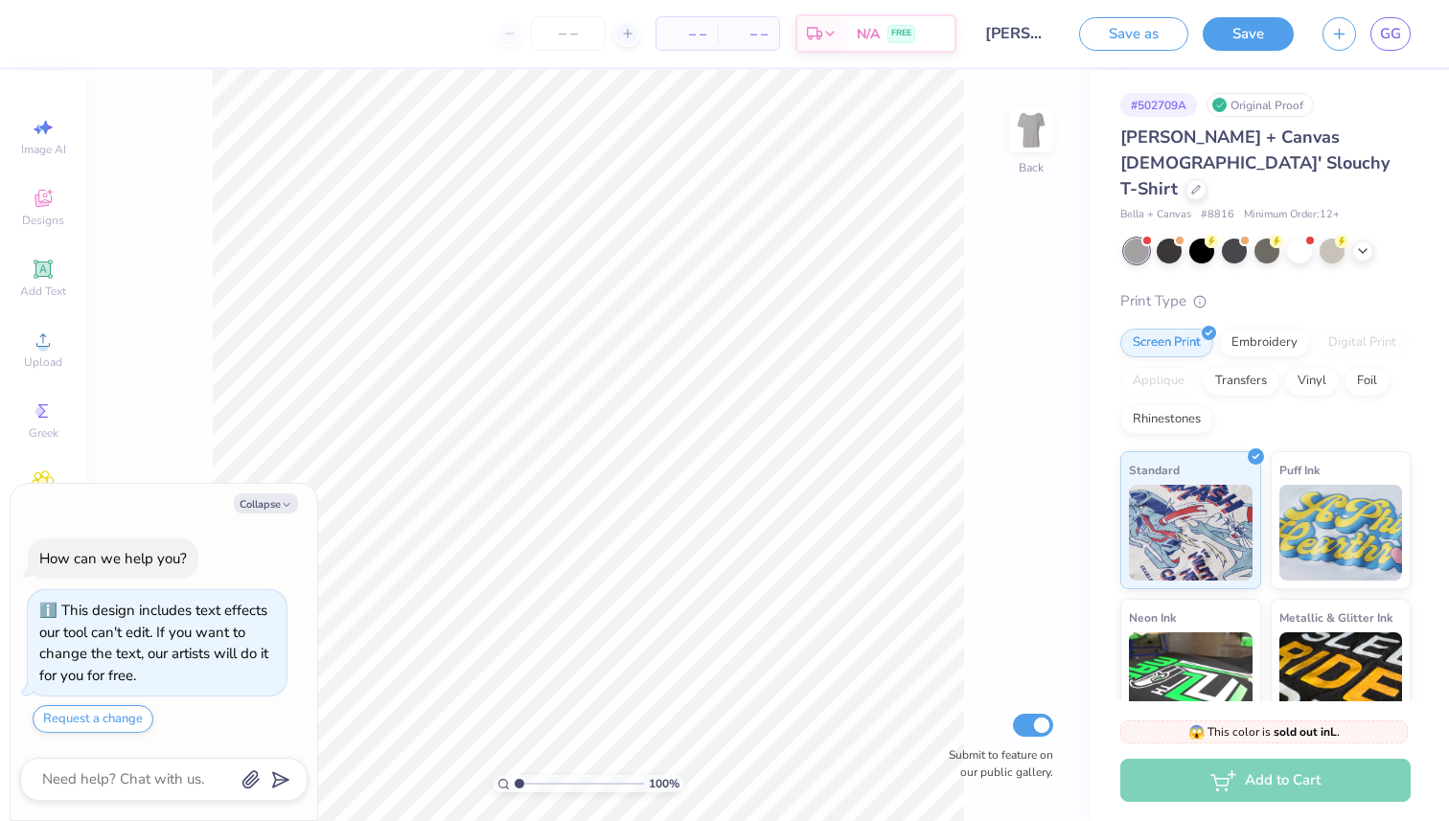
scroll to position [33, 0]
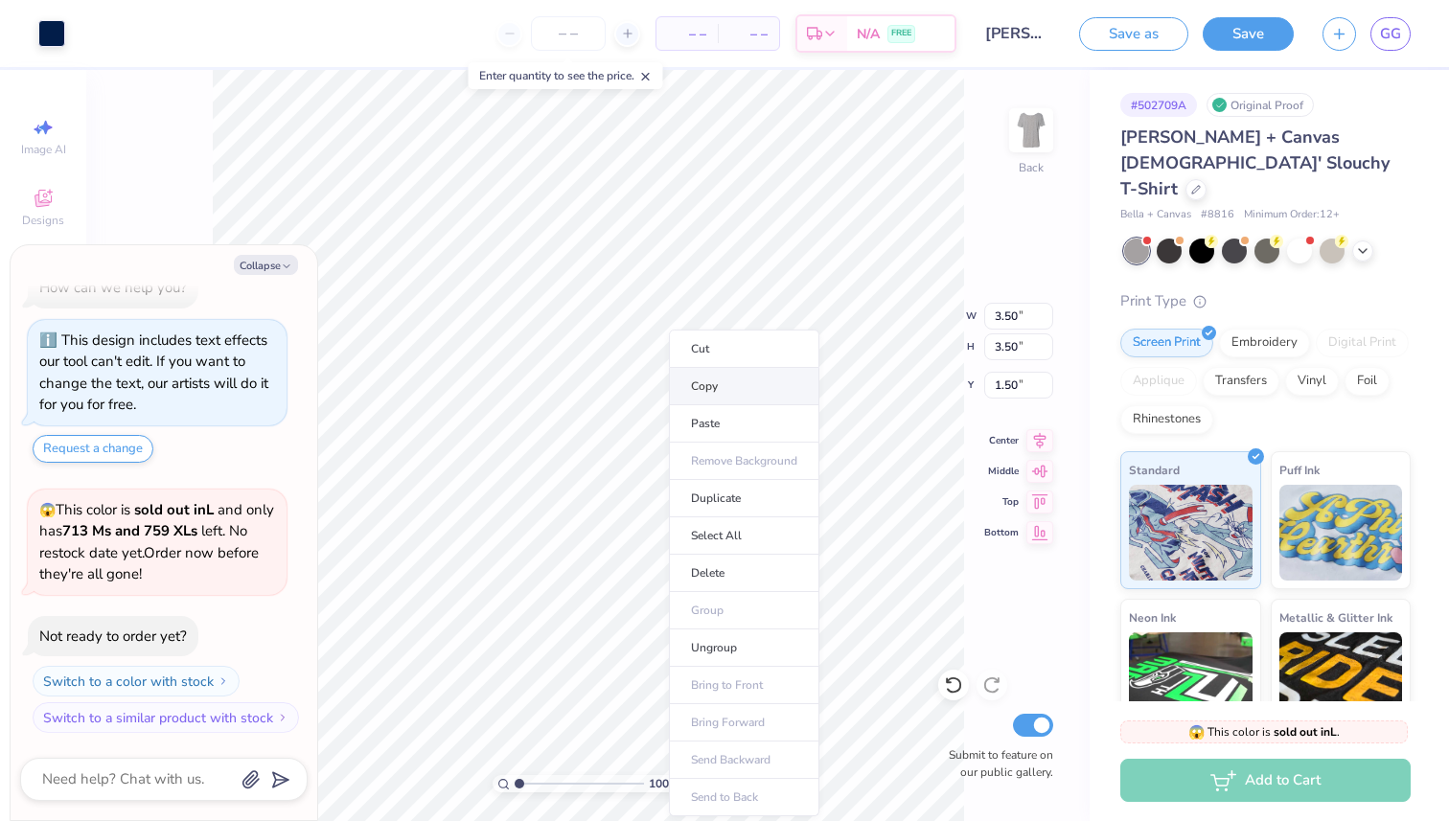
click at [704, 377] on li "Copy" at bounding box center [744, 386] width 150 height 37
click at [1261, 36] on button "Save" at bounding box center [1247, 31] width 91 height 34
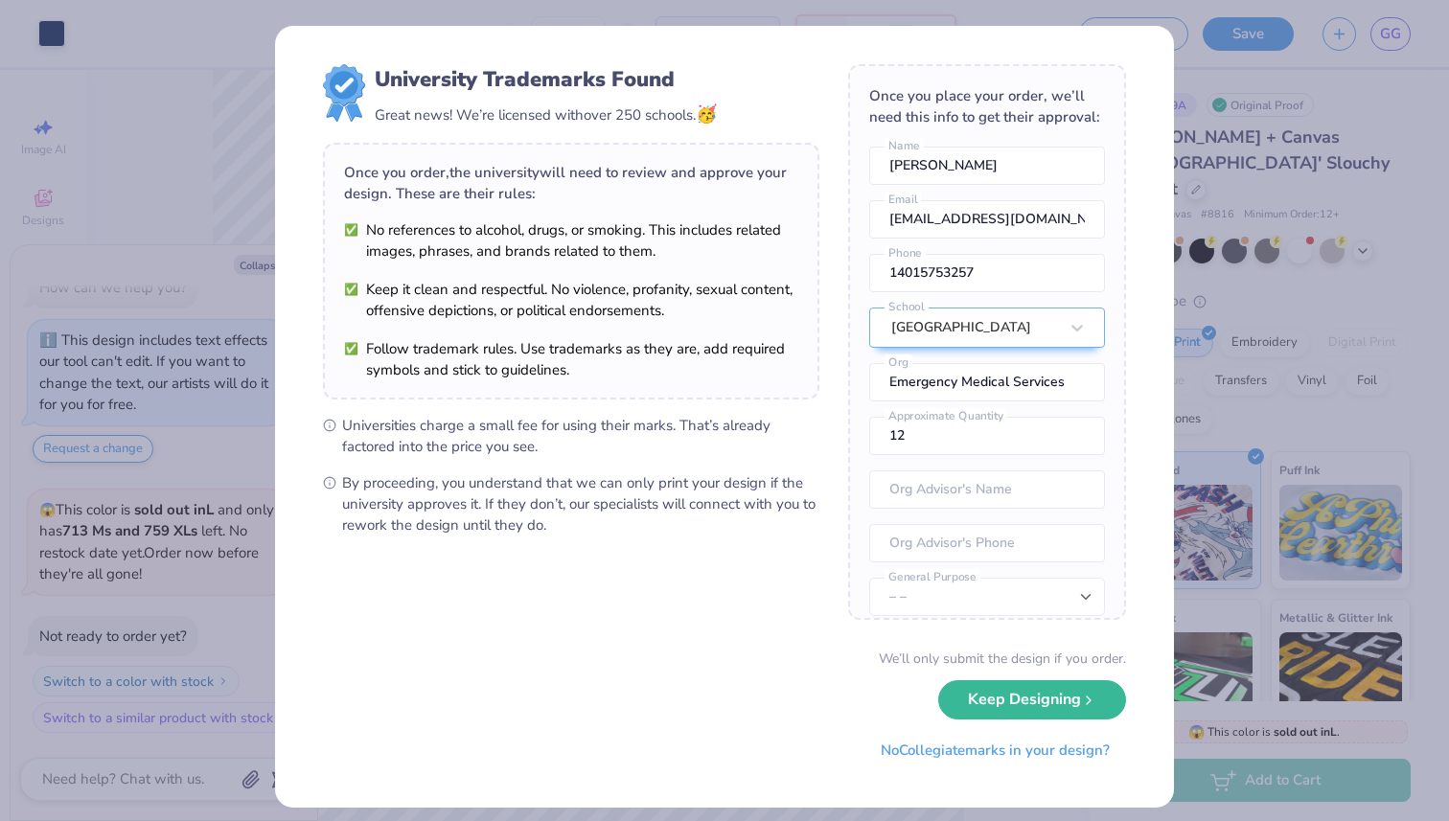
click at [1410, 84] on div "Design Saved" at bounding box center [1263, 116] width 332 height 65
type textarea "x"
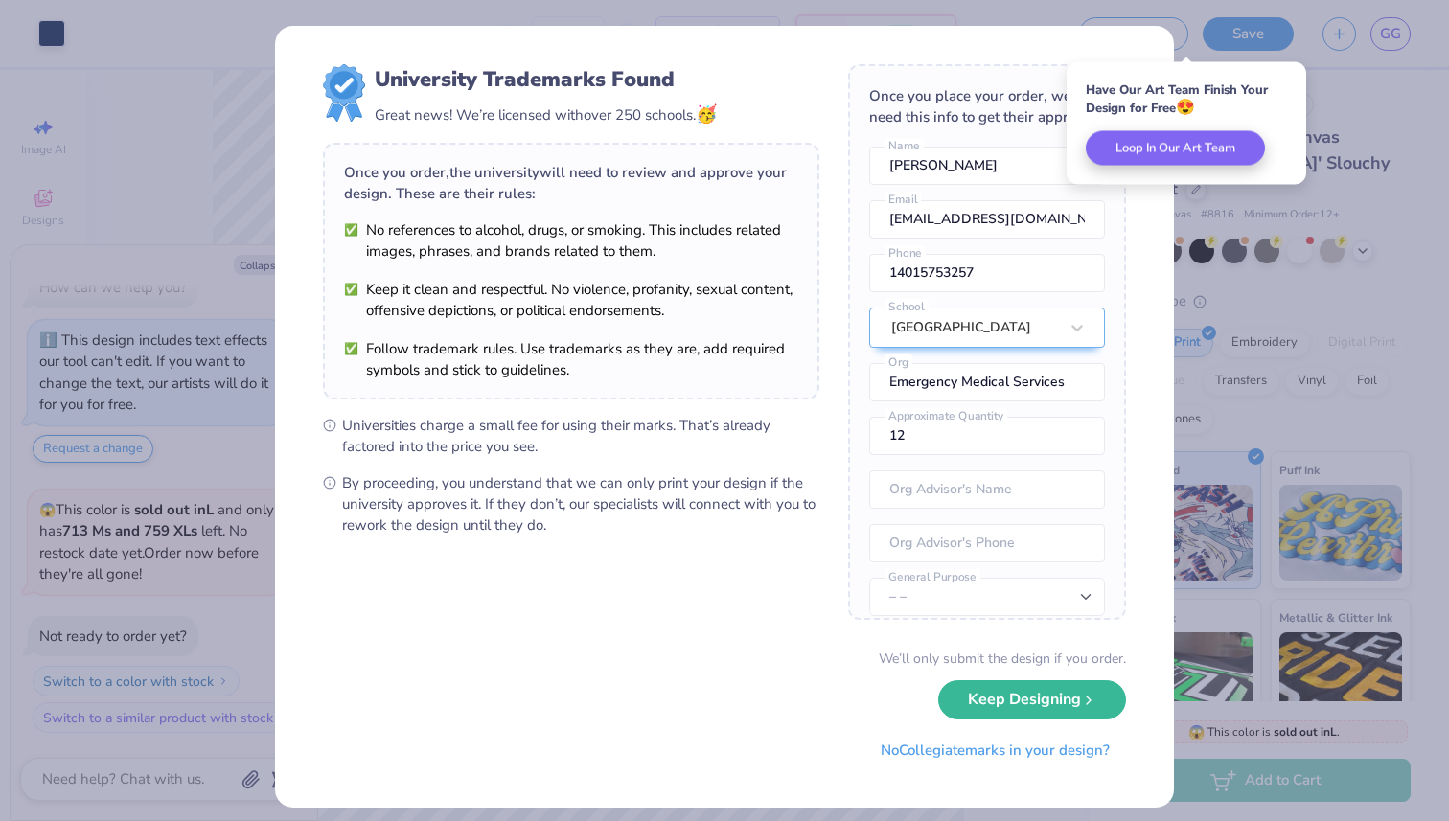
scroll to position [12, 0]
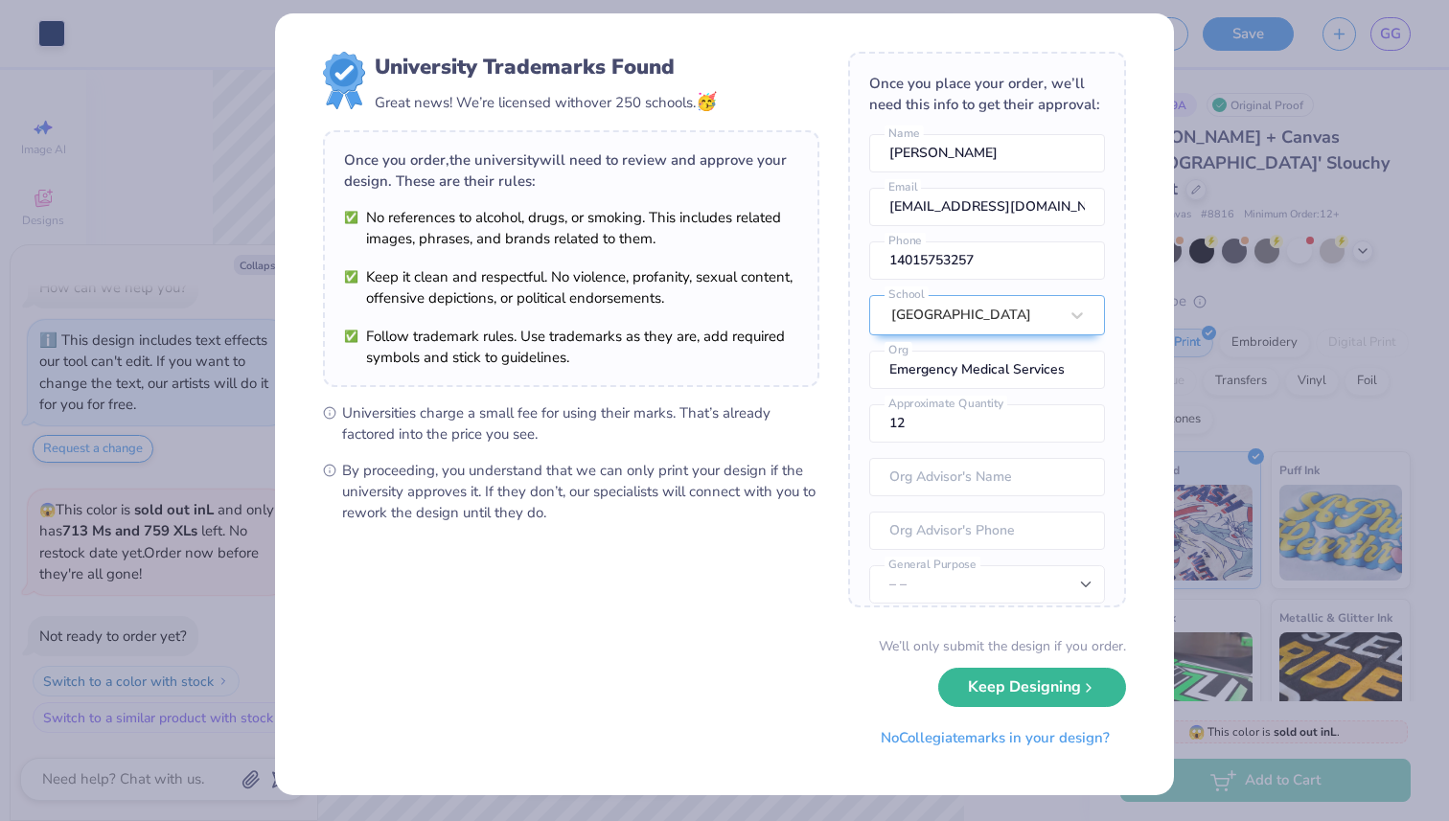
click at [457, 303] on li "Keep it clean and respectful. No violence, profanity, sexual content, offensive…" at bounding box center [571, 287] width 454 height 42
click at [1230, 80] on div "University Trademarks Found Great news! We’re licensed with over 250 schools. 🥳…" at bounding box center [724, 410] width 1449 height 821
click at [1301, 790] on div "University Trademarks Found Great news! We’re licensed with over 250 schools. 🥳…" at bounding box center [724, 410] width 1449 height 821
click at [216, 249] on div "University Trademarks Found Great news! We’re licensed with over 250 schools. 🥳…" at bounding box center [724, 410] width 1449 height 821
